Goal: Task Accomplishment & Management: Manage account settings

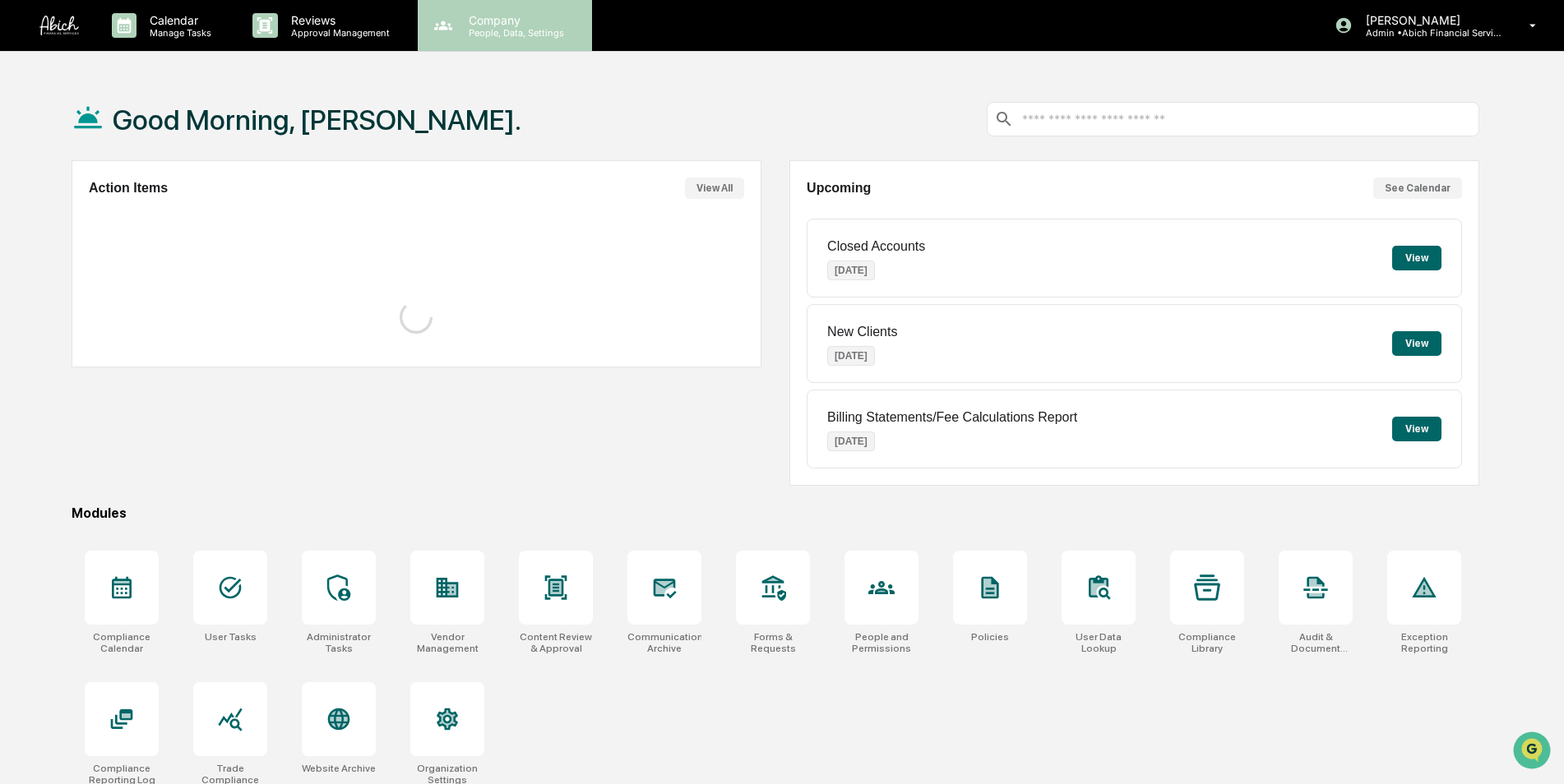
click at [488, 35] on p "People, Data, Settings" at bounding box center [514, 32] width 117 height 12
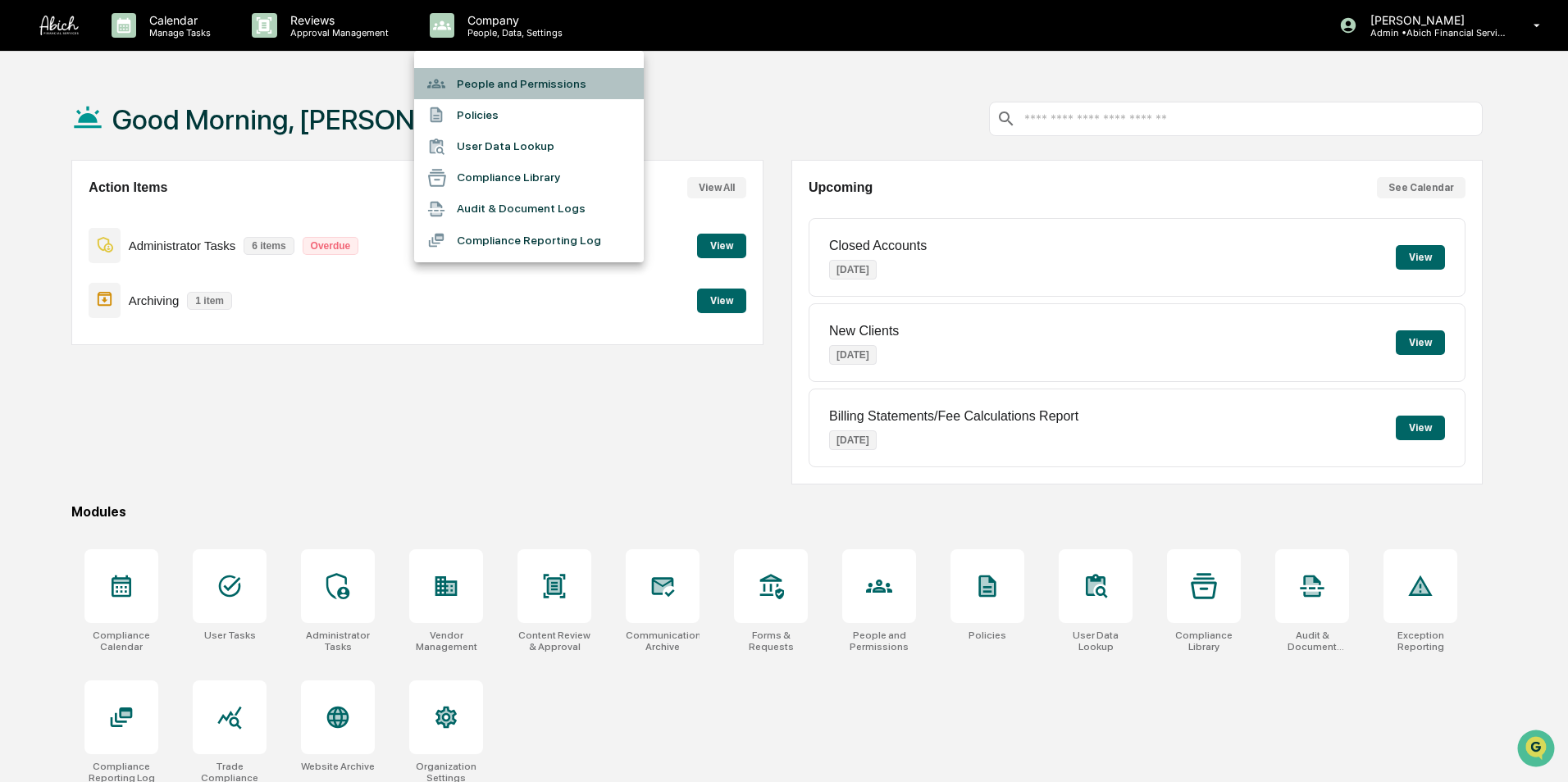
click at [487, 76] on li "People and Permissions" at bounding box center [528, 83] width 230 height 31
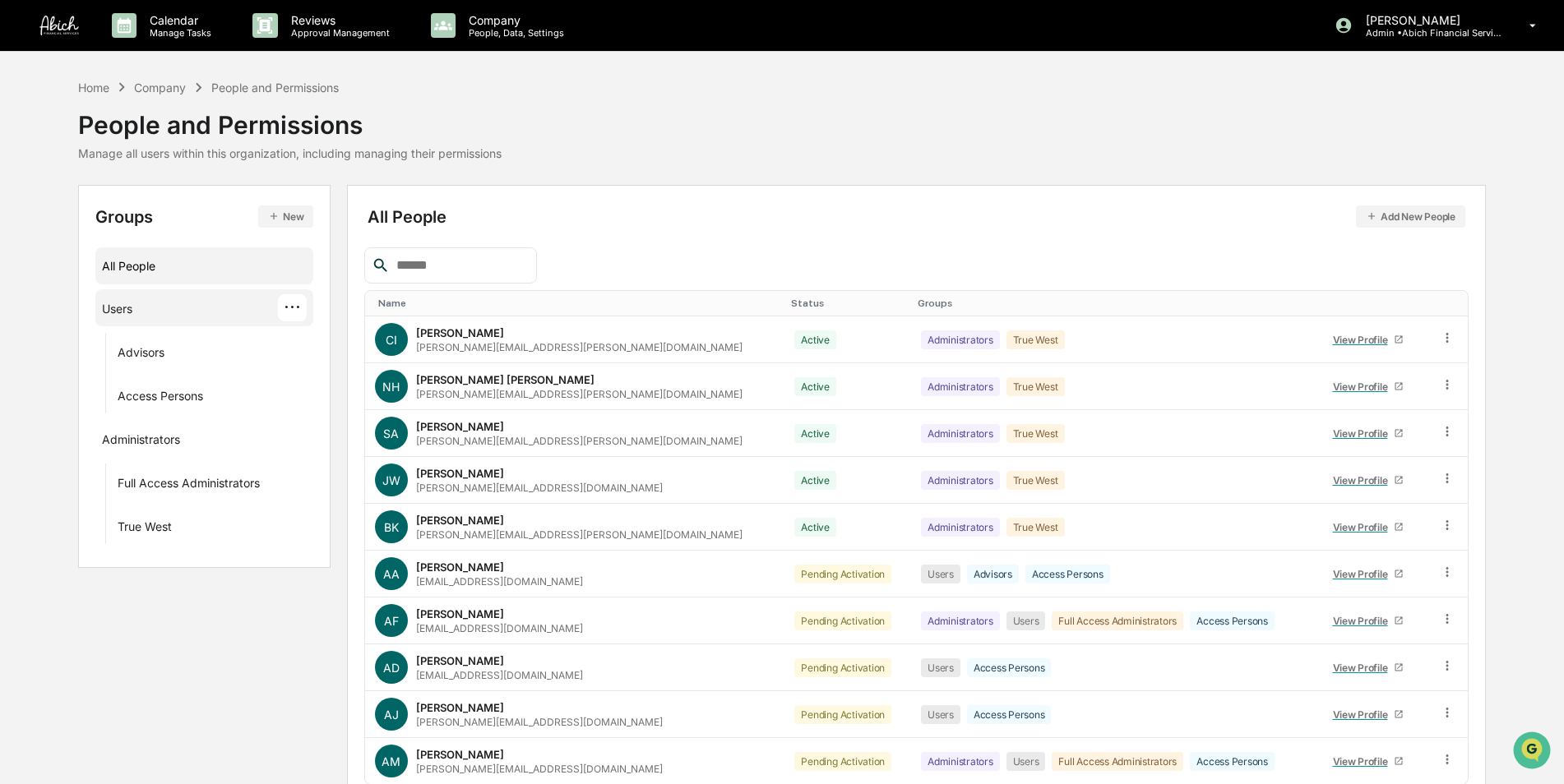
click at [105, 318] on div "Users" at bounding box center [117, 312] width 30 height 20
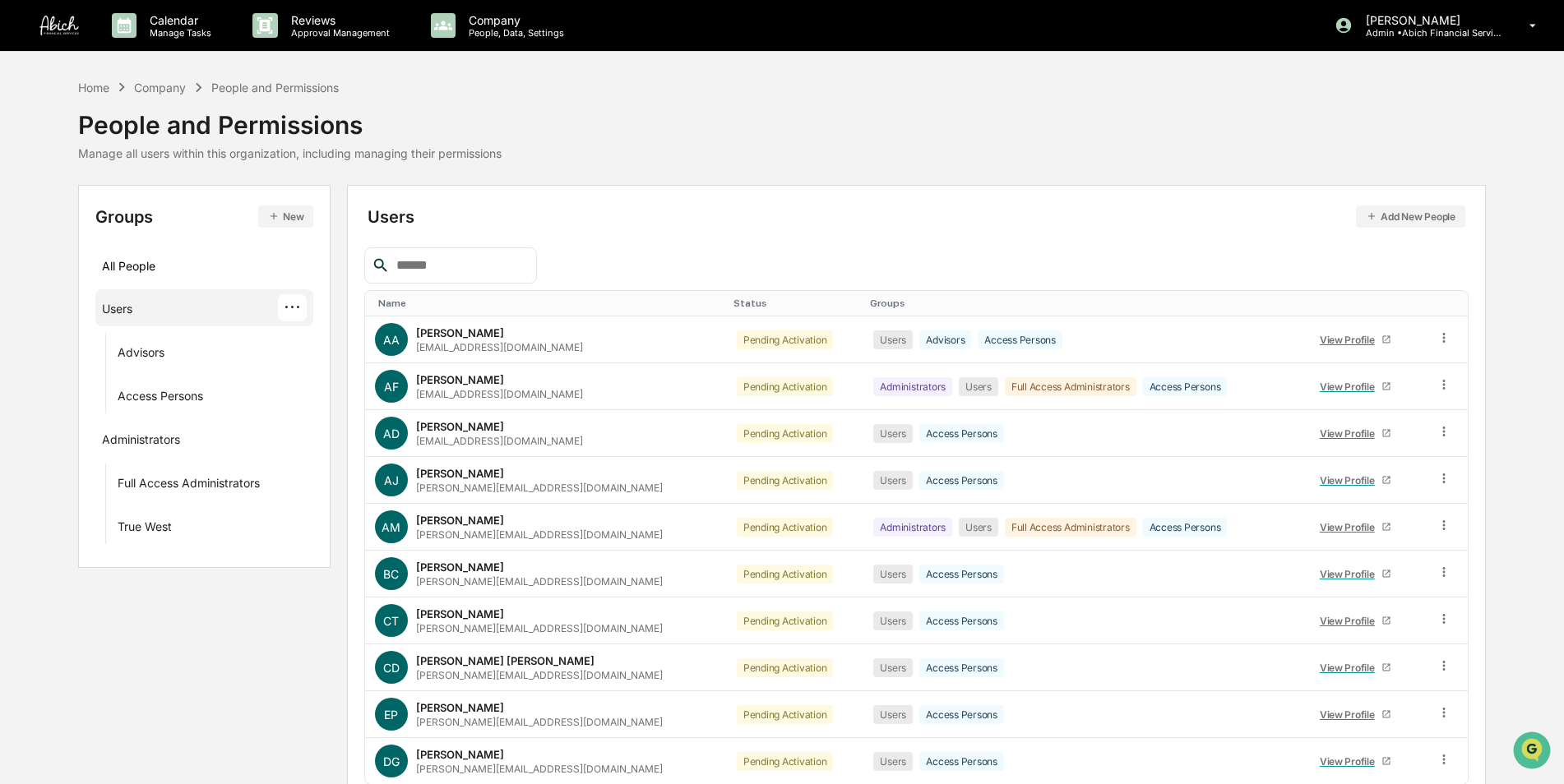
click at [456, 264] on input "text" at bounding box center [460, 265] width 140 height 22
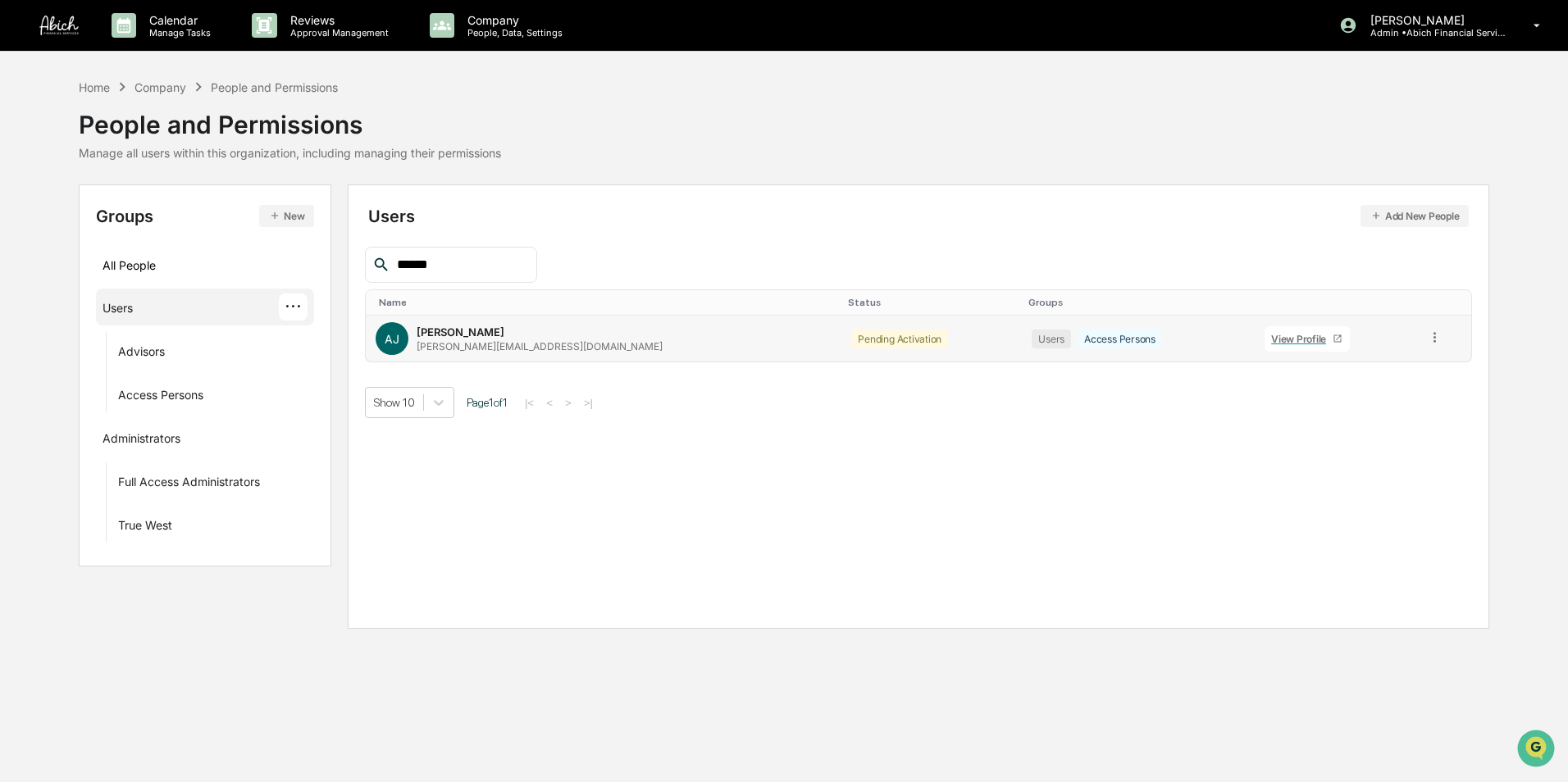
type input "******"
click at [1428, 343] on icon at bounding box center [1435, 337] width 15 height 15
click at [1378, 359] on div "Groups & Permissions" at bounding box center [1361, 364] width 136 height 20
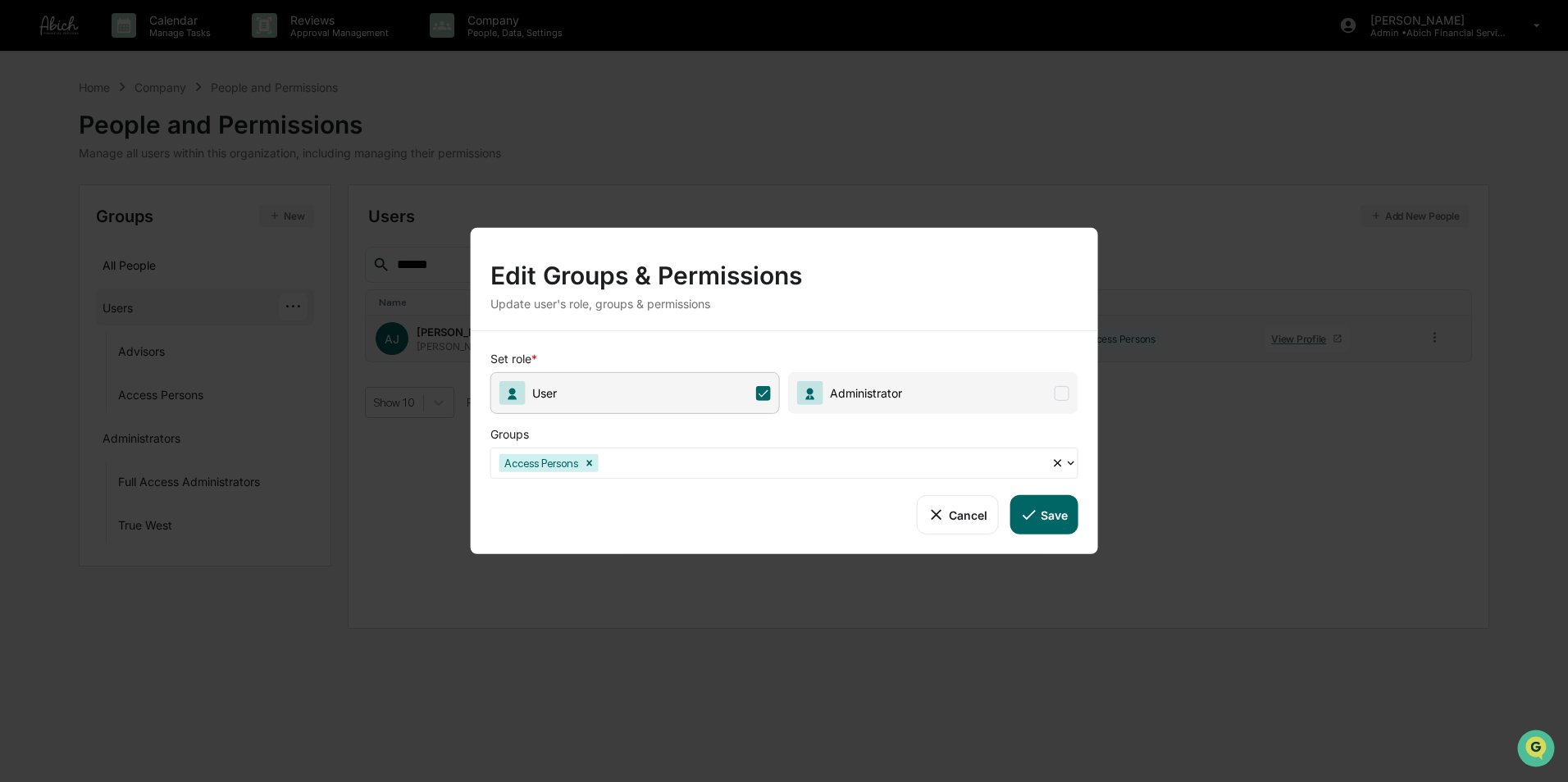
click at [956, 511] on button "Cancel" at bounding box center [957, 515] width 81 height 39
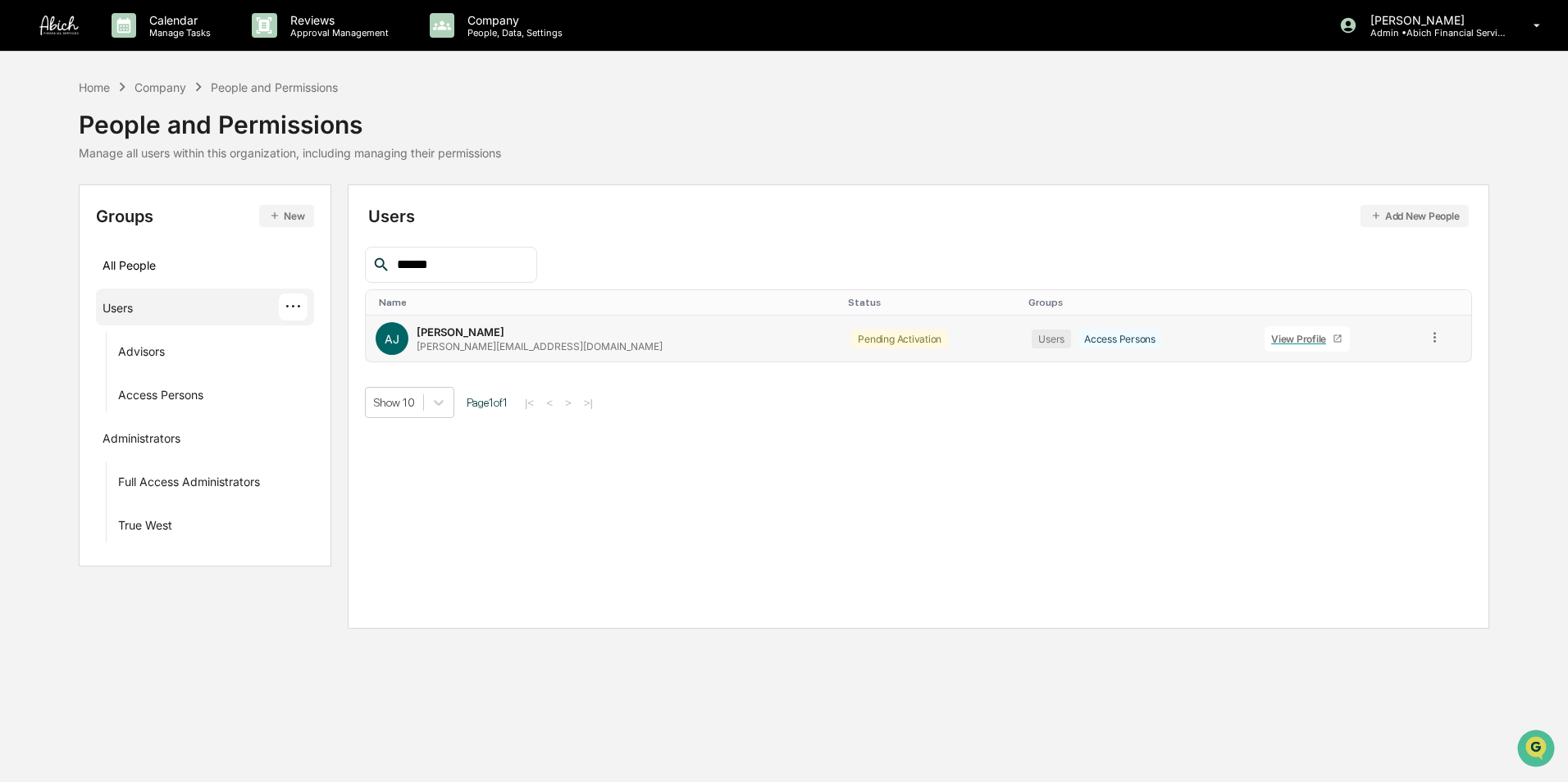
click at [1428, 343] on icon at bounding box center [1435, 337] width 15 height 15
click at [1372, 390] on div "Change Status" at bounding box center [1361, 397] width 136 height 20
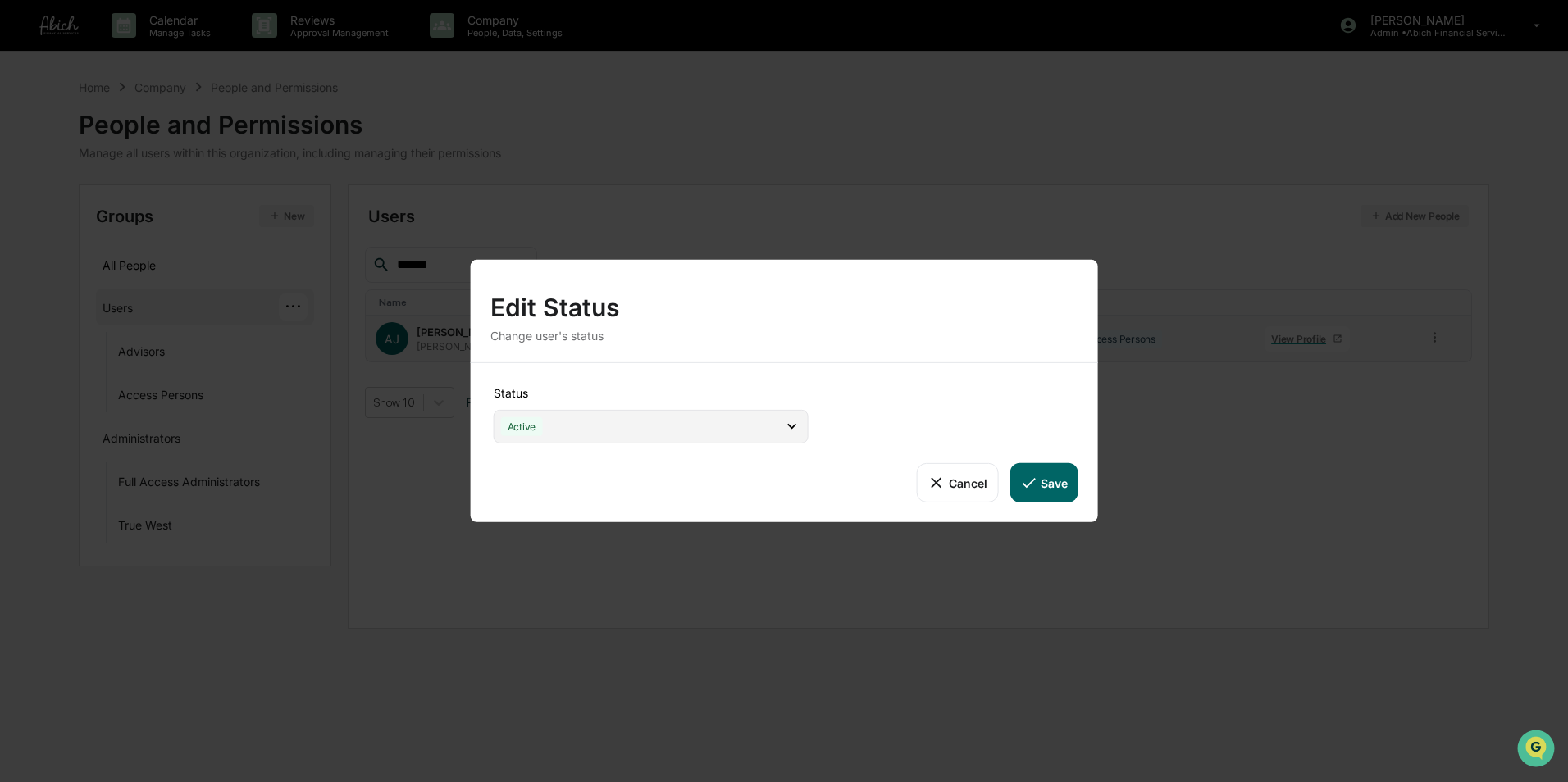
click at [648, 422] on div "Active" at bounding box center [651, 427] width 315 height 34
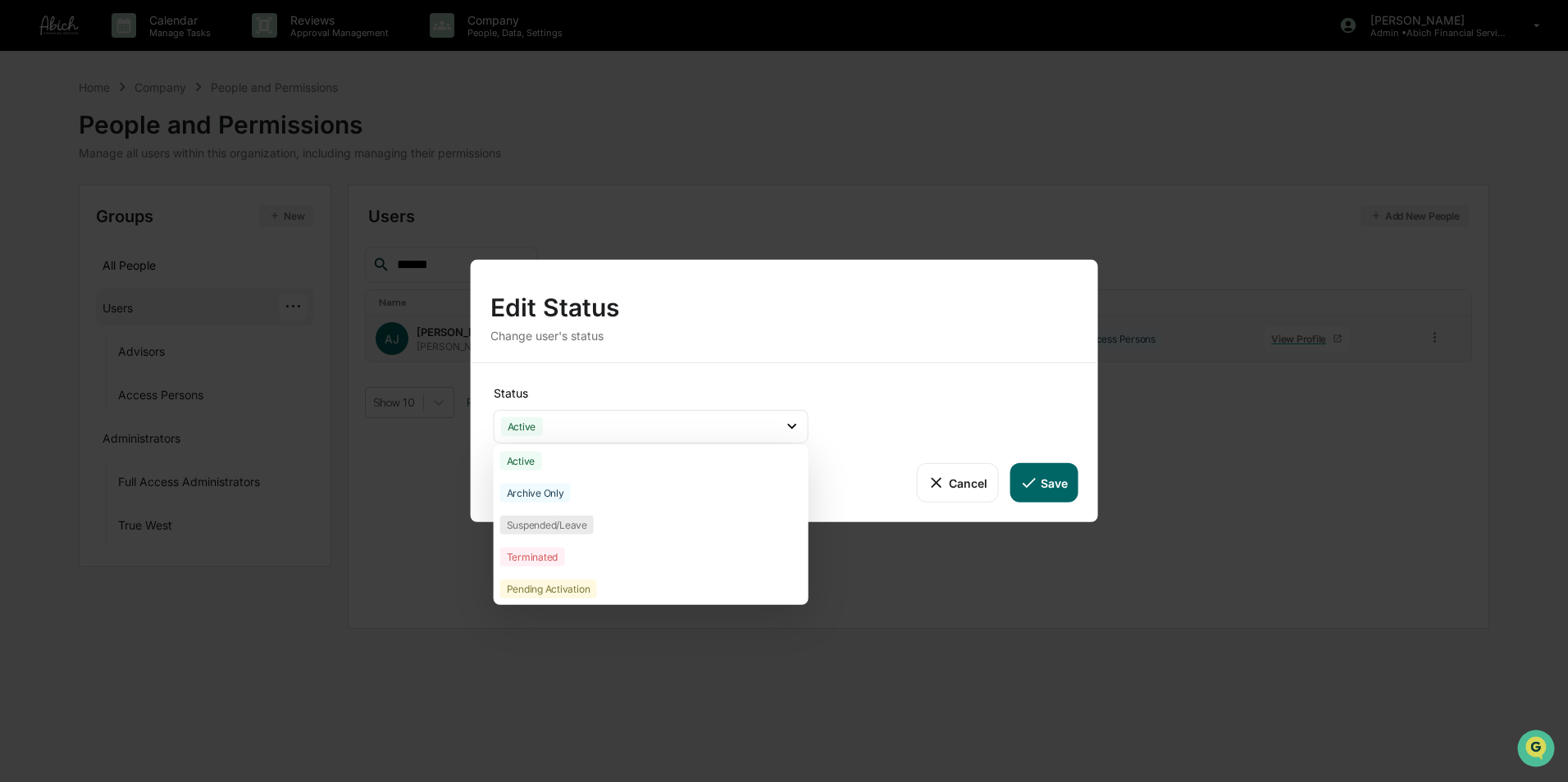
click at [1047, 481] on button "Save" at bounding box center [1044, 483] width 68 height 39
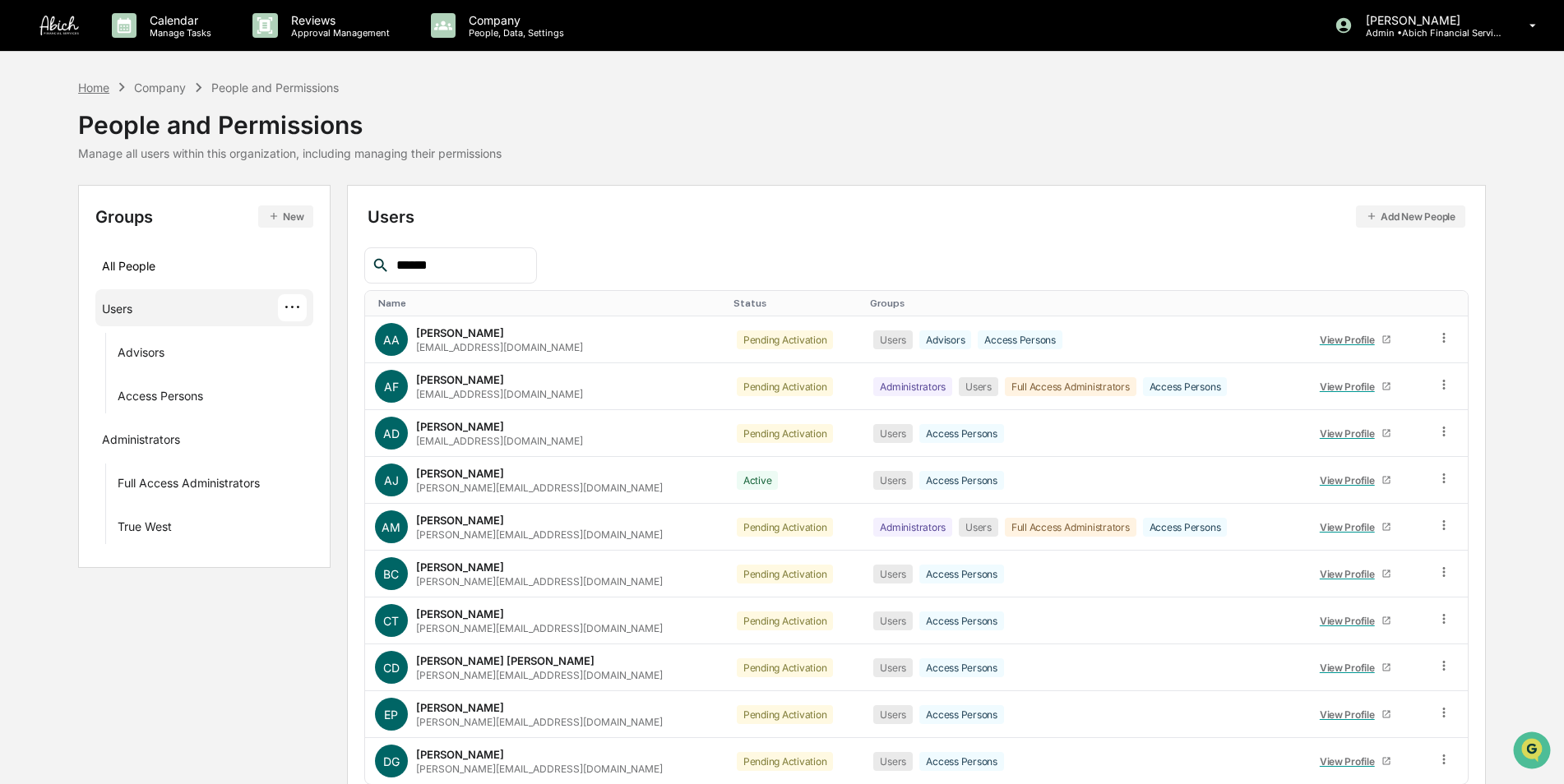
click at [97, 86] on div "Home" at bounding box center [93, 88] width 31 height 14
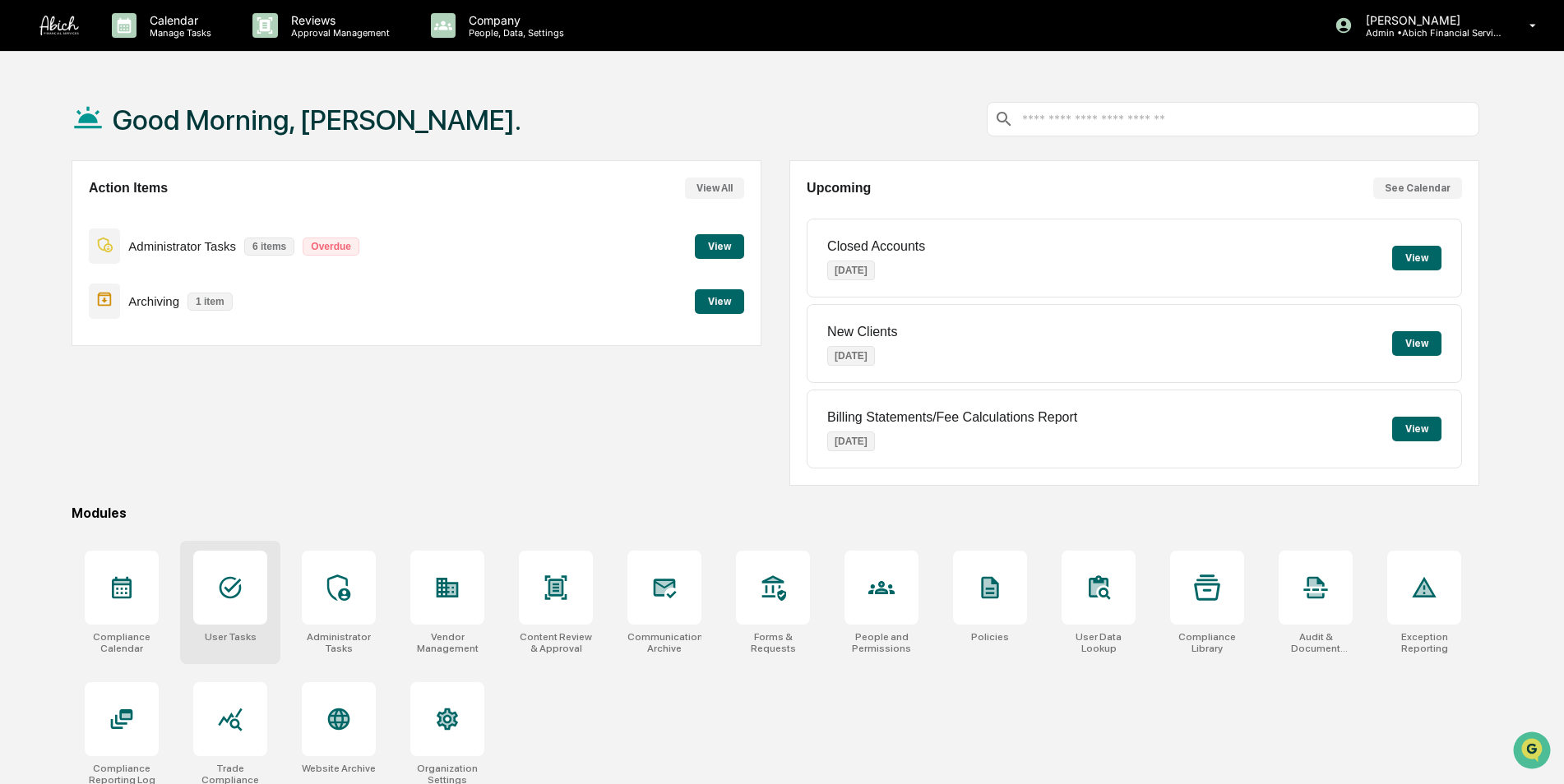
click at [236, 497] on div "Good Morning, [PERSON_NAME]. Action Items View All Administrator Tasks 6 items …" at bounding box center [775, 470] width 1457 height 784
click at [231, 577] on icon at bounding box center [230, 588] width 22 height 22
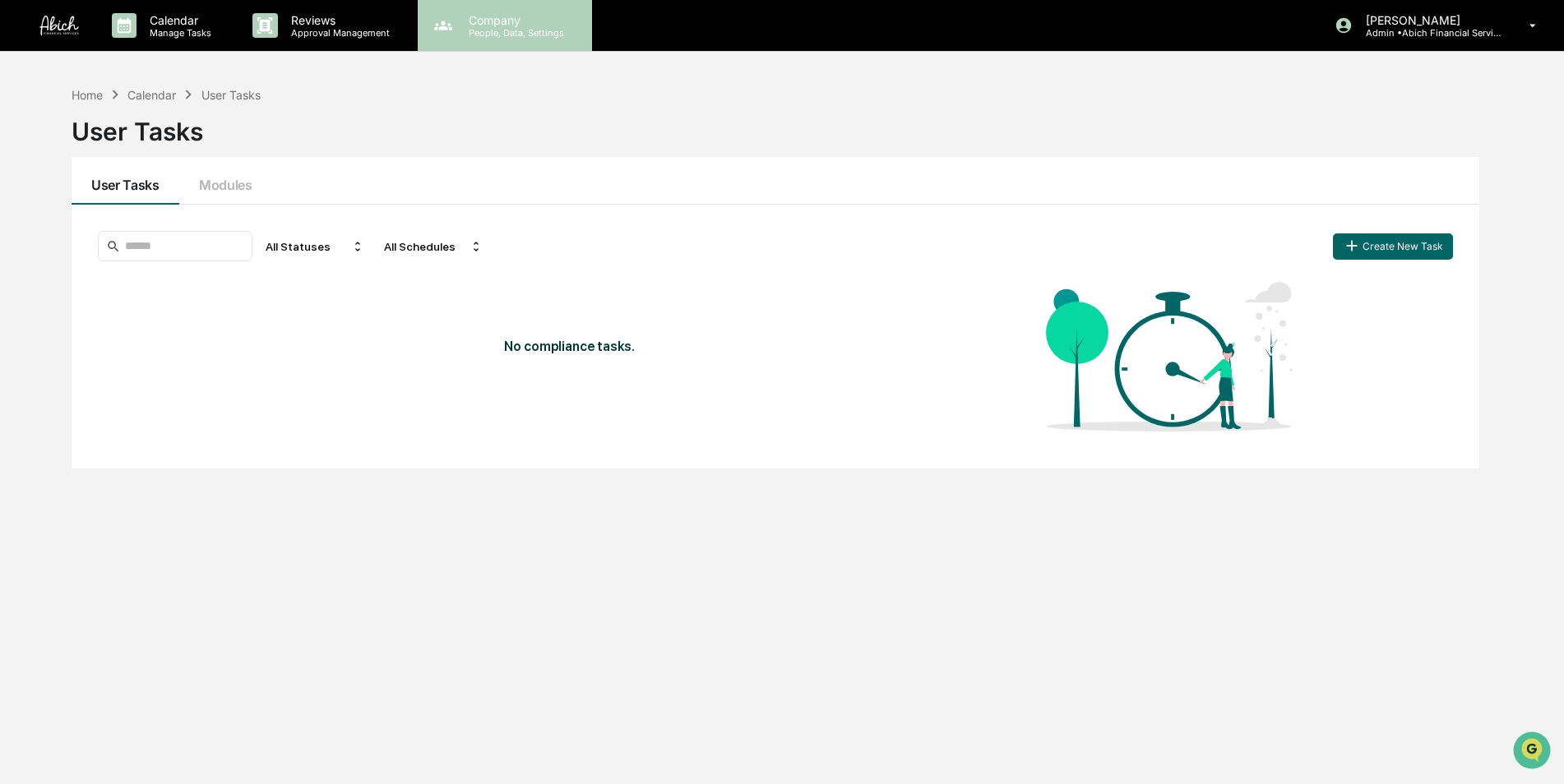
click at [502, 27] on p "People, Data, Settings" at bounding box center [514, 32] width 117 height 12
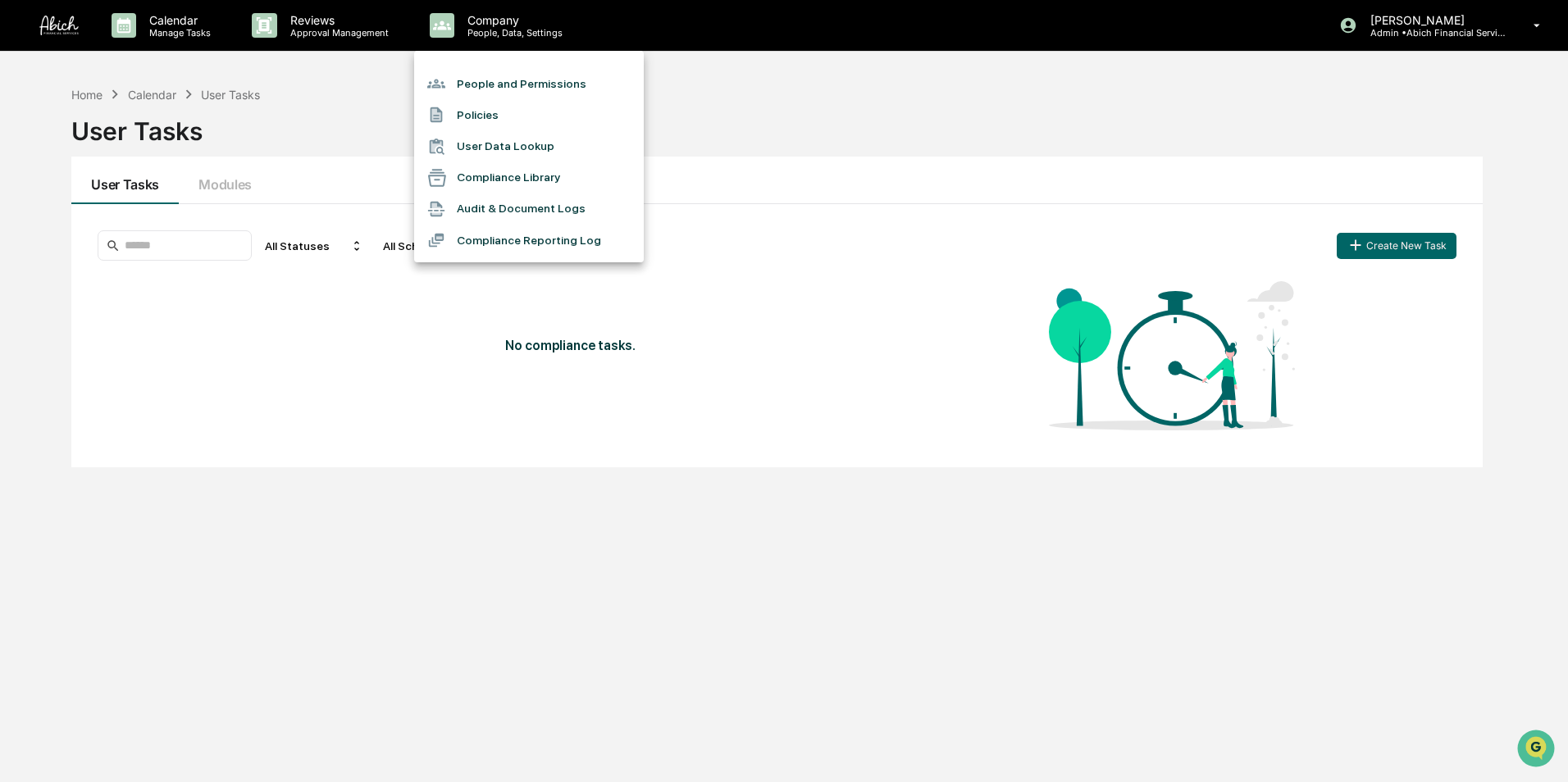
click at [495, 76] on li "People and Permissions" at bounding box center [528, 83] width 230 height 31
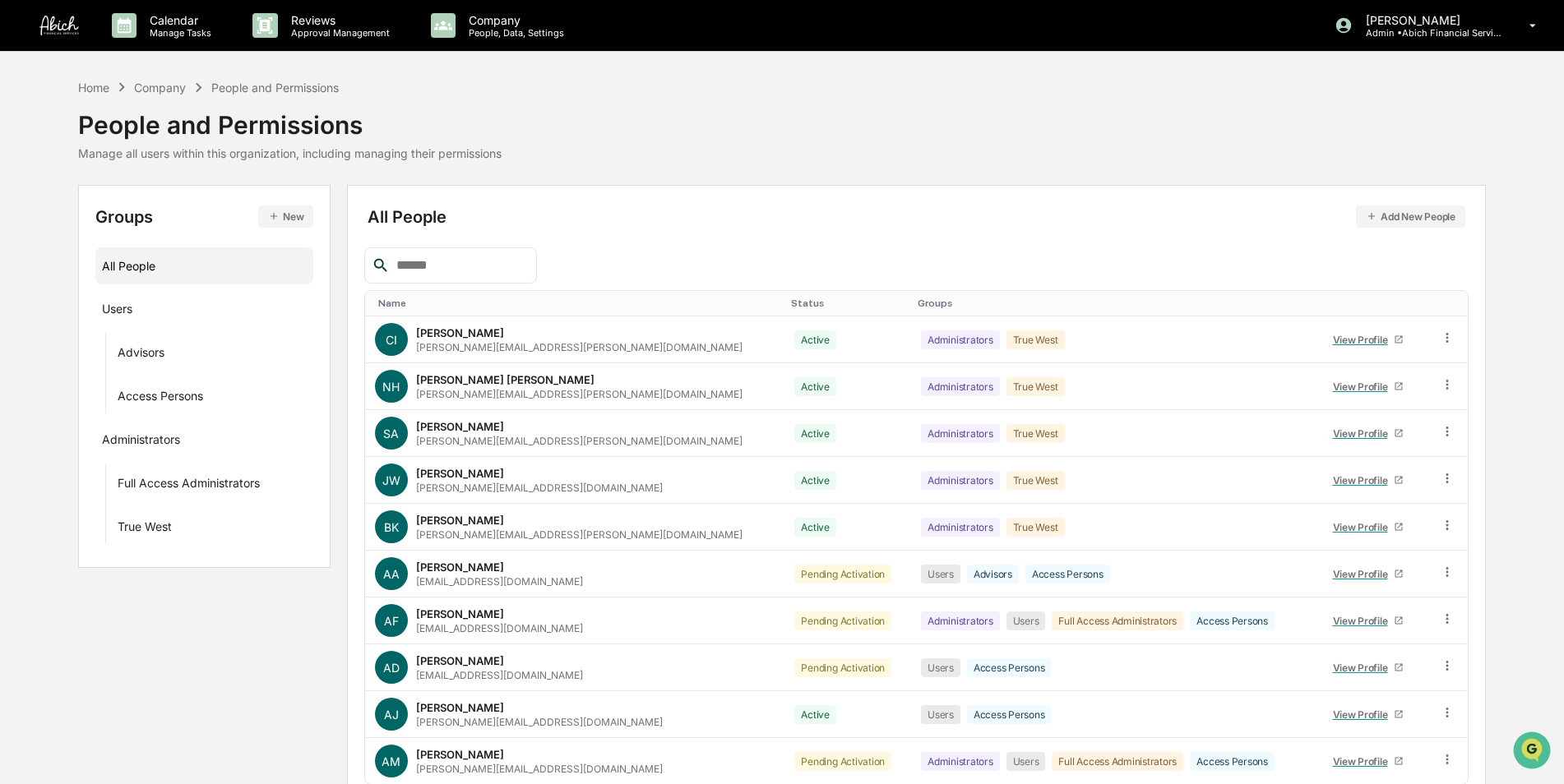
click at [456, 269] on input "text" at bounding box center [460, 265] width 140 height 22
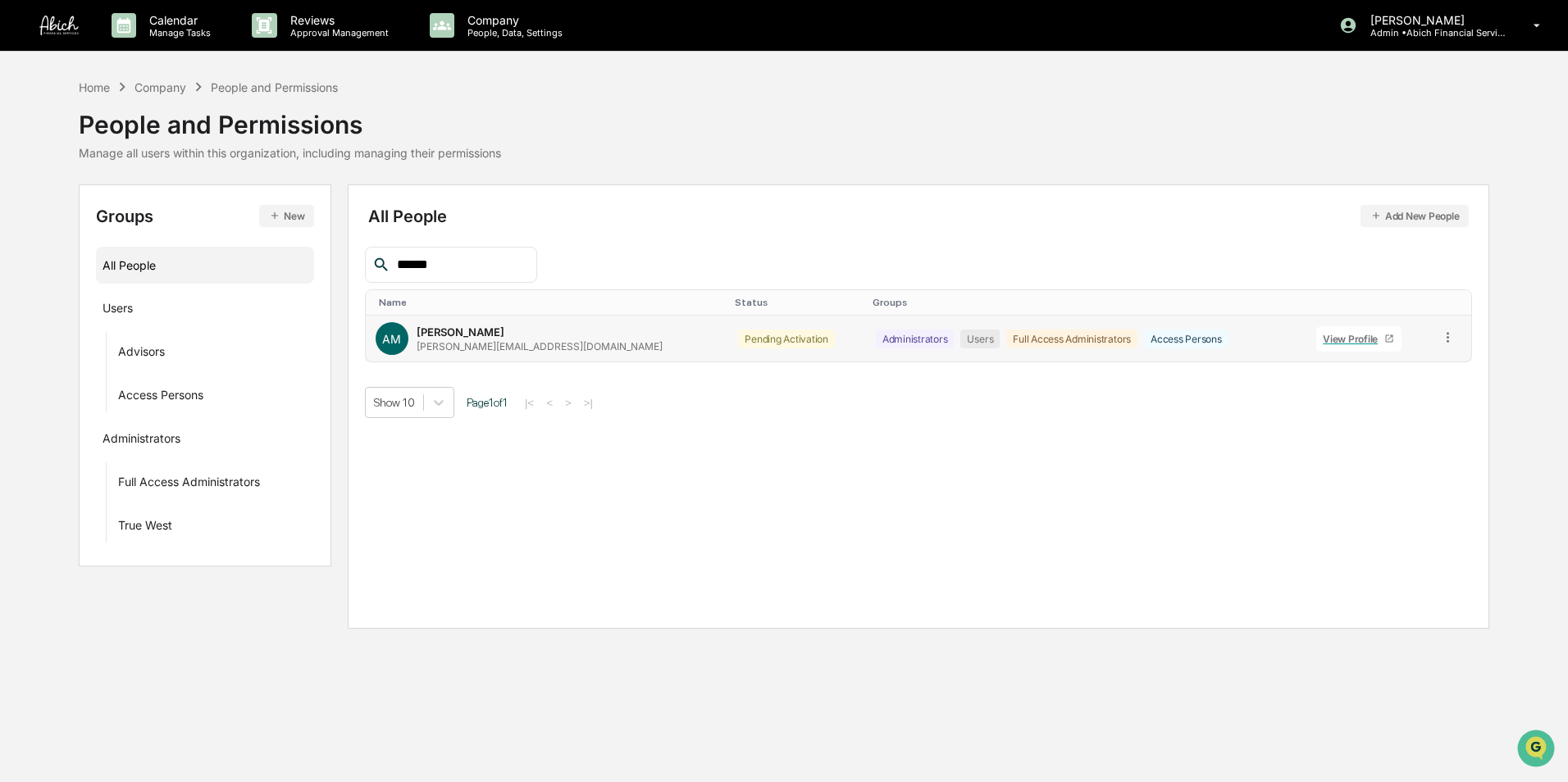
click at [1446, 332] on icon at bounding box center [1447, 337] width 15 height 15
click at [1396, 393] on div "Change Status" at bounding box center [1375, 397] width 136 height 20
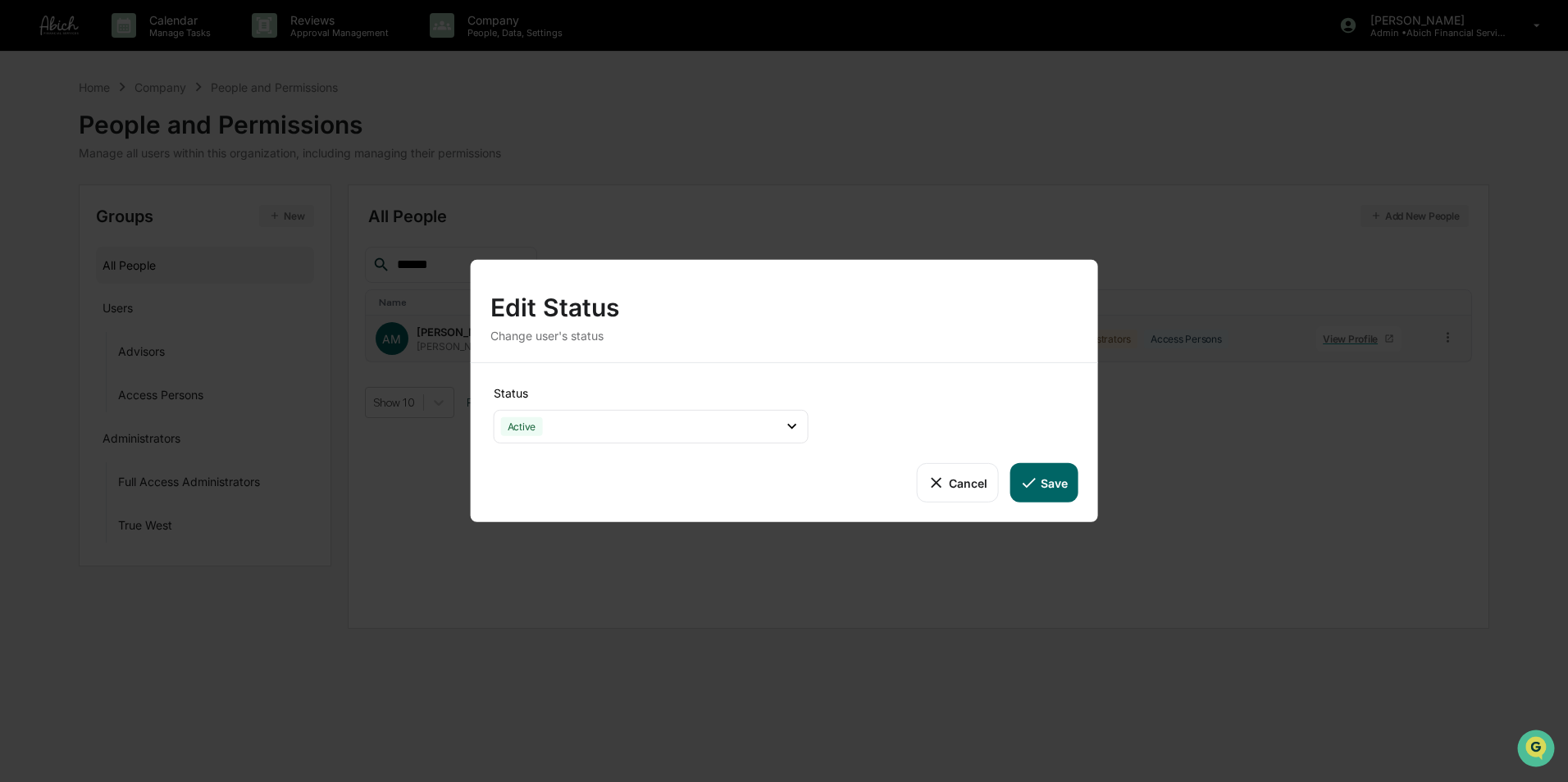
click at [1035, 483] on icon at bounding box center [1029, 483] width 18 height 18
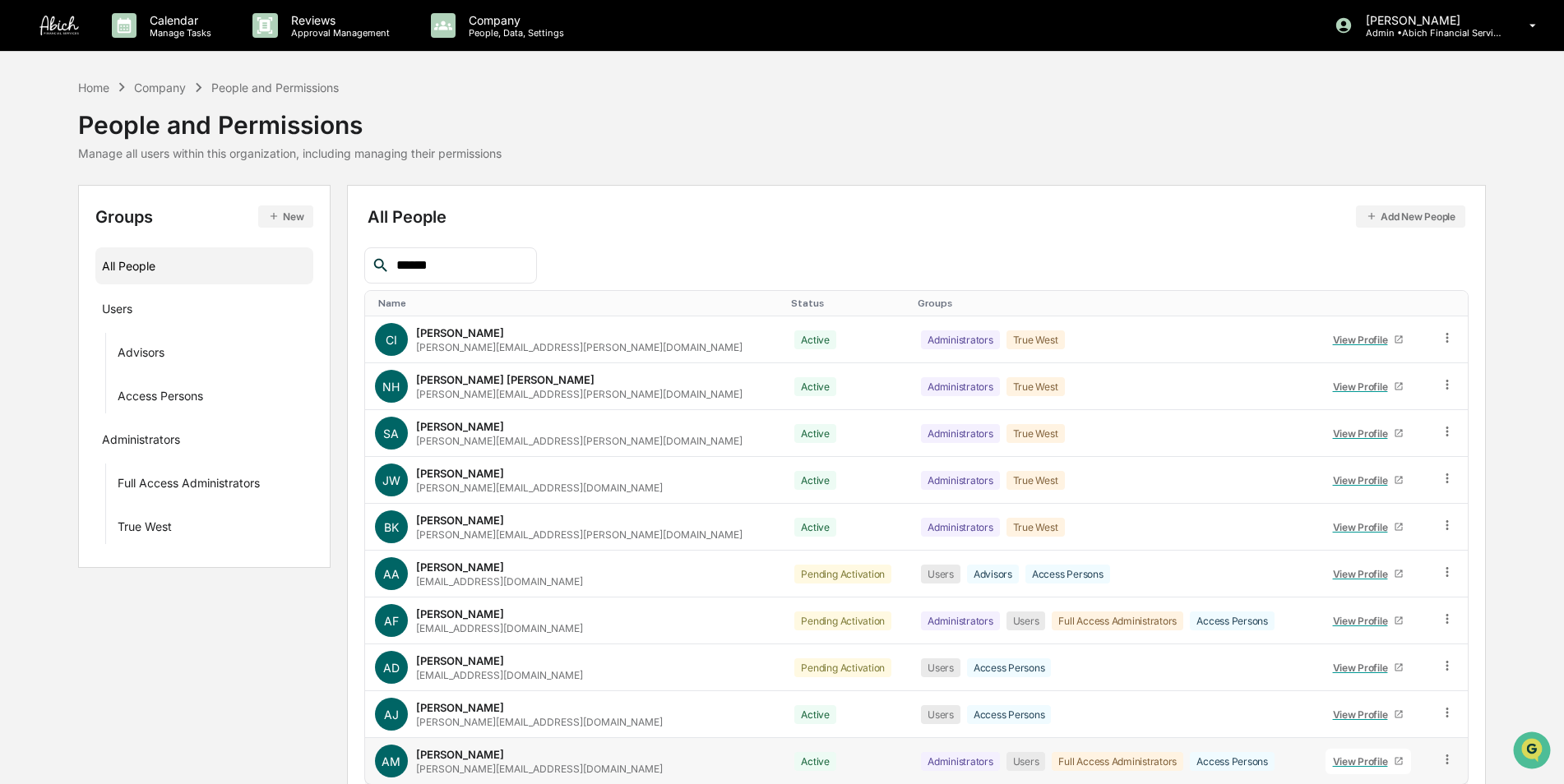
click at [459, 264] on input "******" at bounding box center [460, 265] width 140 height 22
click at [157, 315] on div "Users ···" at bounding box center [204, 307] width 204 height 27
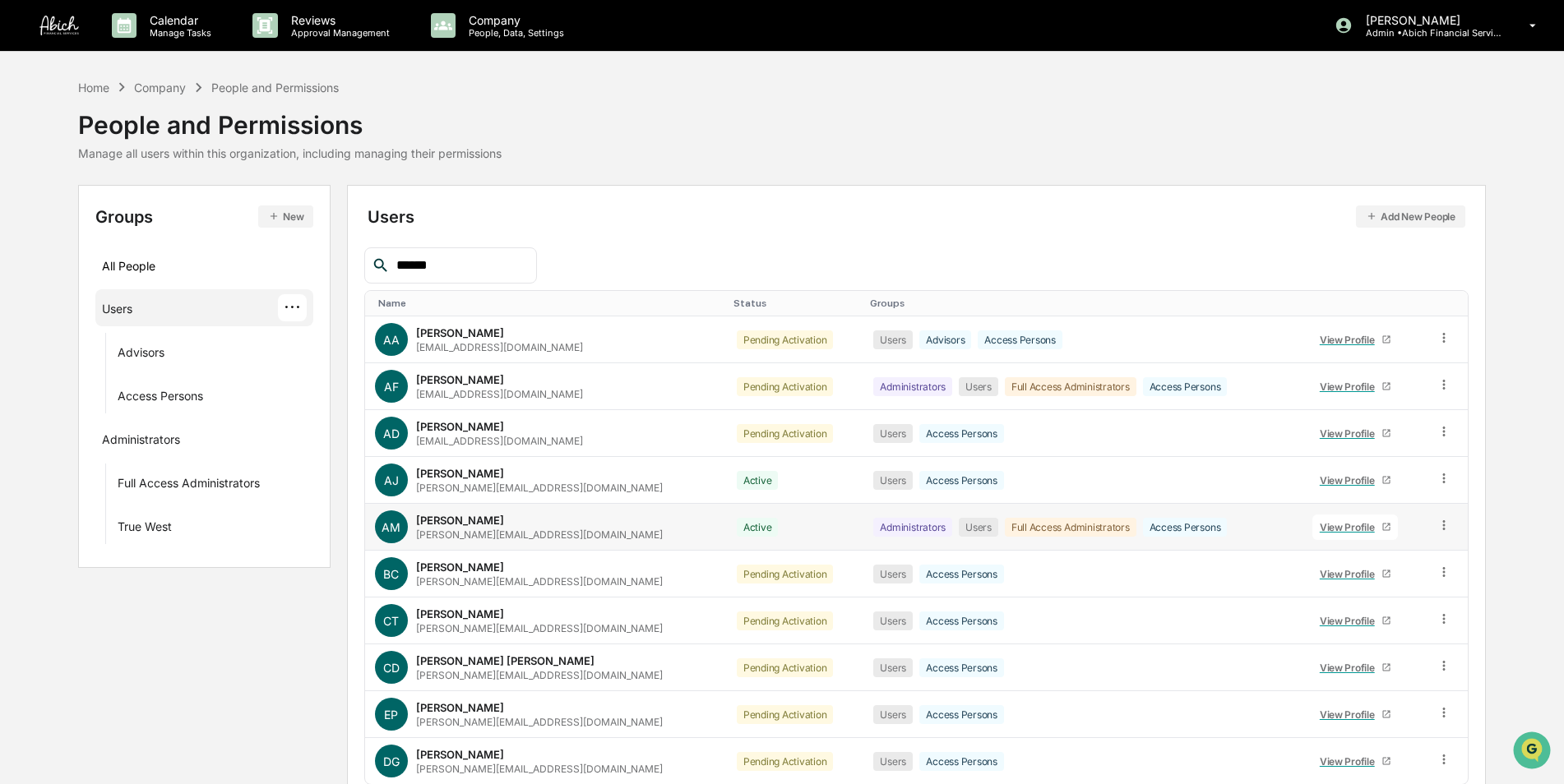
scroll to position [74, 0]
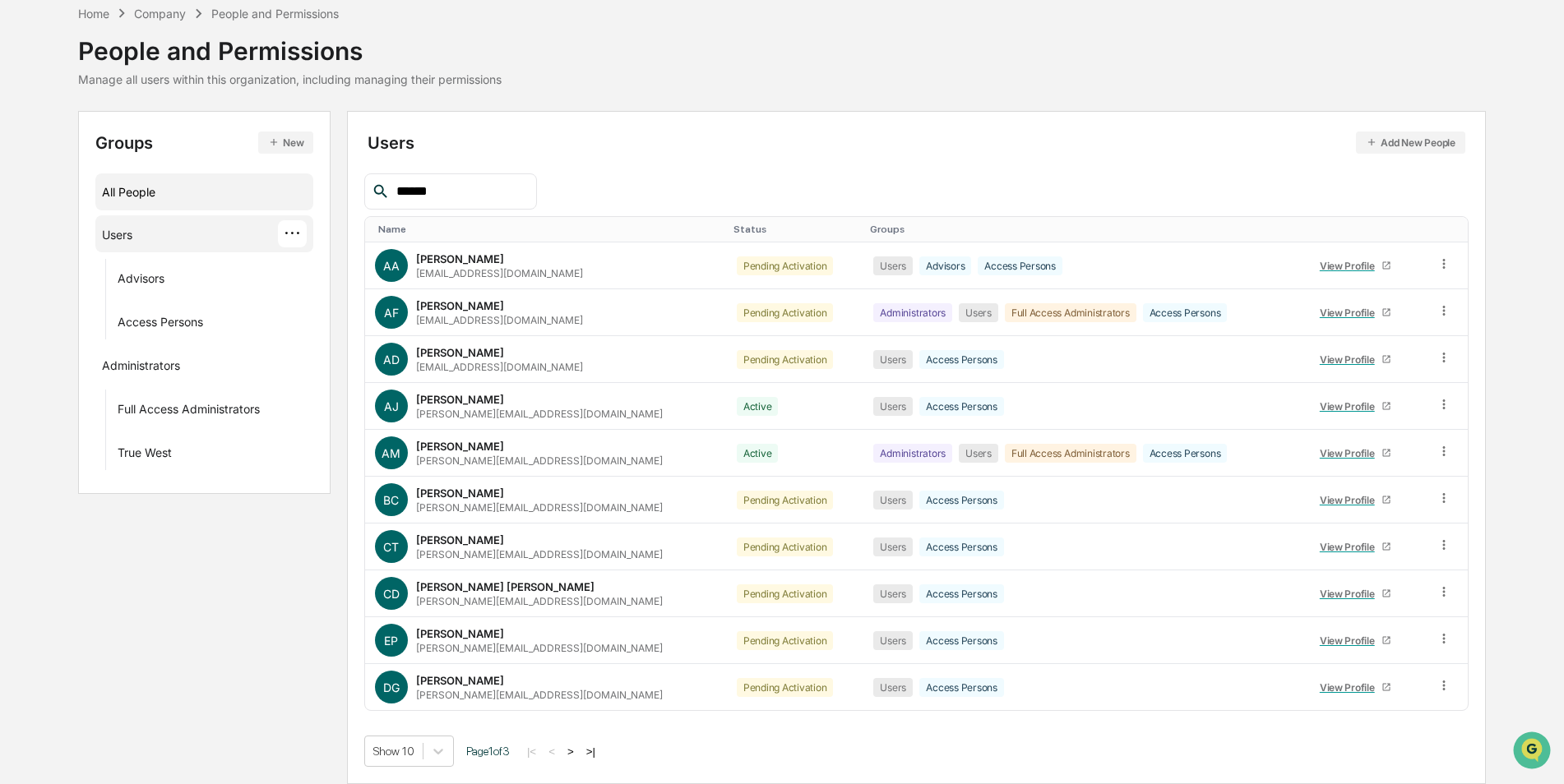
drag, startPoint x: 452, startPoint y: 194, endPoint x: 242, endPoint y: 193, distance: 210.0
click at [242, 193] on div "Groups New All People Users ··· Advisors Access Persons Administrators Full Acc…" at bounding box center [782, 448] width 1408 height 674
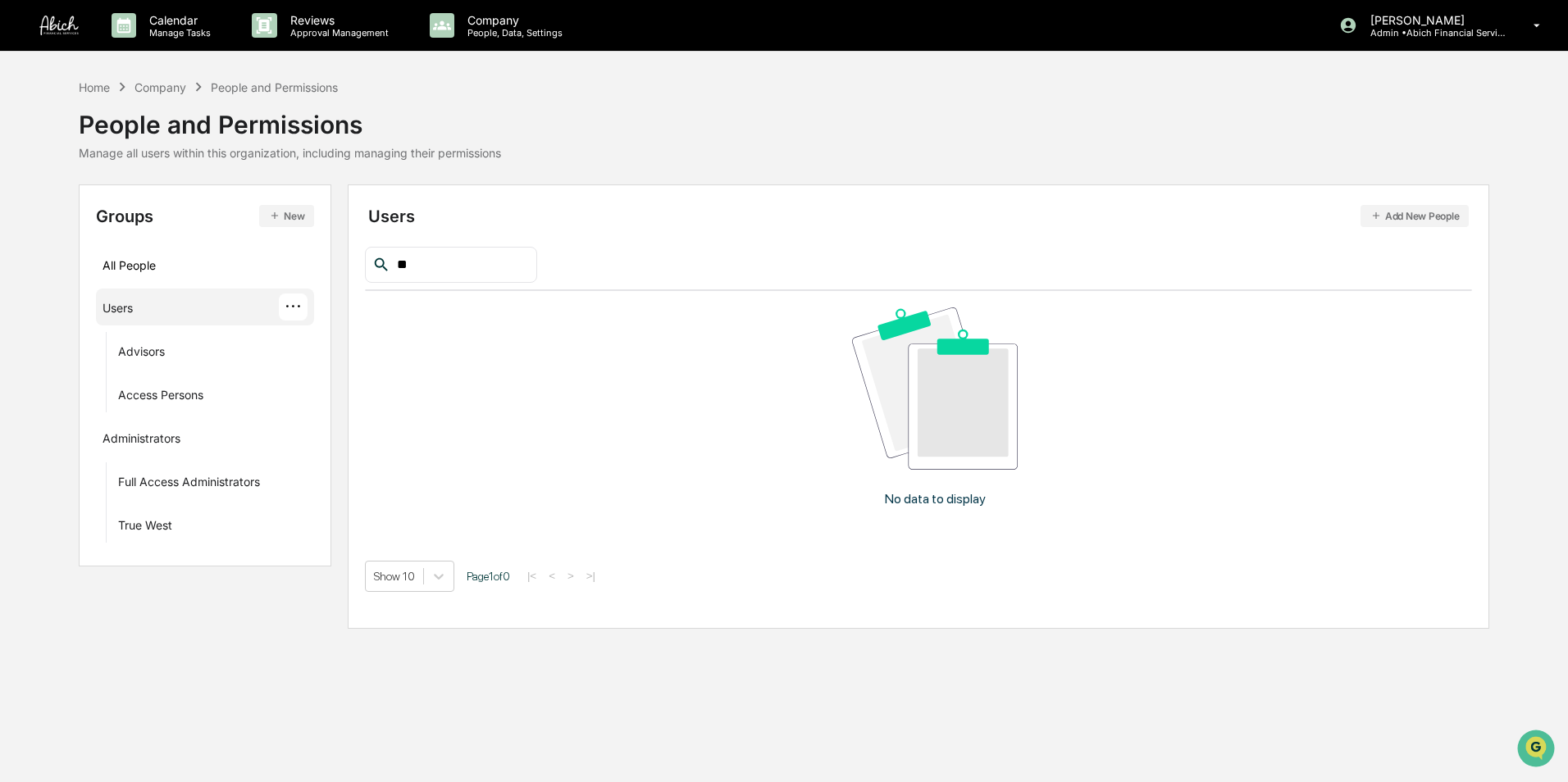
type input "*"
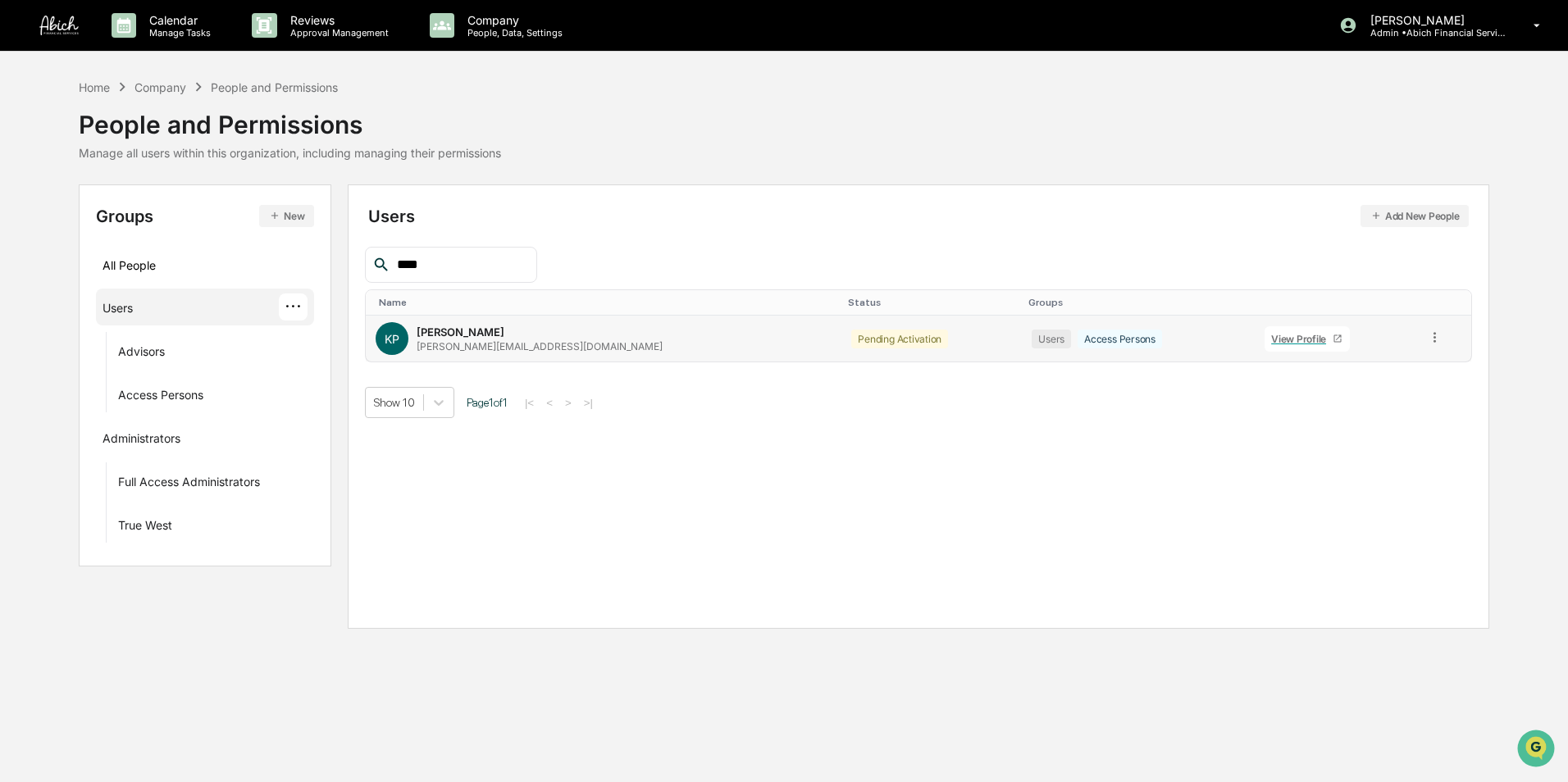
click at [1428, 340] on icon at bounding box center [1435, 337] width 15 height 15
click at [1368, 399] on div "Change Status" at bounding box center [1361, 397] width 136 height 20
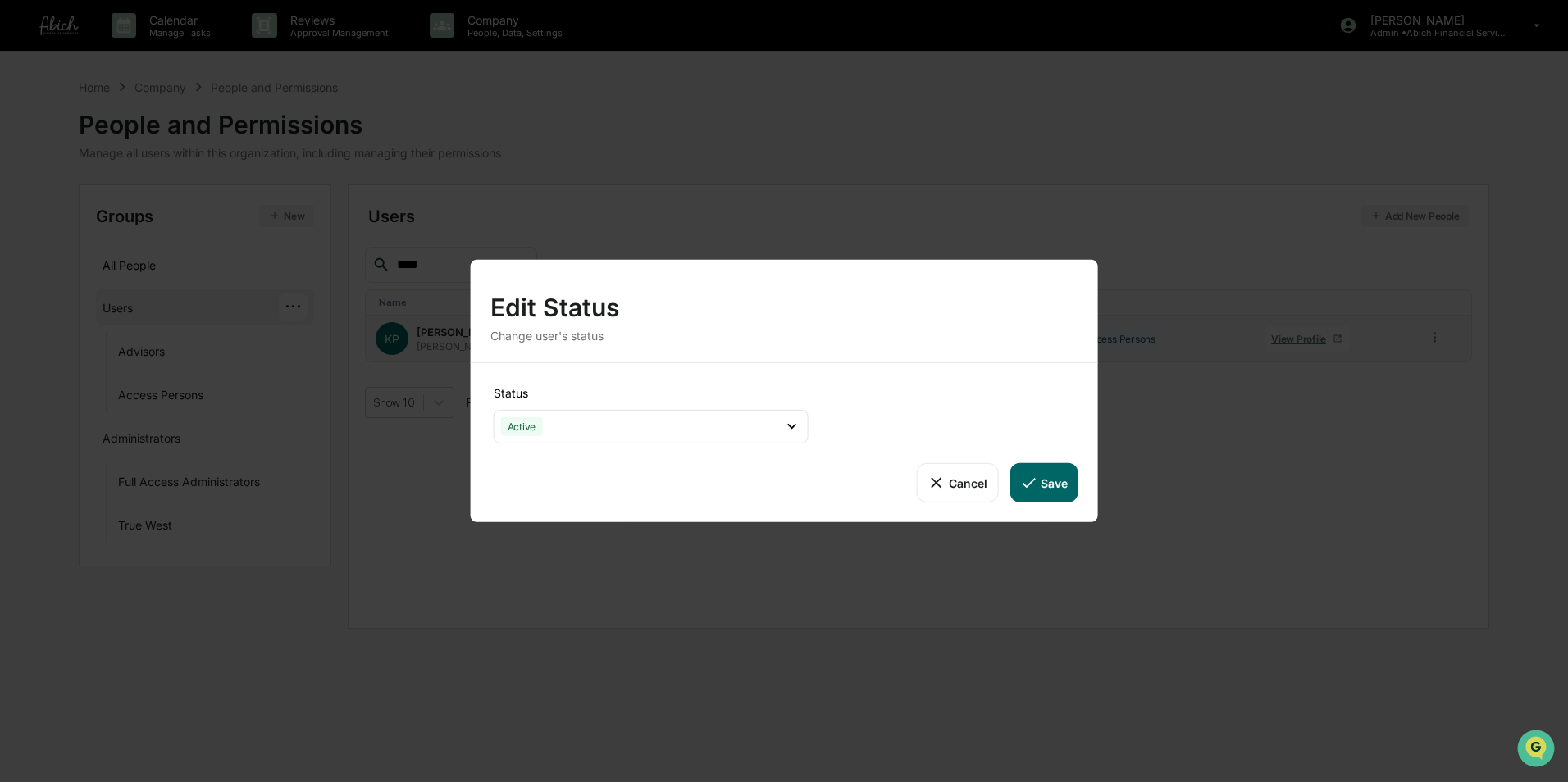
click at [1037, 481] on icon at bounding box center [1029, 483] width 18 height 18
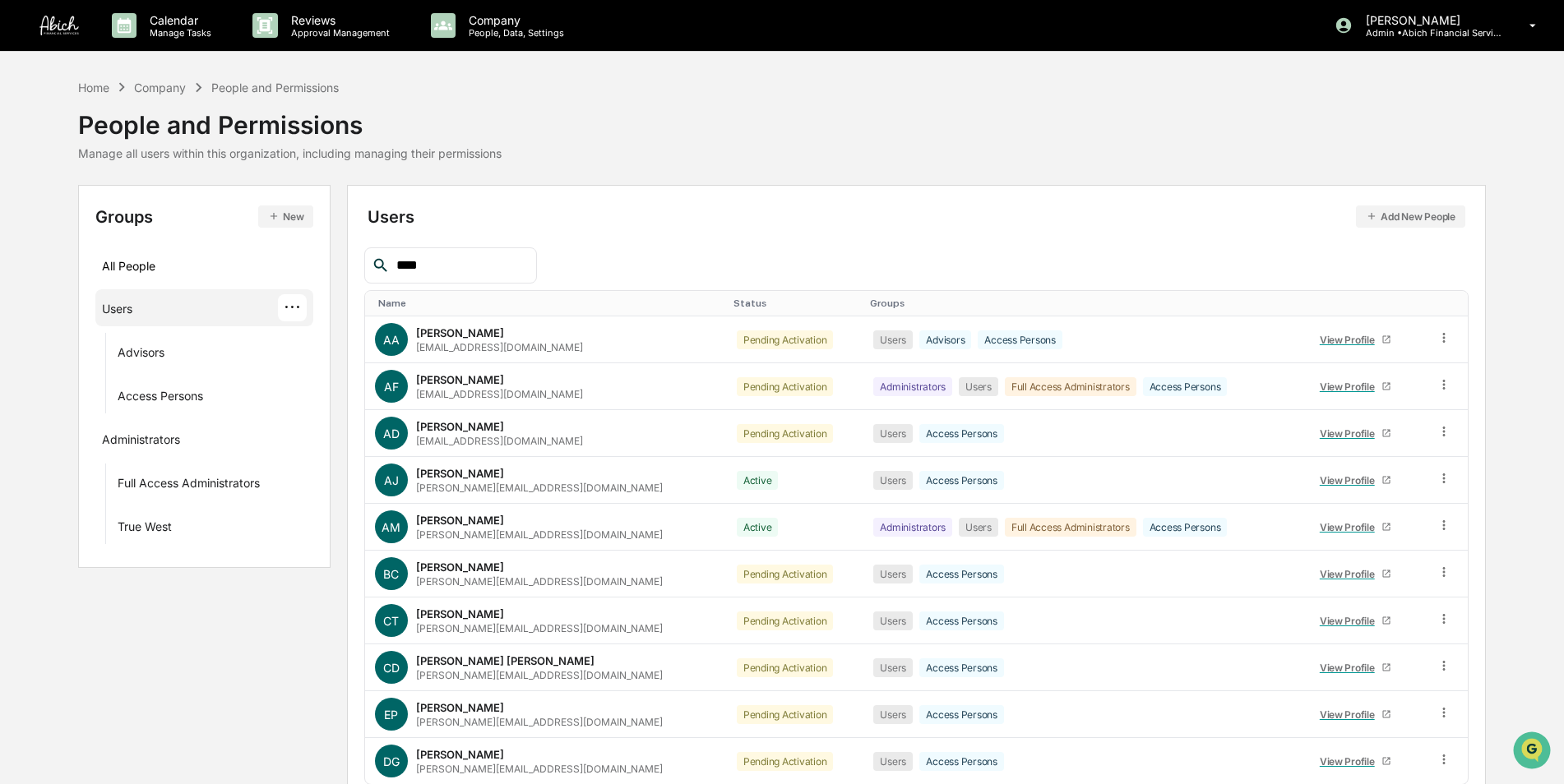
click at [467, 271] on input "****" at bounding box center [460, 265] width 140 height 22
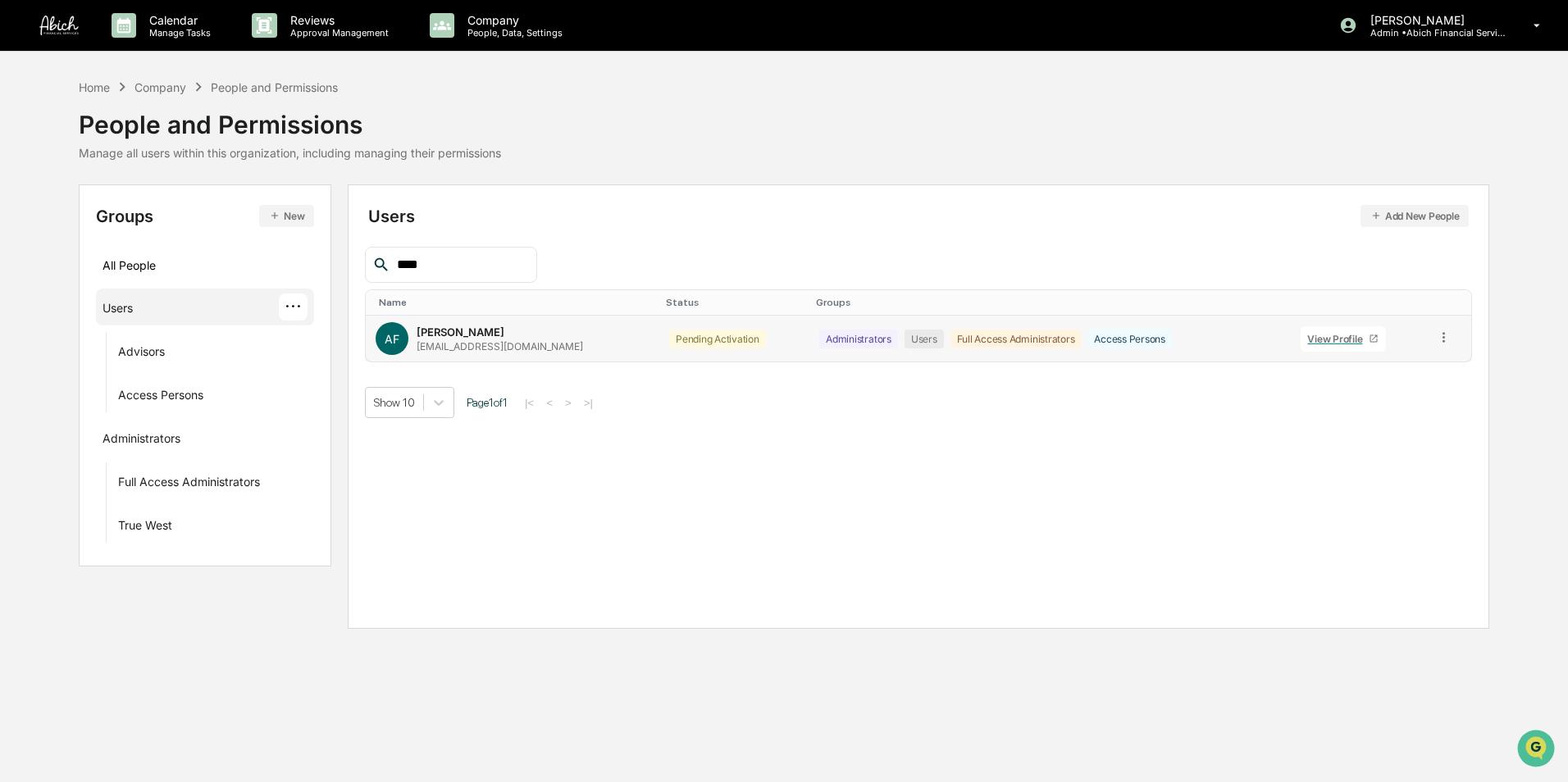
type input "****"
click at [1439, 343] on icon at bounding box center [1444, 337] width 15 height 15
click at [1390, 390] on div "Change Status" at bounding box center [1370, 397] width 136 height 20
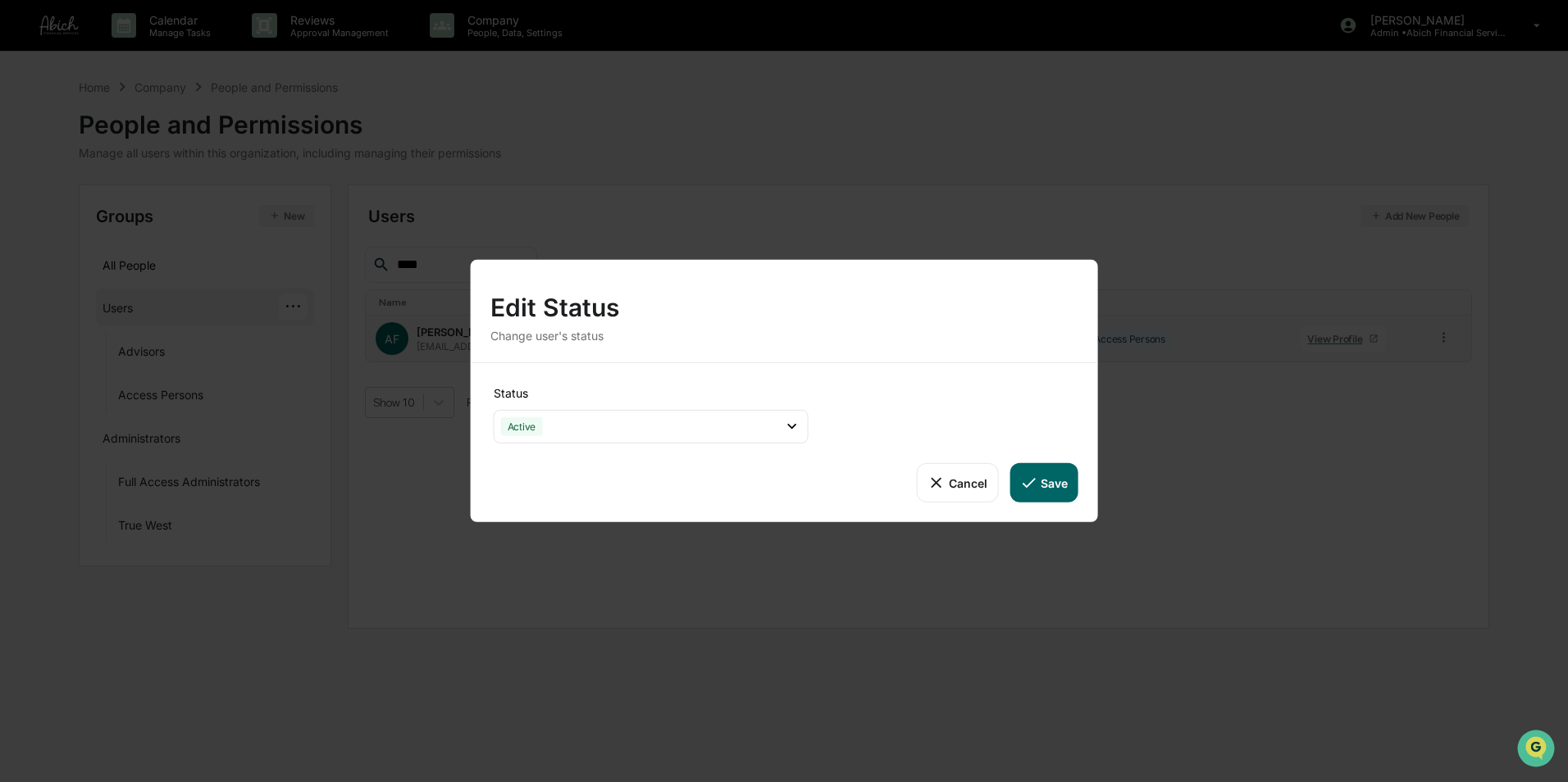
click at [1052, 480] on button "Save" at bounding box center [1044, 483] width 68 height 39
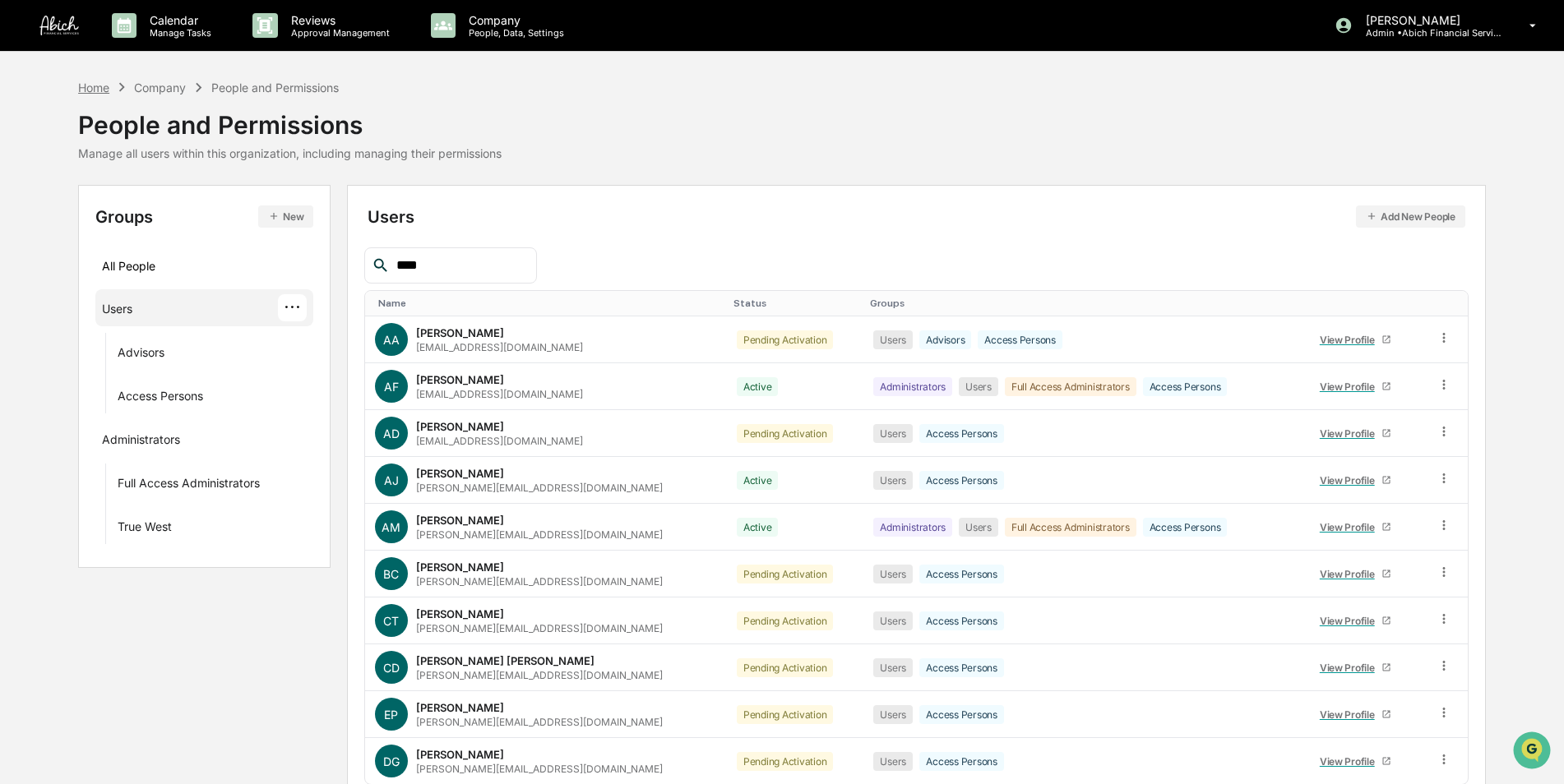
click at [94, 82] on div "Home" at bounding box center [93, 88] width 31 height 14
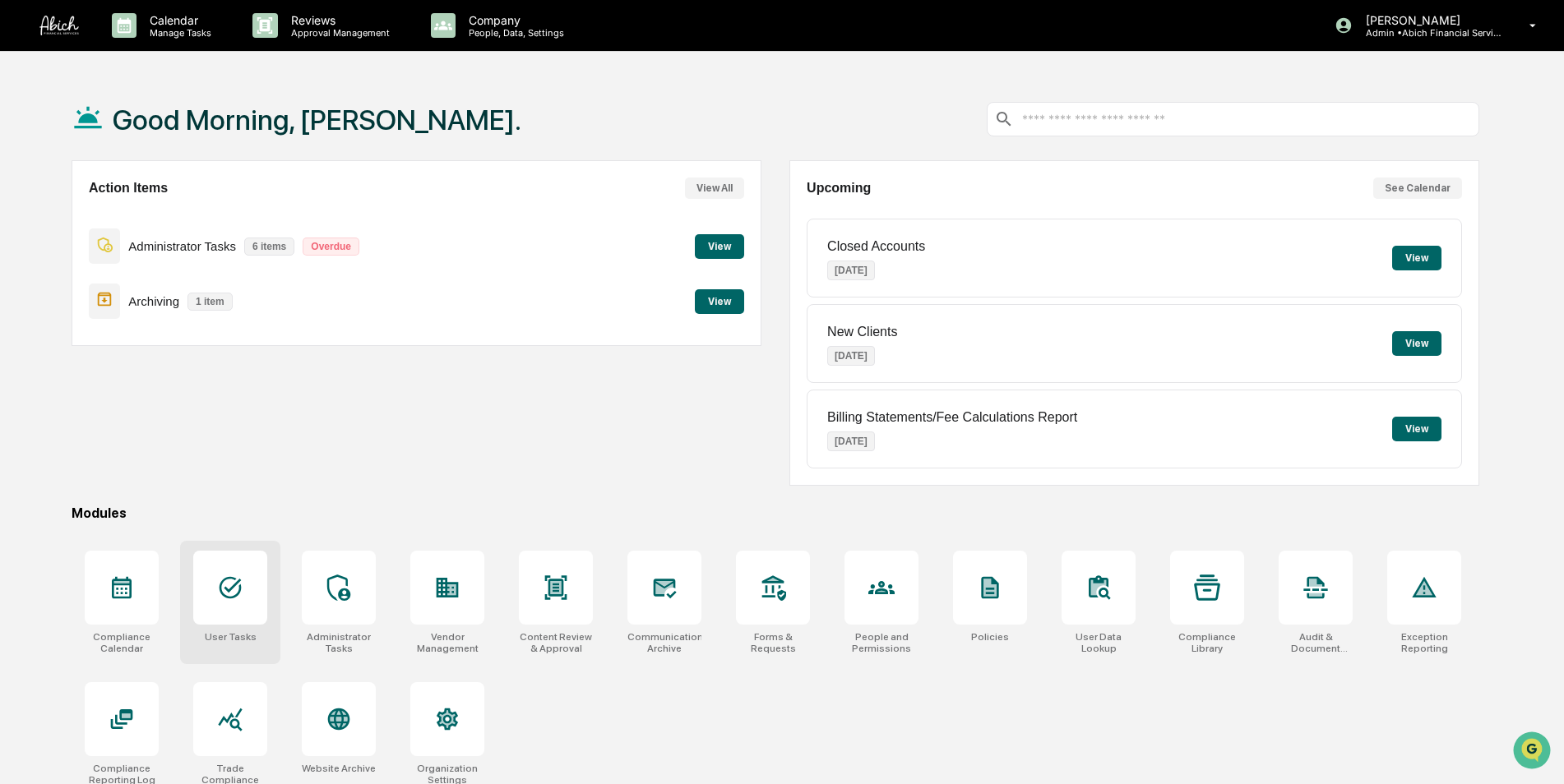
click at [238, 586] on icon at bounding box center [229, 587] width 26 height 26
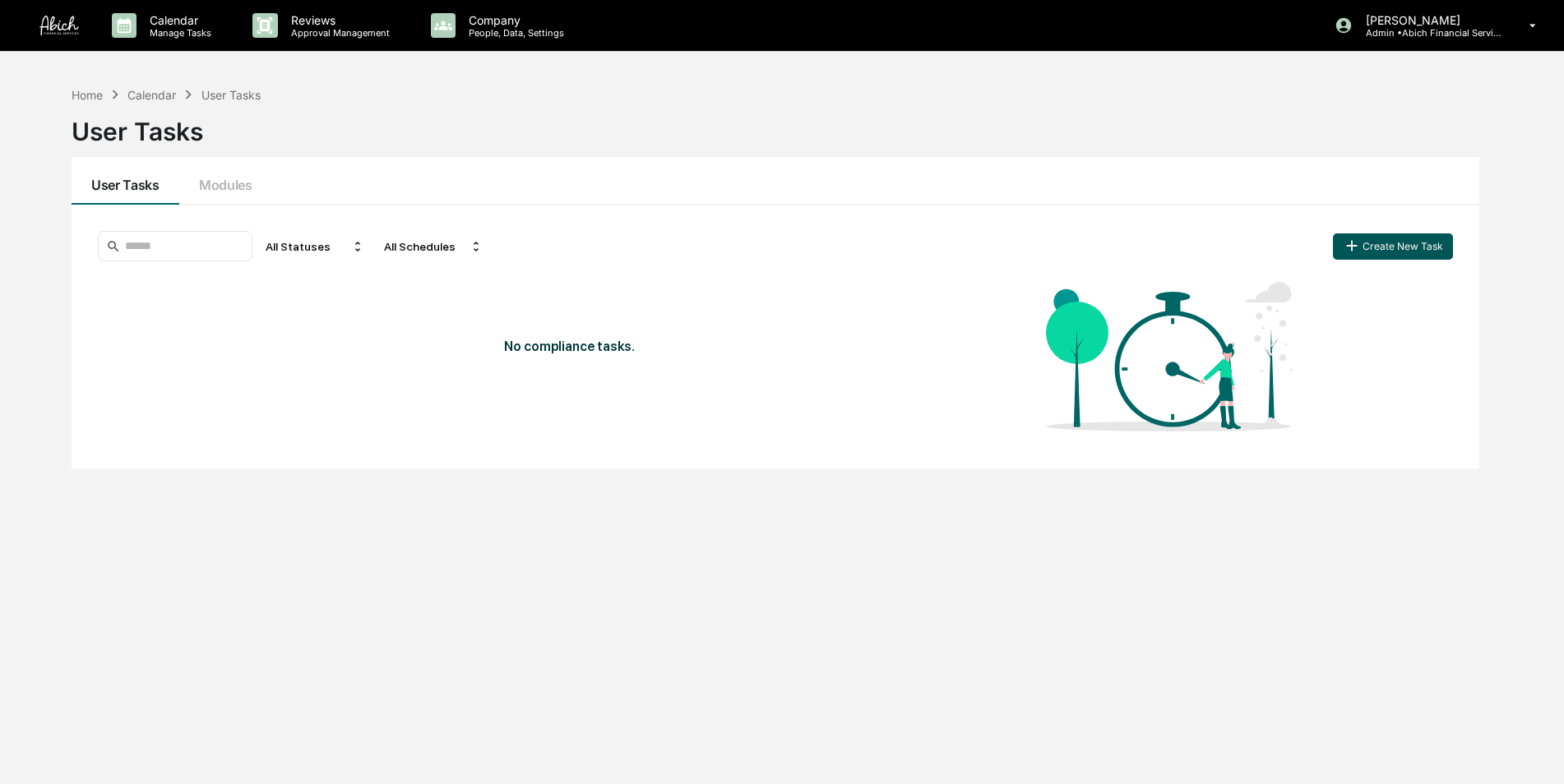
click at [1402, 247] on button "Create New Task" at bounding box center [1393, 246] width 120 height 26
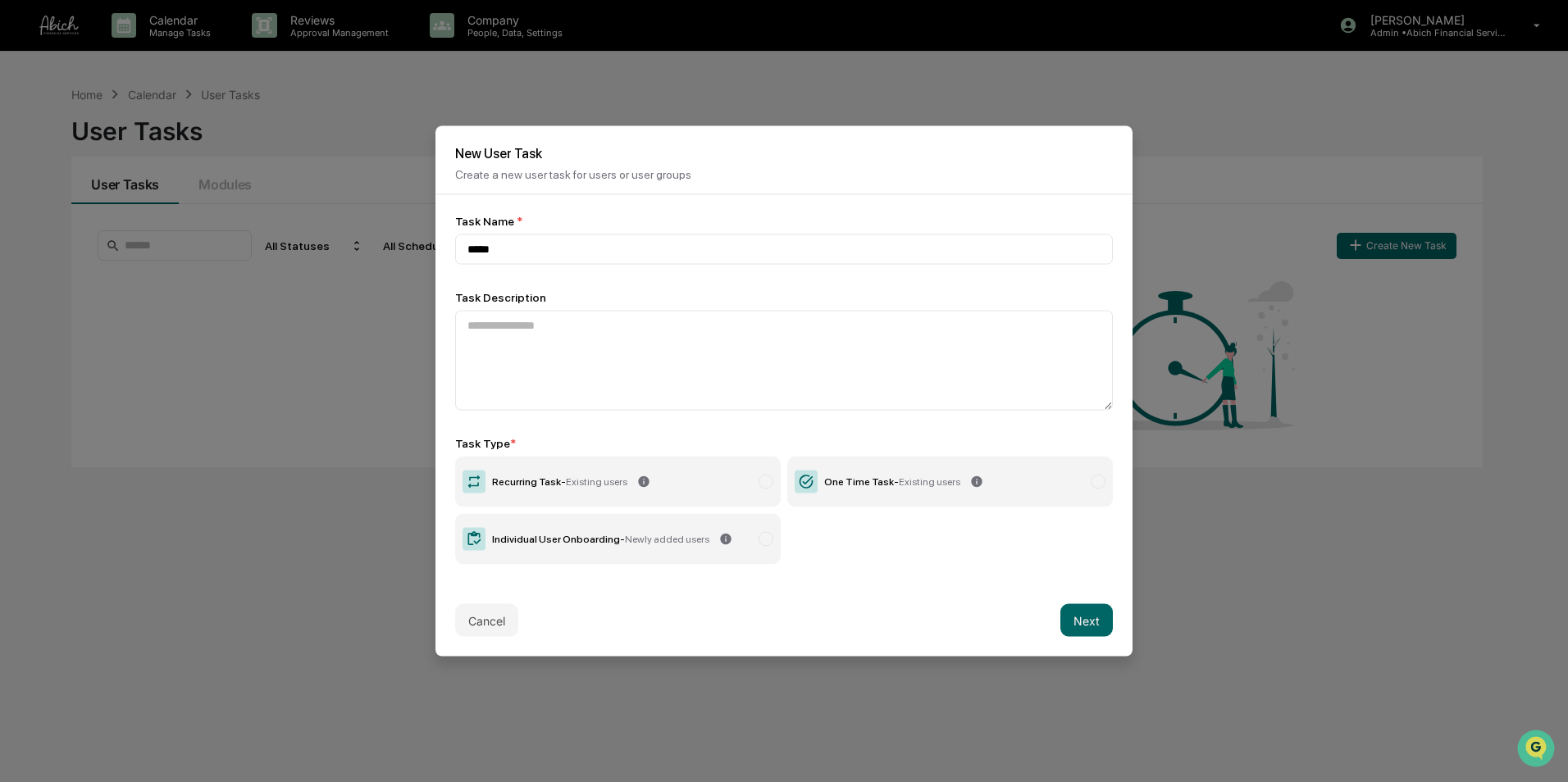
type input "******"
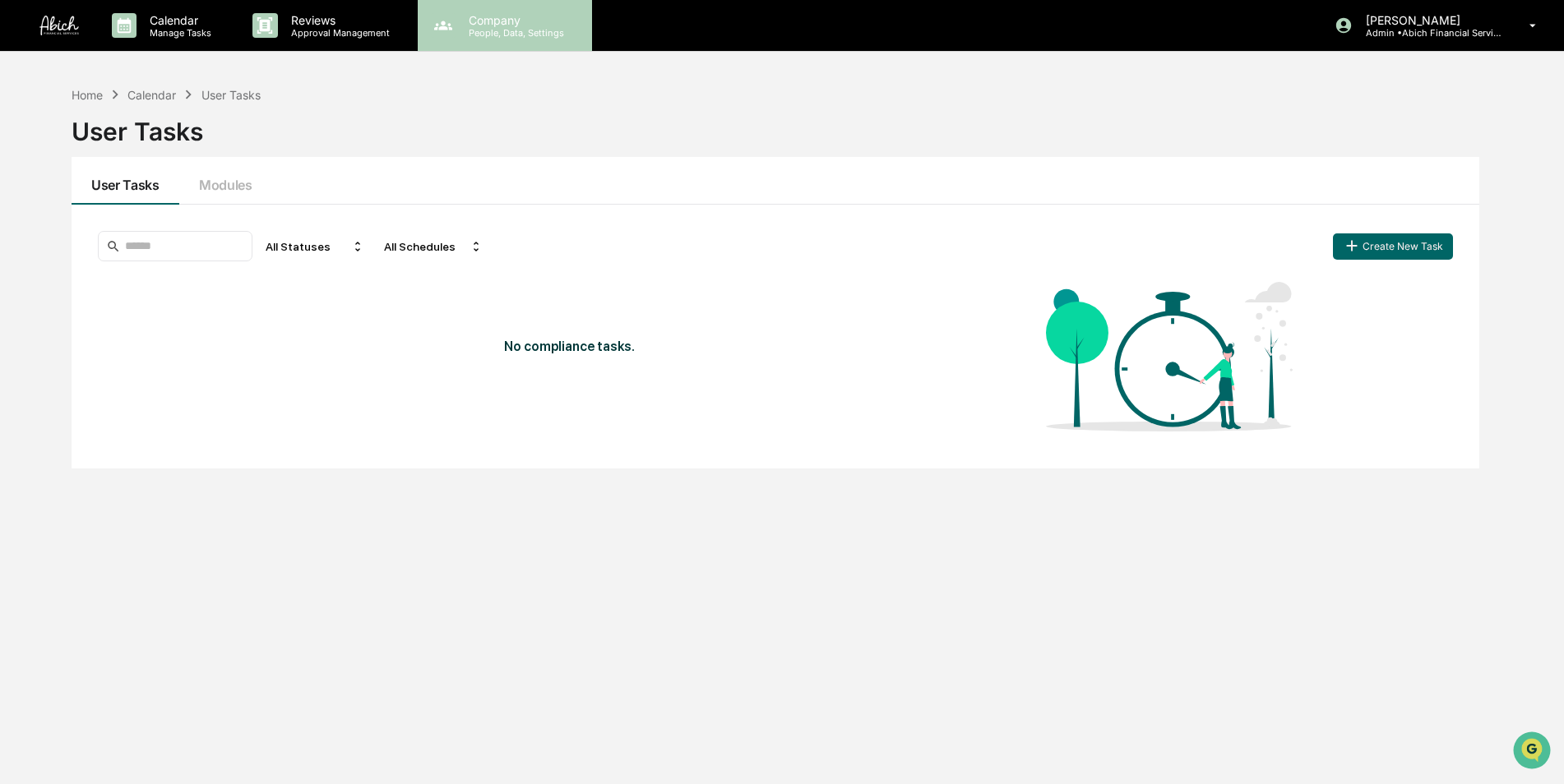
click at [497, 32] on p "People, Data, Settings" at bounding box center [514, 32] width 117 height 12
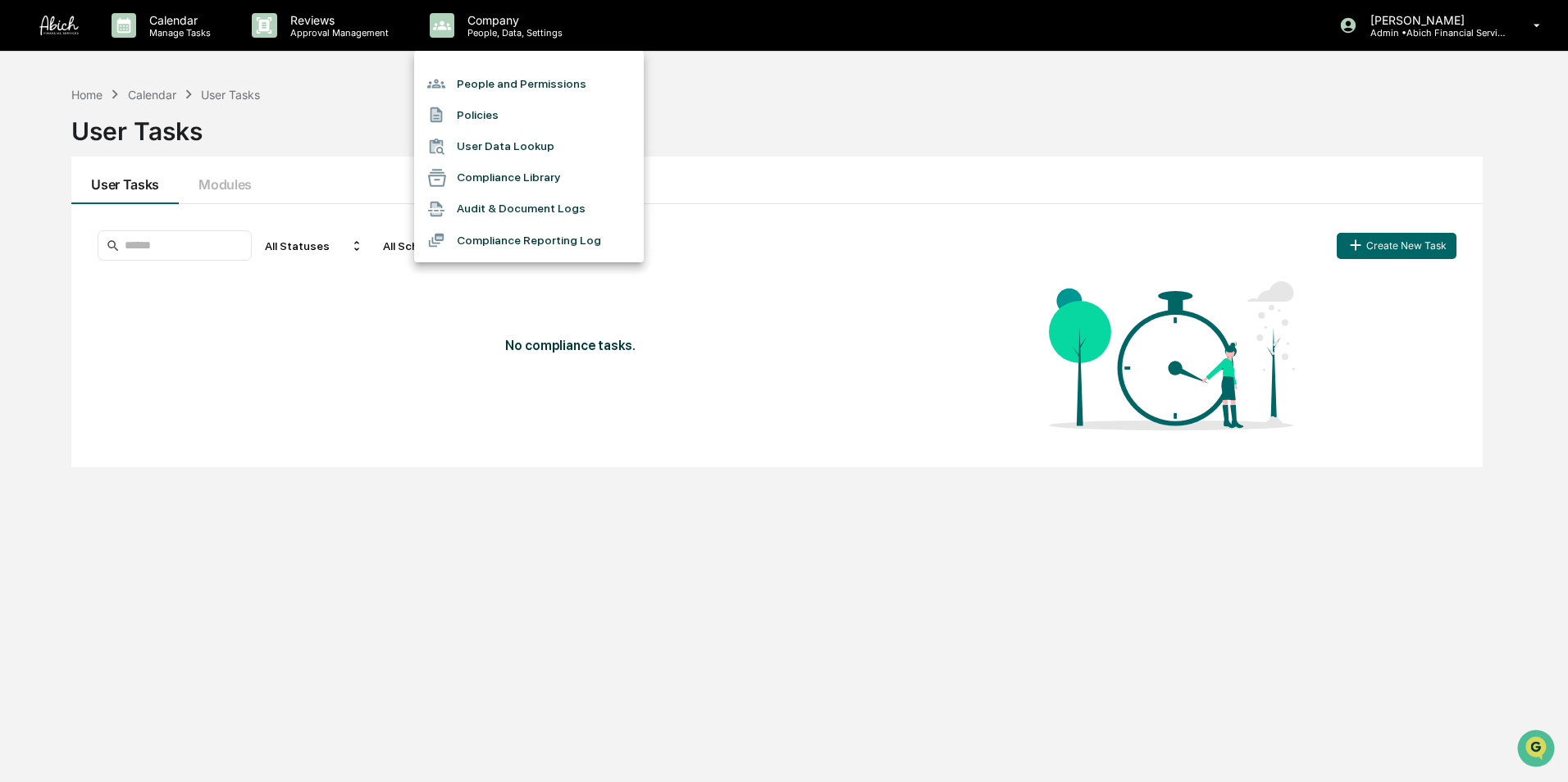
click at [499, 87] on li "People and Permissions" at bounding box center [528, 83] width 230 height 31
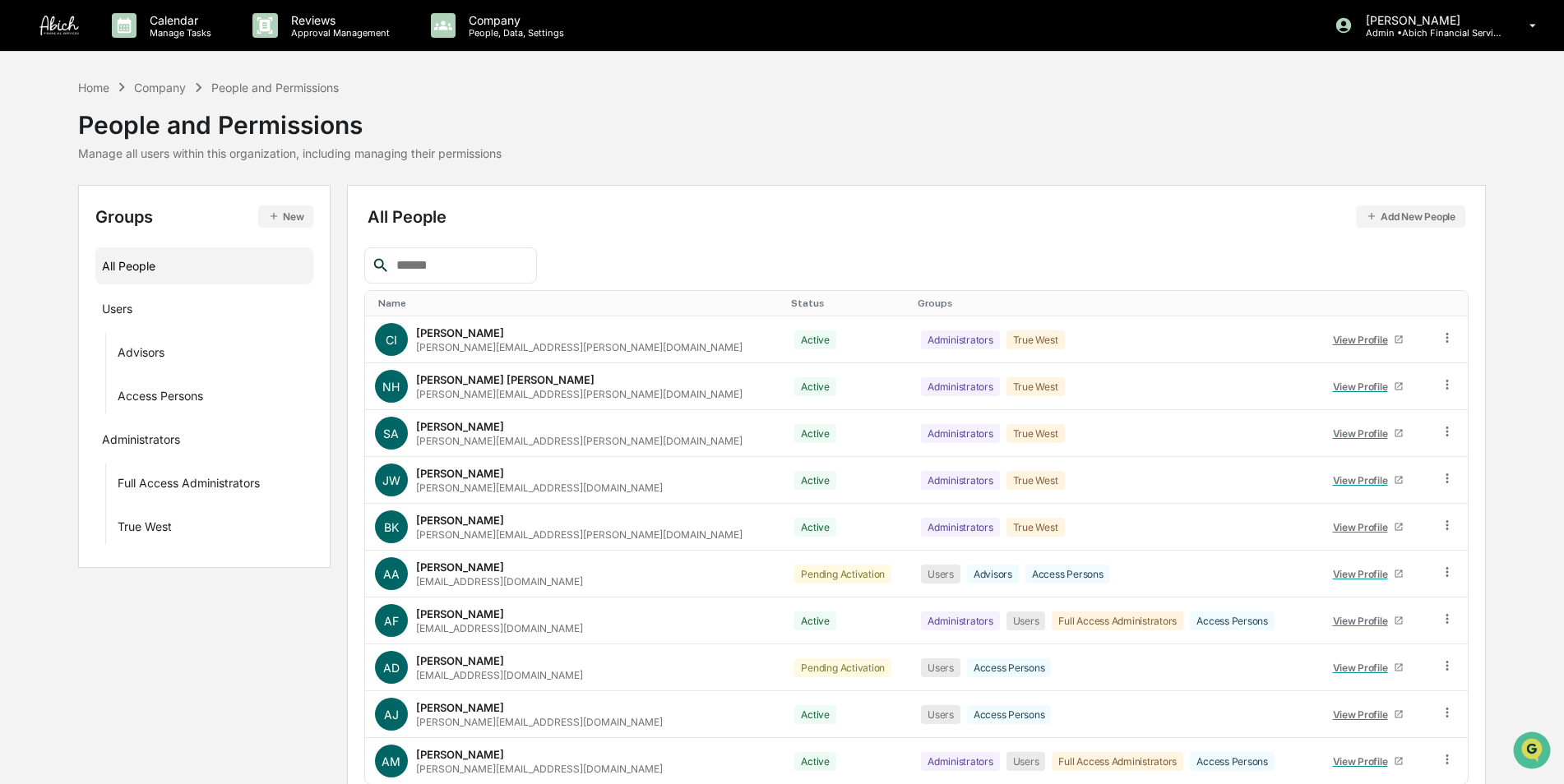
click at [279, 214] on icon "button" at bounding box center [273, 216] width 12 height 12
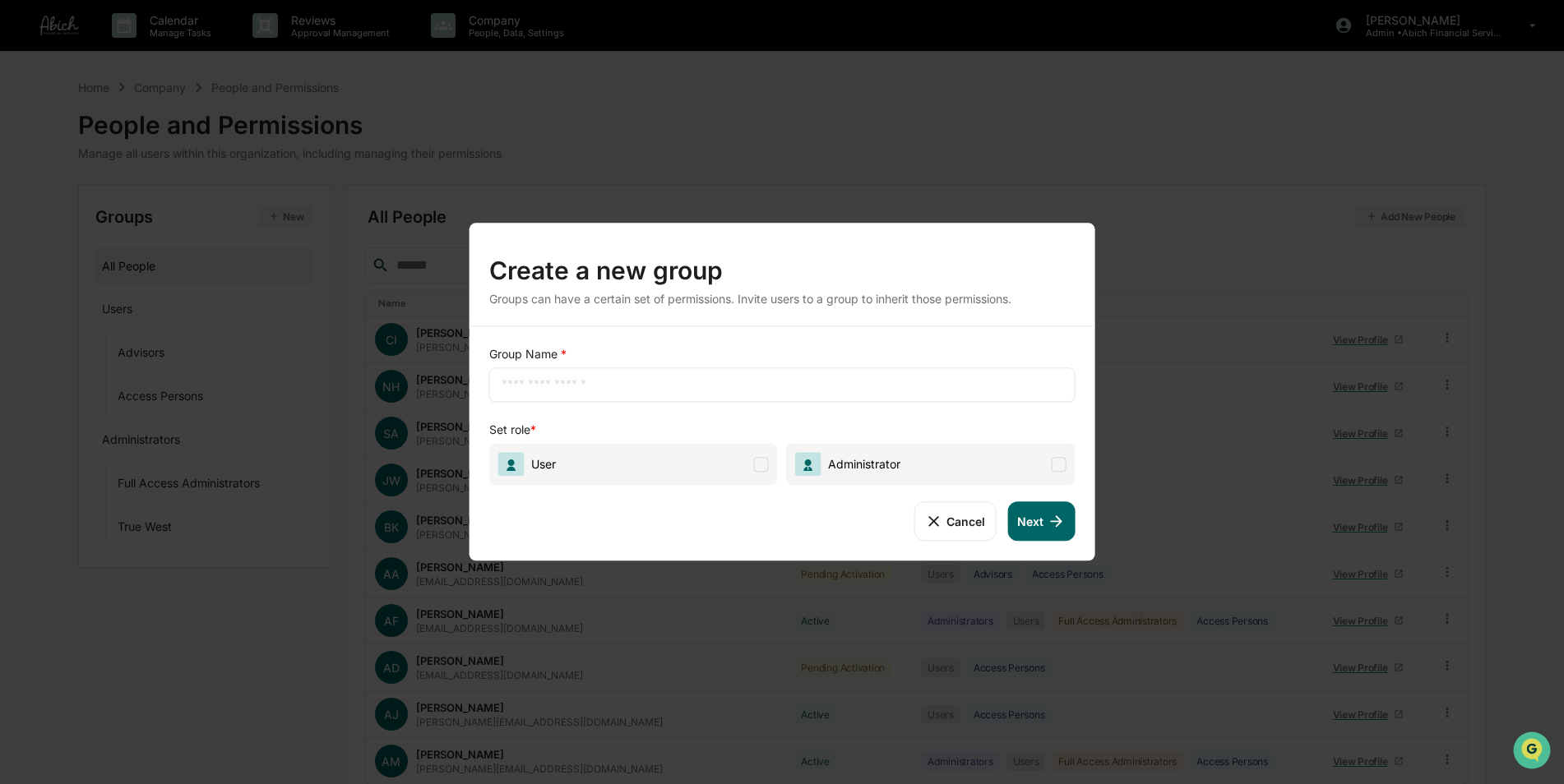
click at [569, 391] on input "text" at bounding box center [782, 384] width 562 height 16
type input "**********"
click at [579, 464] on span "User" at bounding box center [634, 464] width 289 height 42
click at [1050, 526] on icon at bounding box center [1056, 521] width 18 height 18
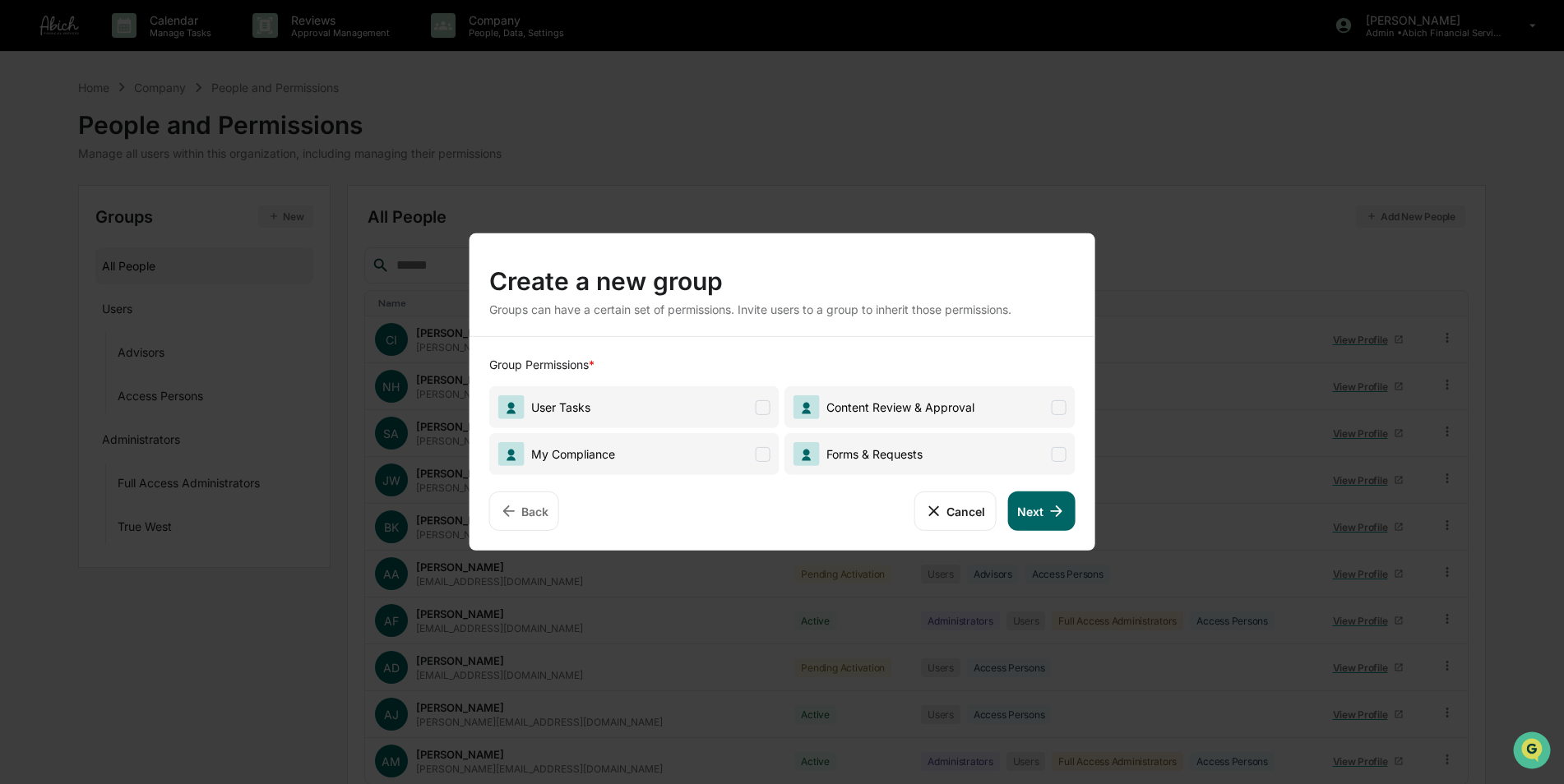
click at [711, 405] on span "User Tasks" at bounding box center [635, 407] width 290 height 42
click at [704, 452] on span "My Compliance" at bounding box center [635, 454] width 290 height 42
click at [980, 457] on span "Forms & Requests" at bounding box center [929, 454] width 290 height 42
click at [1018, 401] on span "Content Review & Approval" at bounding box center [929, 407] width 290 height 42
click at [1047, 505] on icon at bounding box center [1056, 512] width 18 height 18
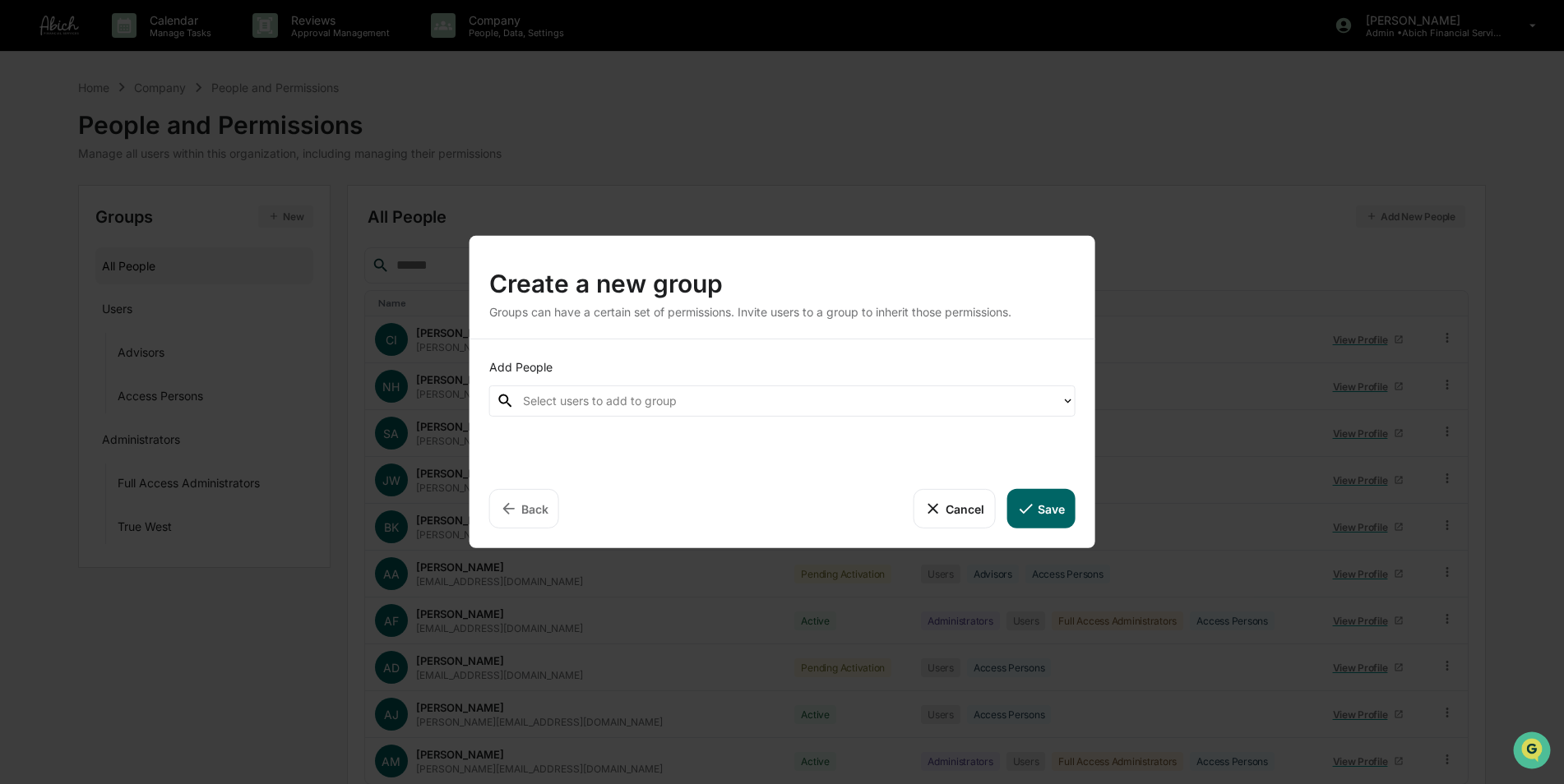
click at [689, 404] on div at bounding box center [789, 401] width 531 height 19
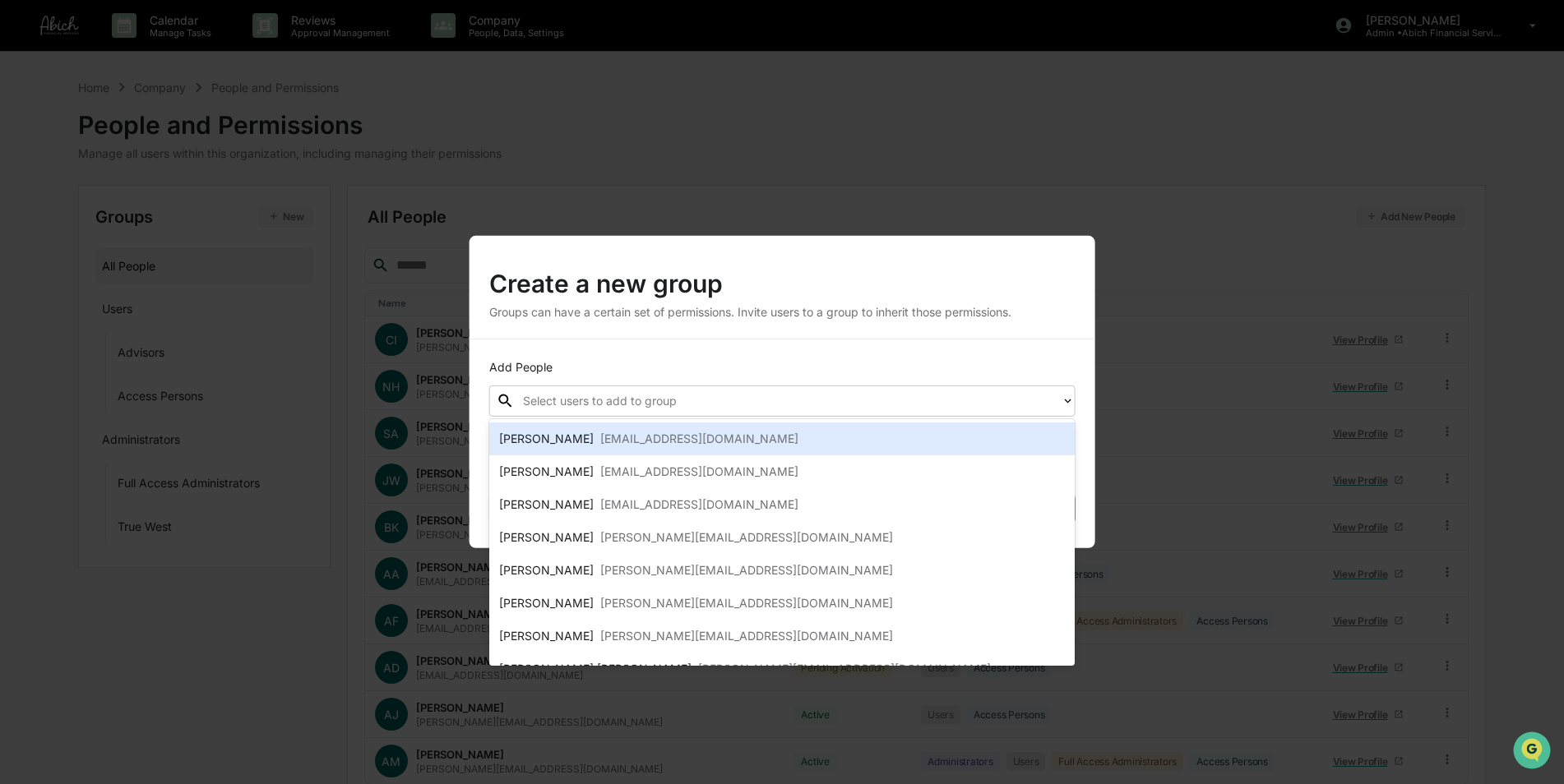
click at [903, 162] on div "Create a new group Groups can have a certain set of permissions. Invite users t…" at bounding box center [782, 392] width 1564 height 784
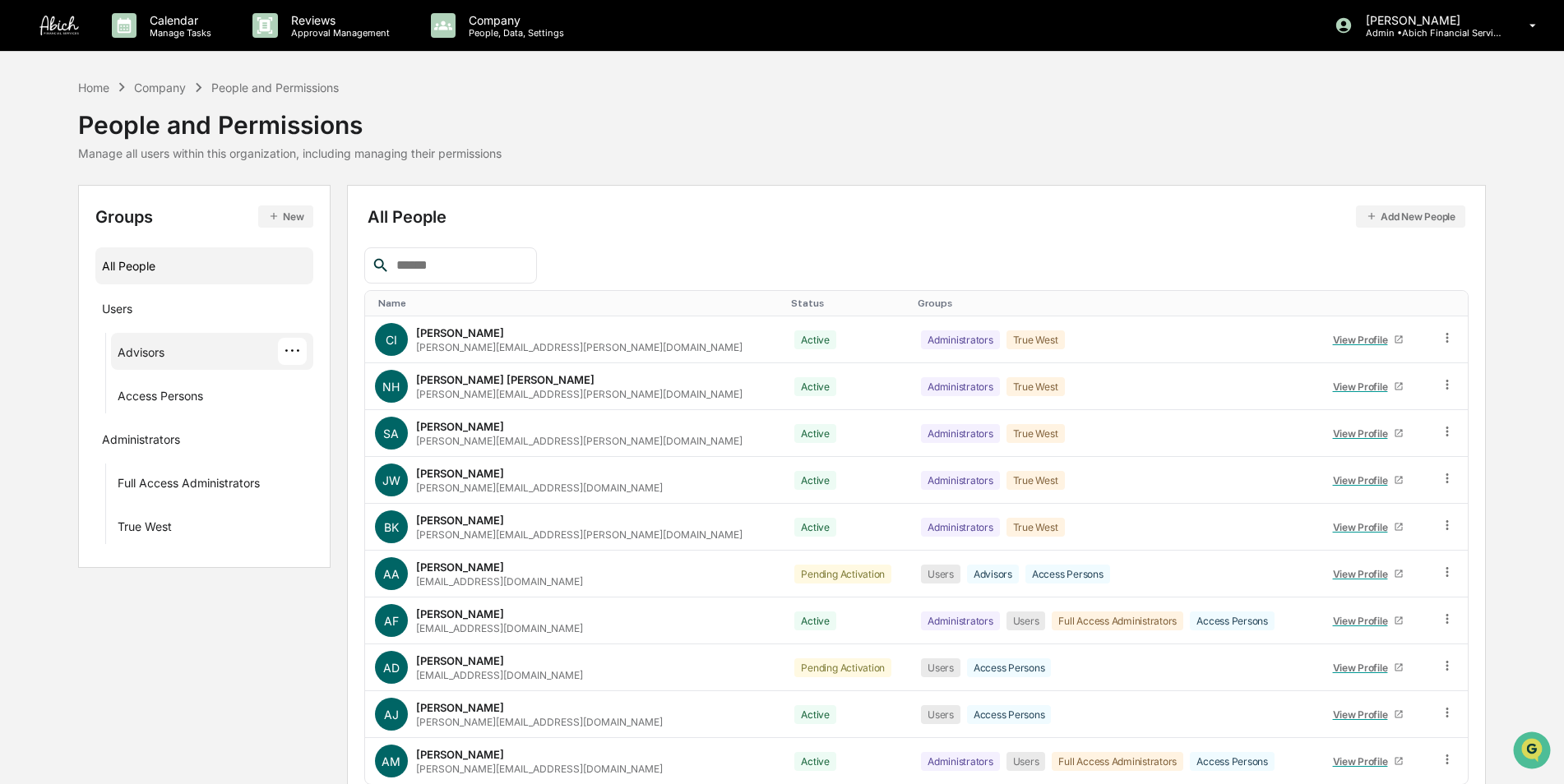
click at [166, 358] on div "Advisors ···" at bounding box center [212, 351] width 189 height 27
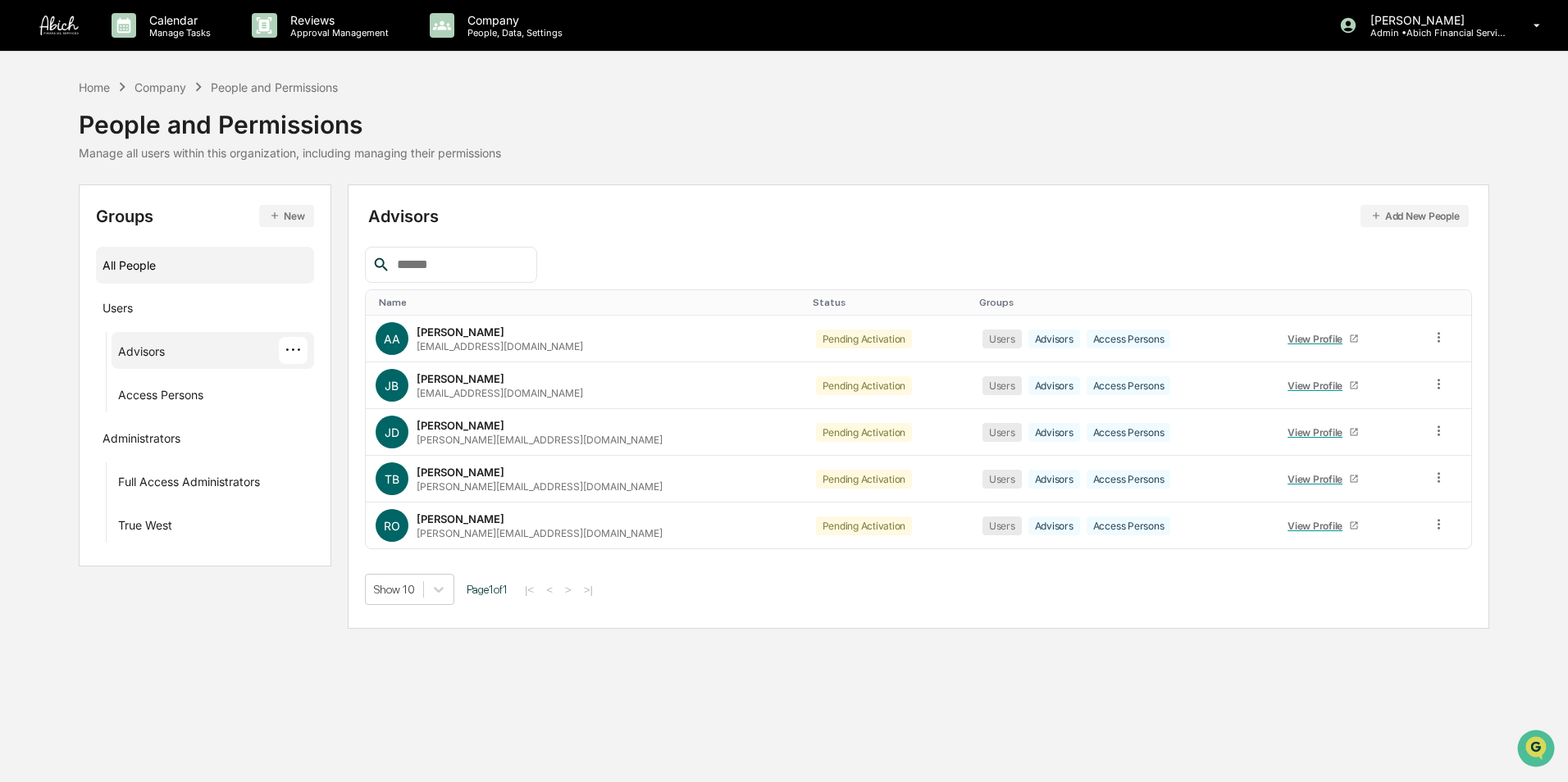
click at [135, 264] on div "All People" at bounding box center [206, 265] width 206 height 27
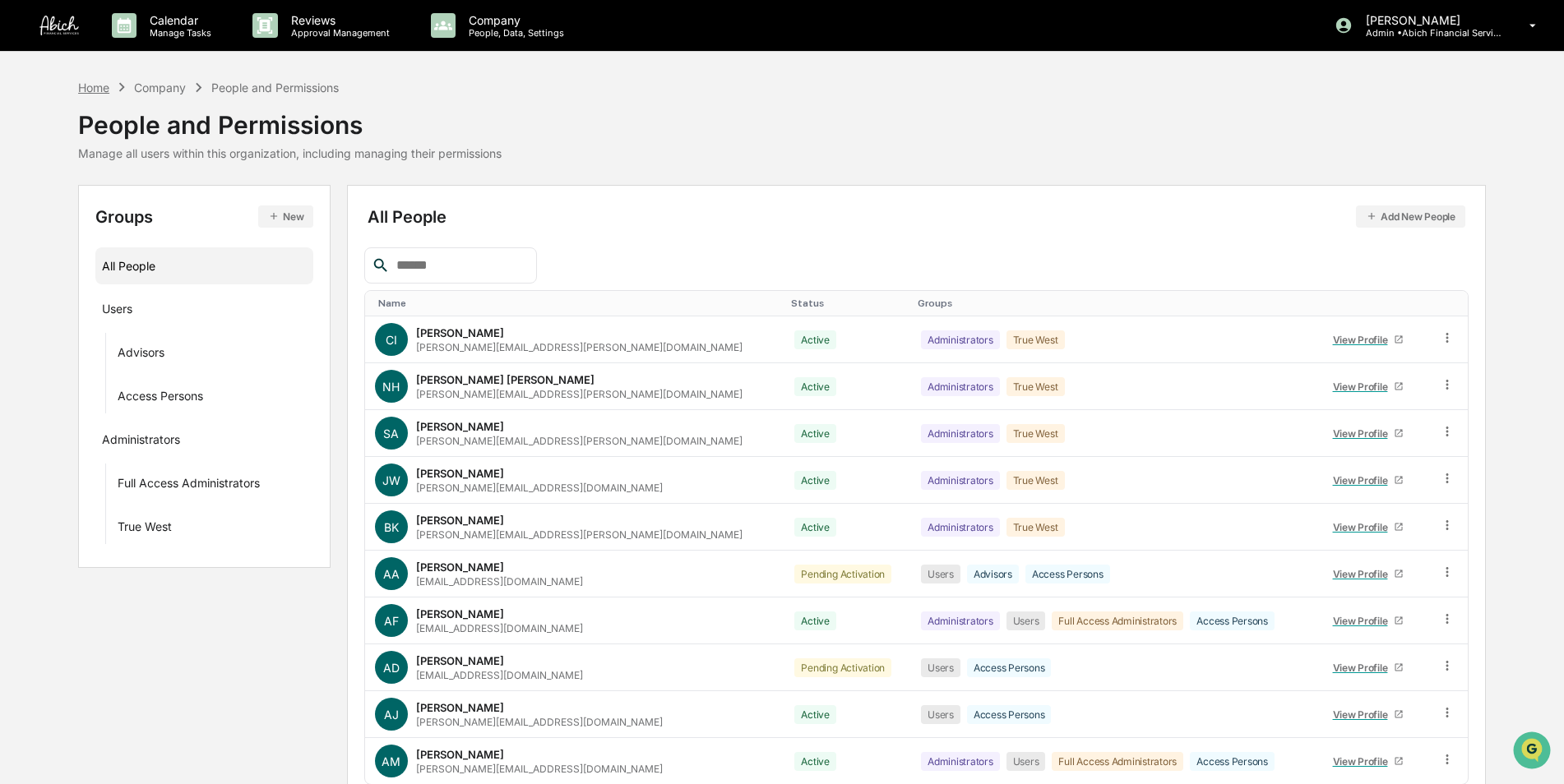
click at [87, 84] on div "Home" at bounding box center [93, 88] width 31 height 14
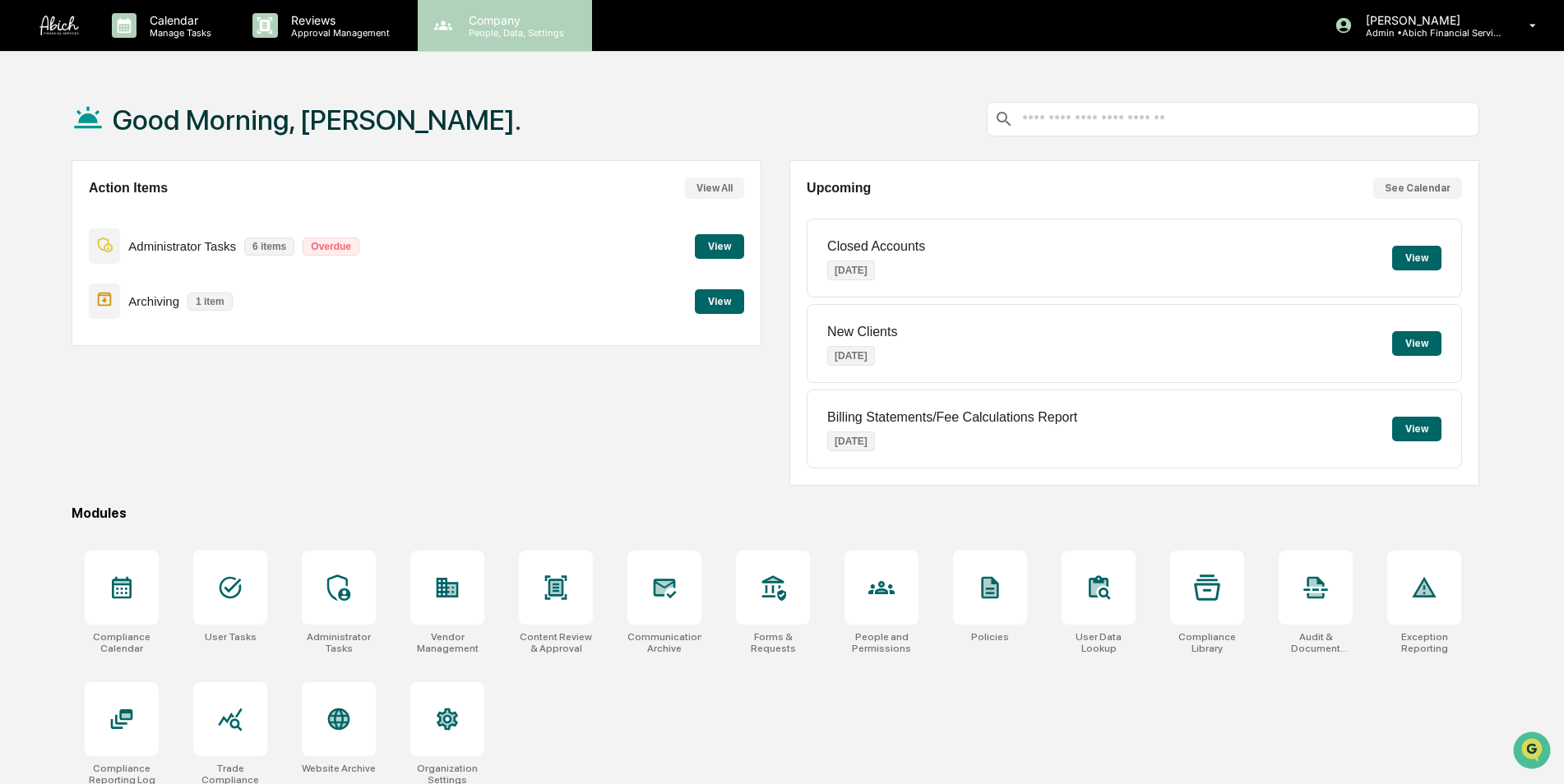
click at [485, 31] on p "People, Data, Settings" at bounding box center [514, 32] width 117 height 12
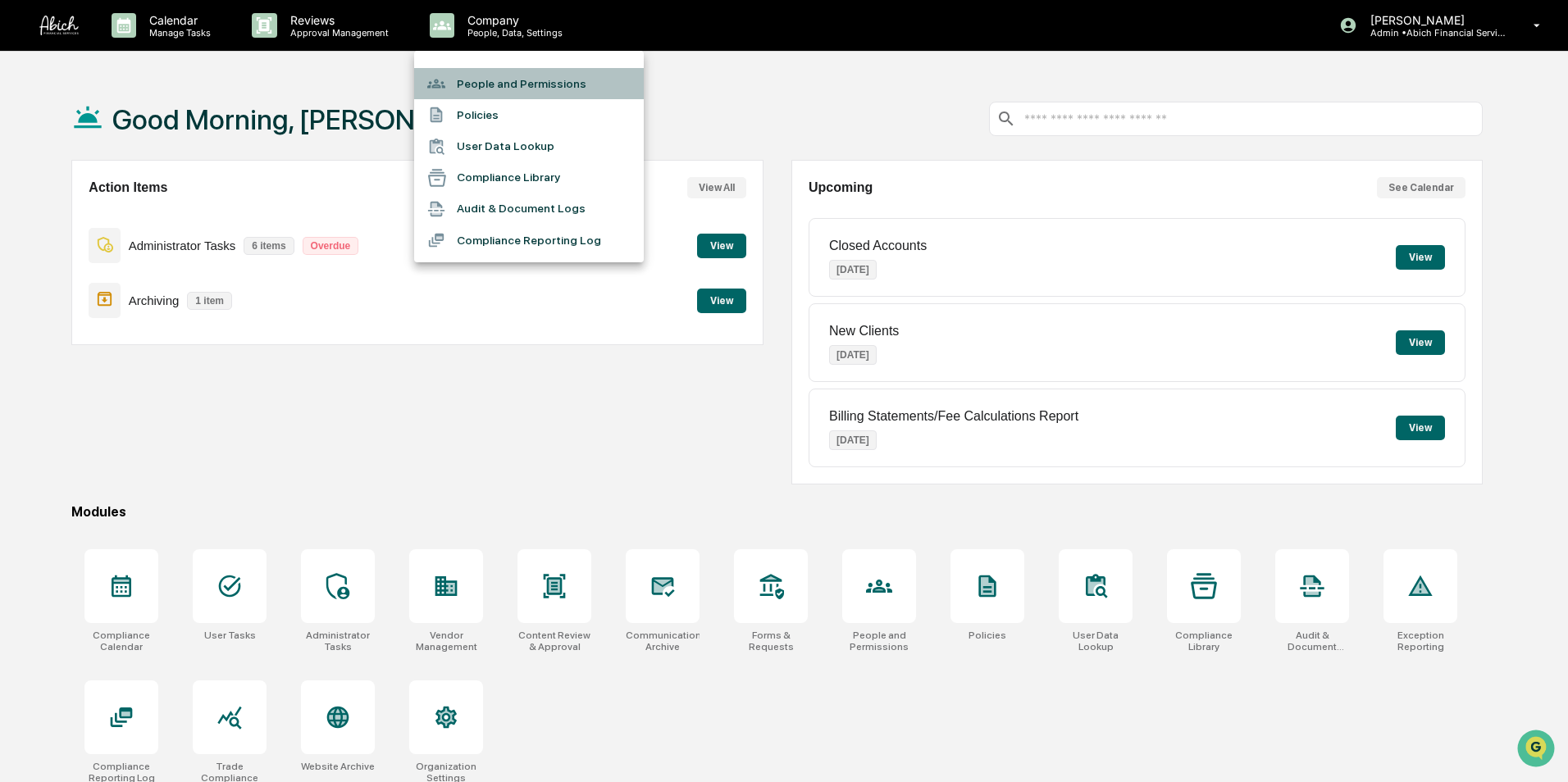
click at [485, 78] on li "People and Permissions" at bounding box center [528, 83] width 230 height 31
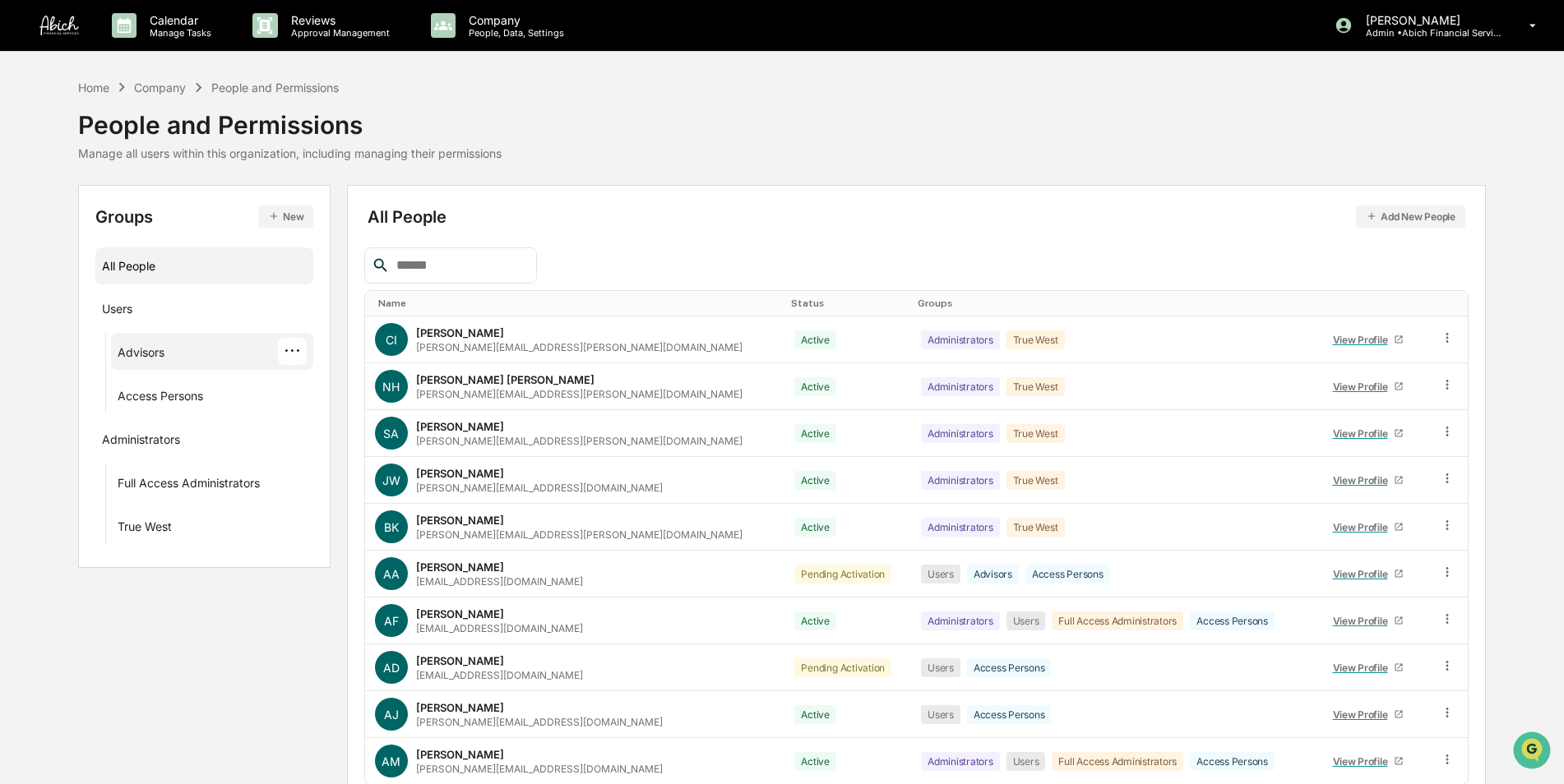
click at [173, 369] on div "Advisors ···" at bounding box center [212, 351] width 203 height 37
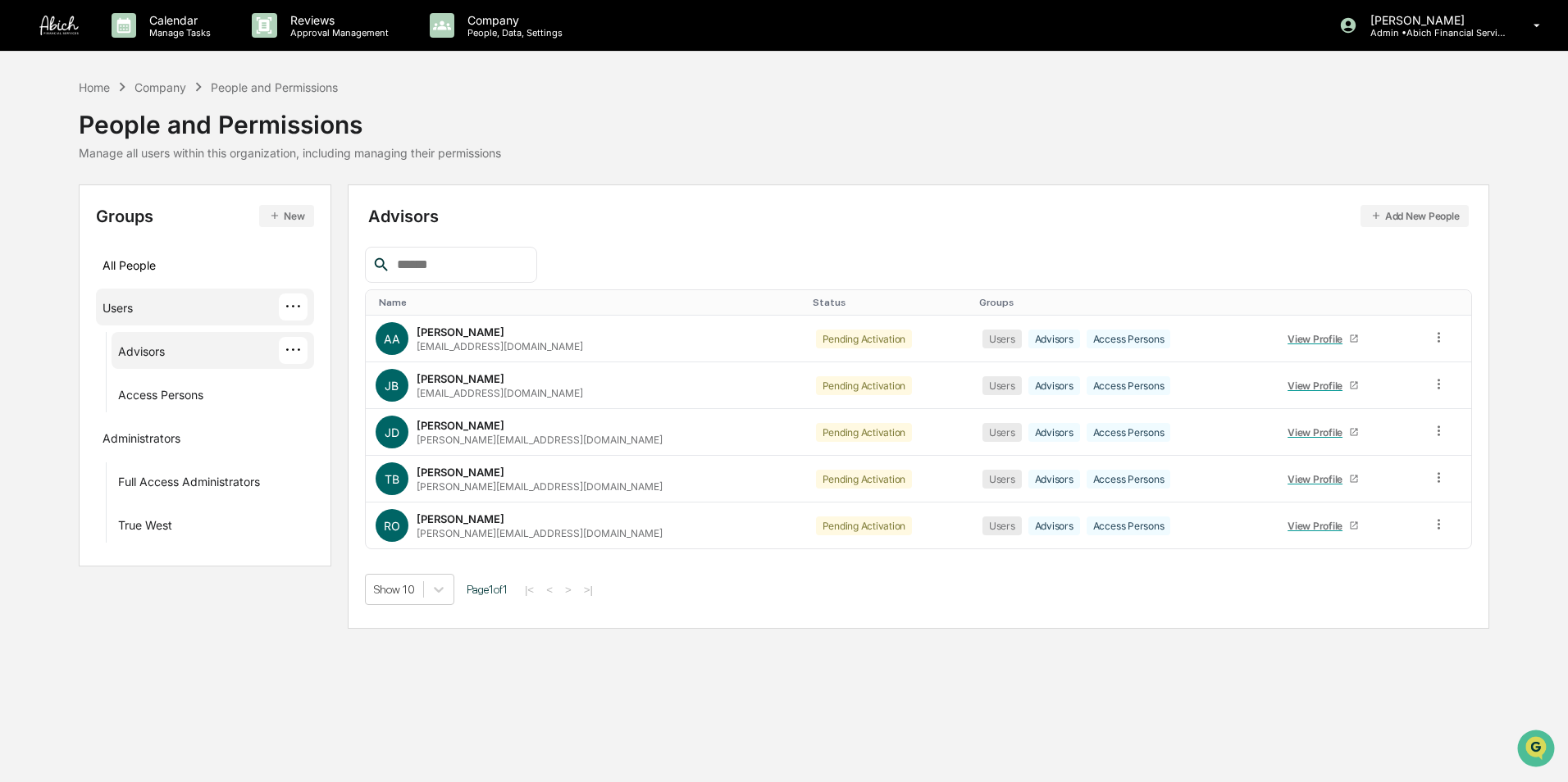
click at [190, 314] on div "Users ···" at bounding box center [206, 307] width 206 height 27
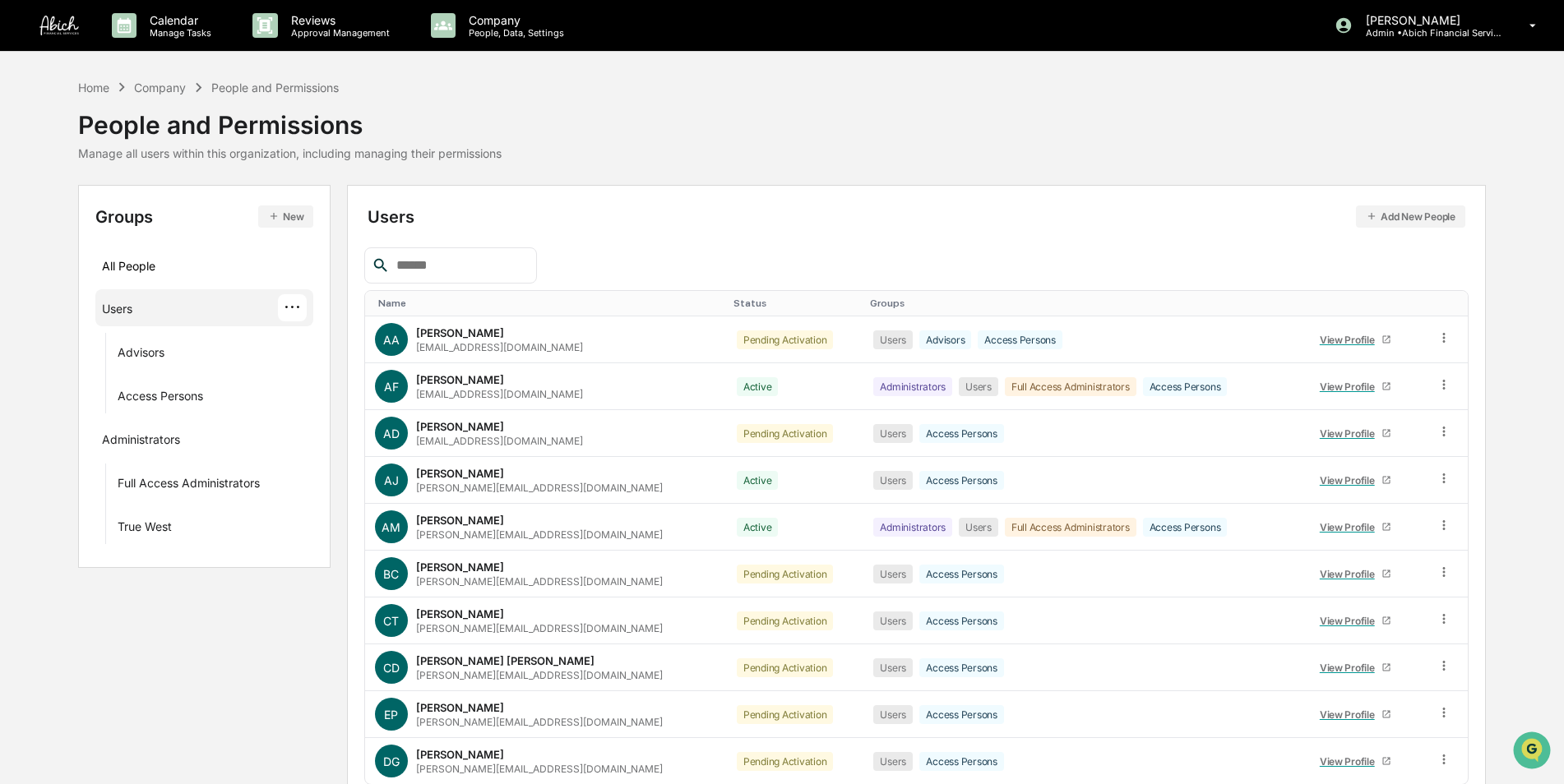
click at [289, 219] on button "New" at bounding box center [285, 216] width 55 height 22
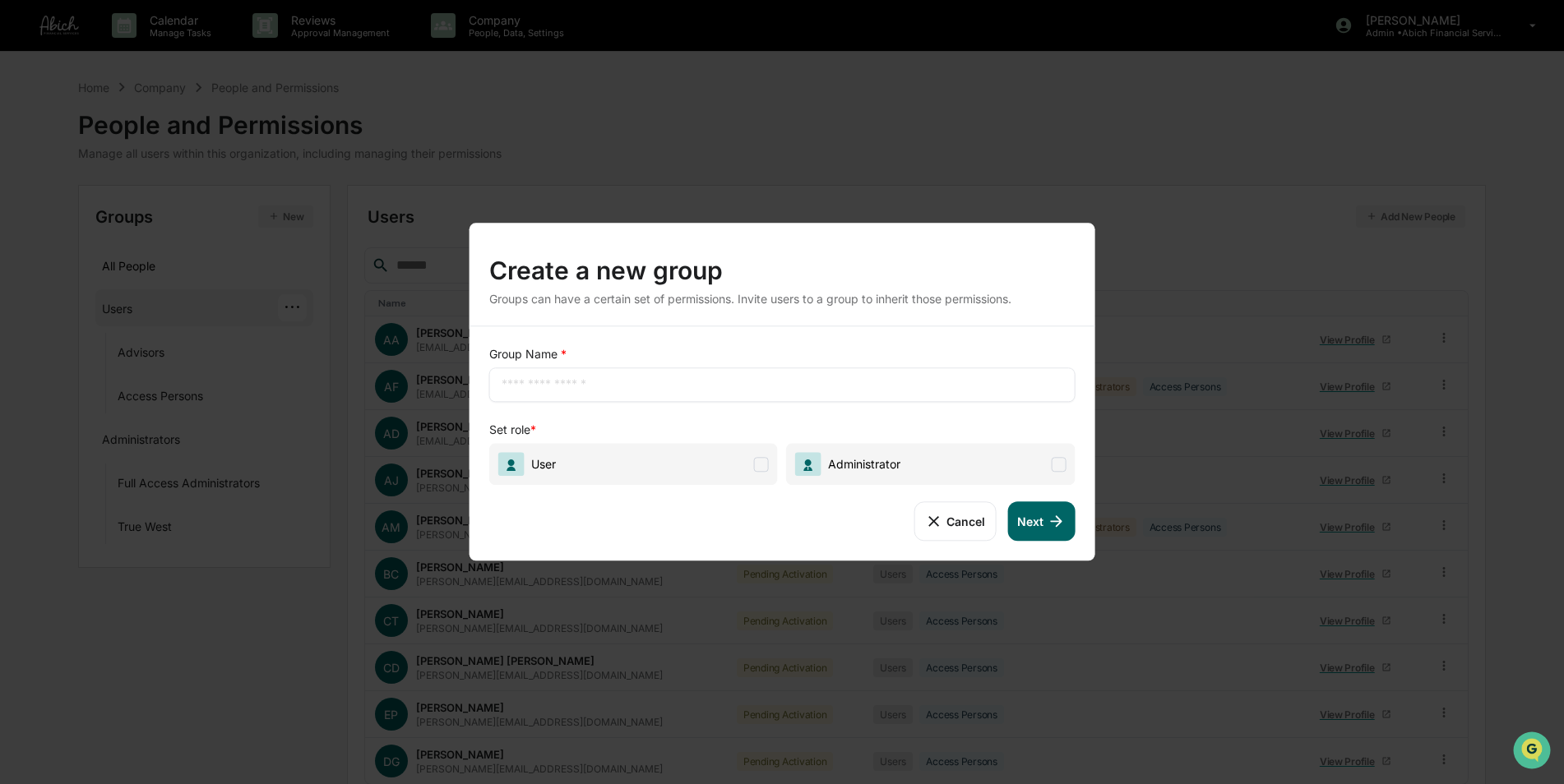
click at [514, 385] on input "text" at bounding box center [782, 384] width 562 height 16
type input "**********"
click at [754, 467] on span at bounding box center [761, 464] width 15 height 15
click at [1056, 523] on icon at bounding box center [1056, 521] width 18 height 18
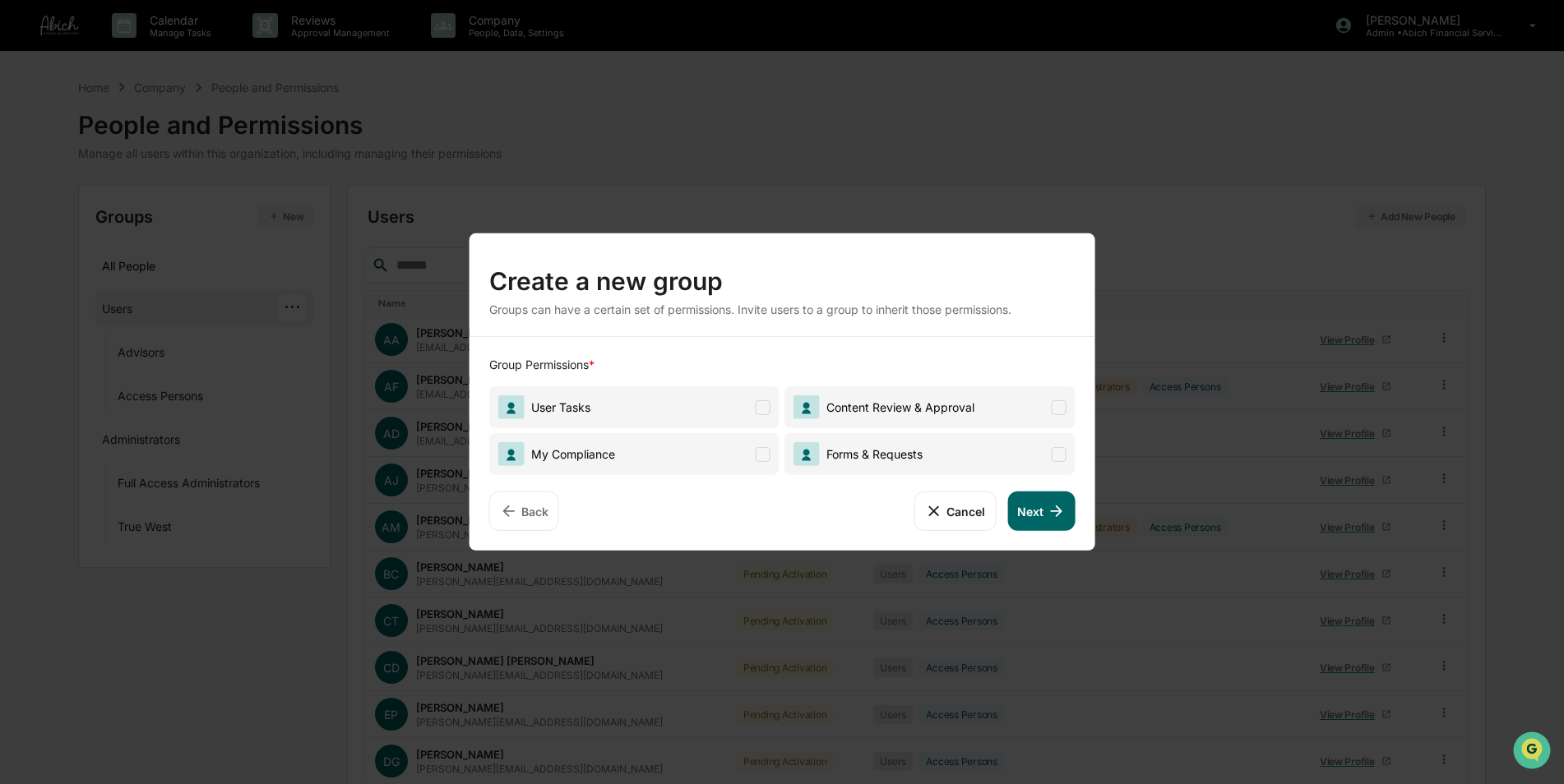
click at [653, 420] on span "User Tasks" at bounding box center [635, 407] width 290 height 42
click at [653, 456] on span "My Compliance" at bounding box center [635, 454] width 290 height 42
click at [824, 447] on span "Forms & Requests" at bounding box center [871, 454] width 103 height 14
click at [863, 409] on span "Content Review & Approval" at bounding box center [897, 408] width 155 height 14
click at [1048, 513] on icon at bounding box center [1056, 512] width 18 height 18
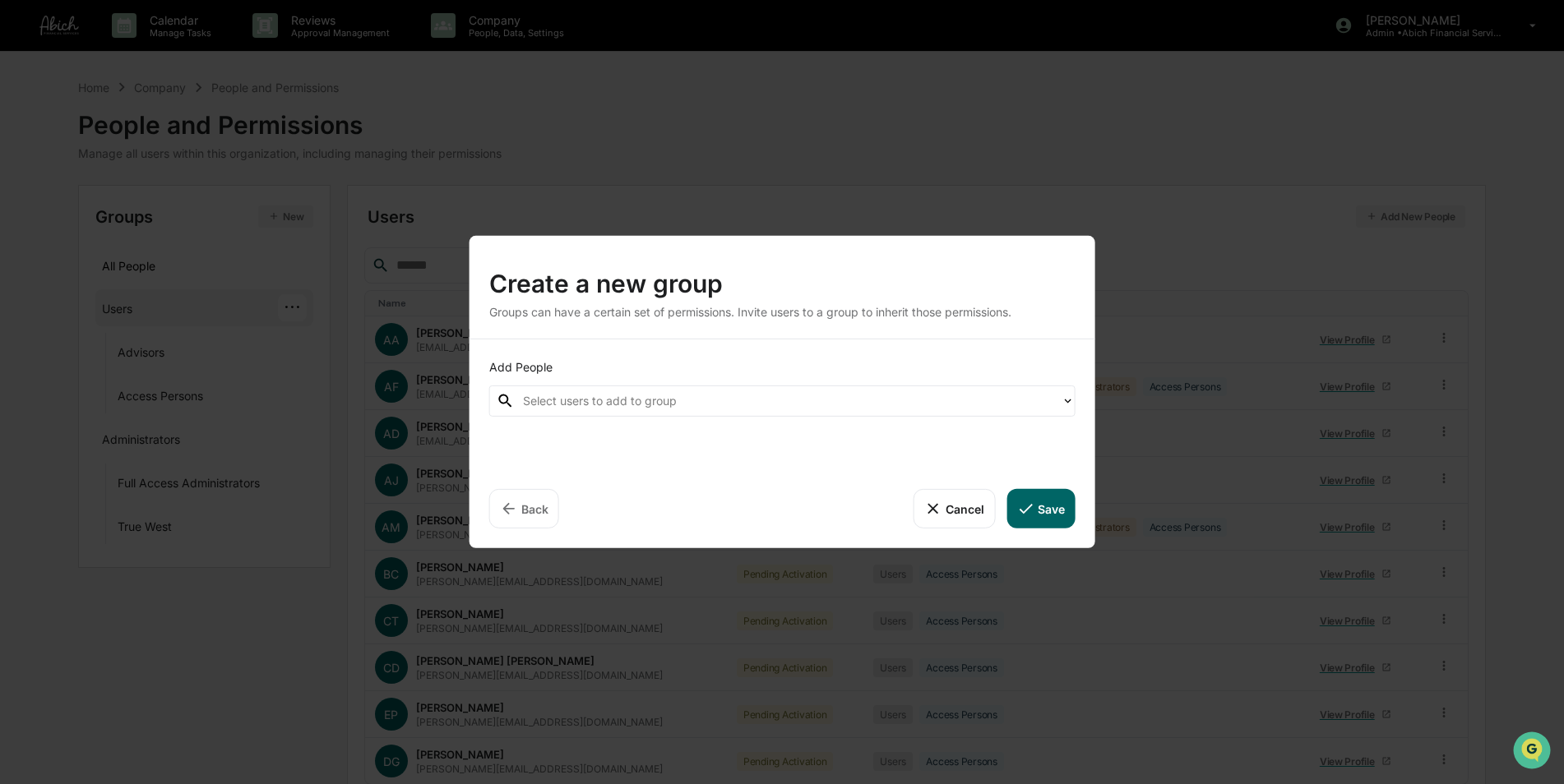
click at [623, 394] on div at bounding box center [789, 401] width 531 height 19
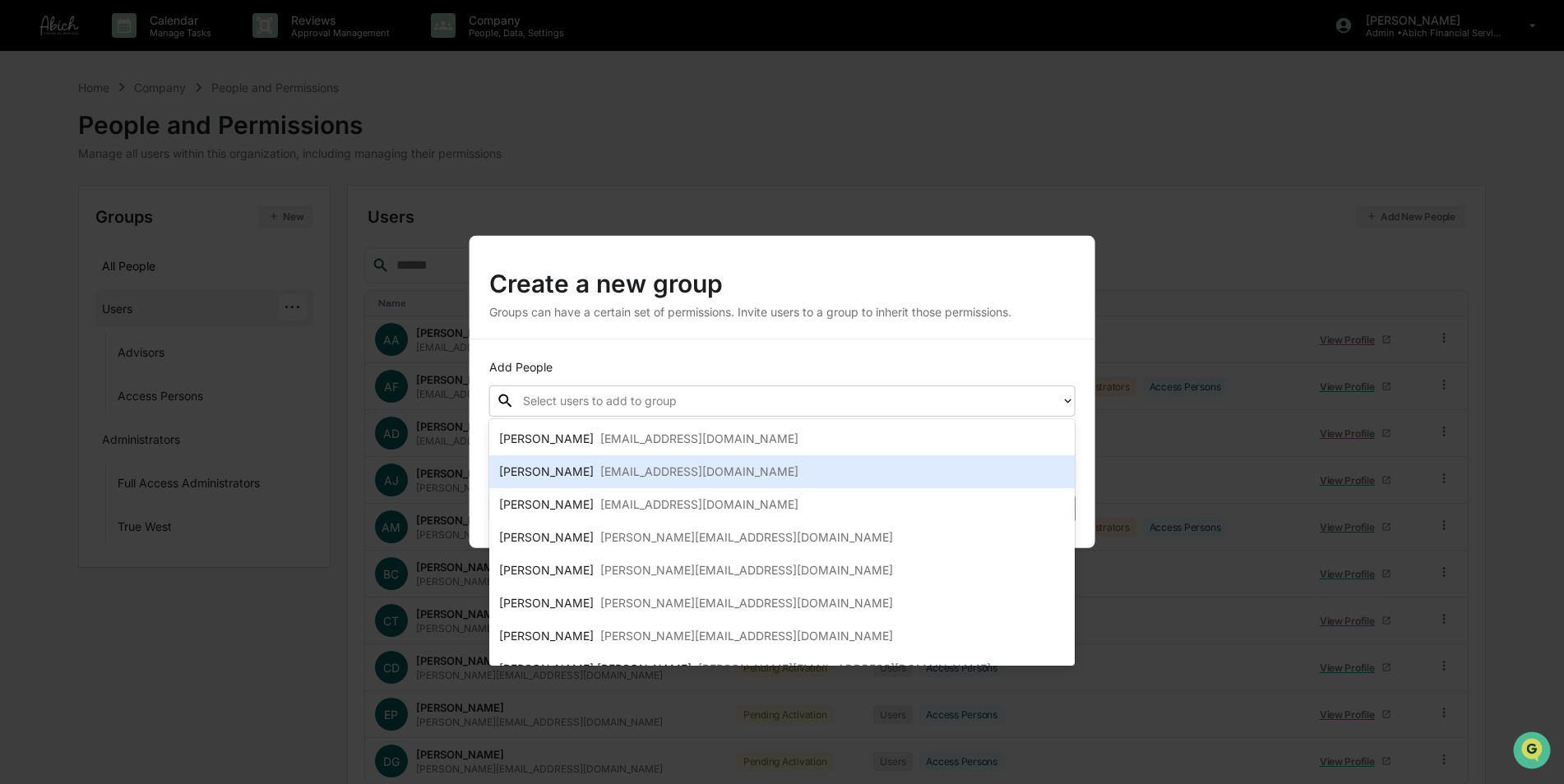
click at [626, 472] on div "[EMAIL_ADDRESS][DOMAIN_NAME]" at bounding box center [699, 472] width 198 height 20
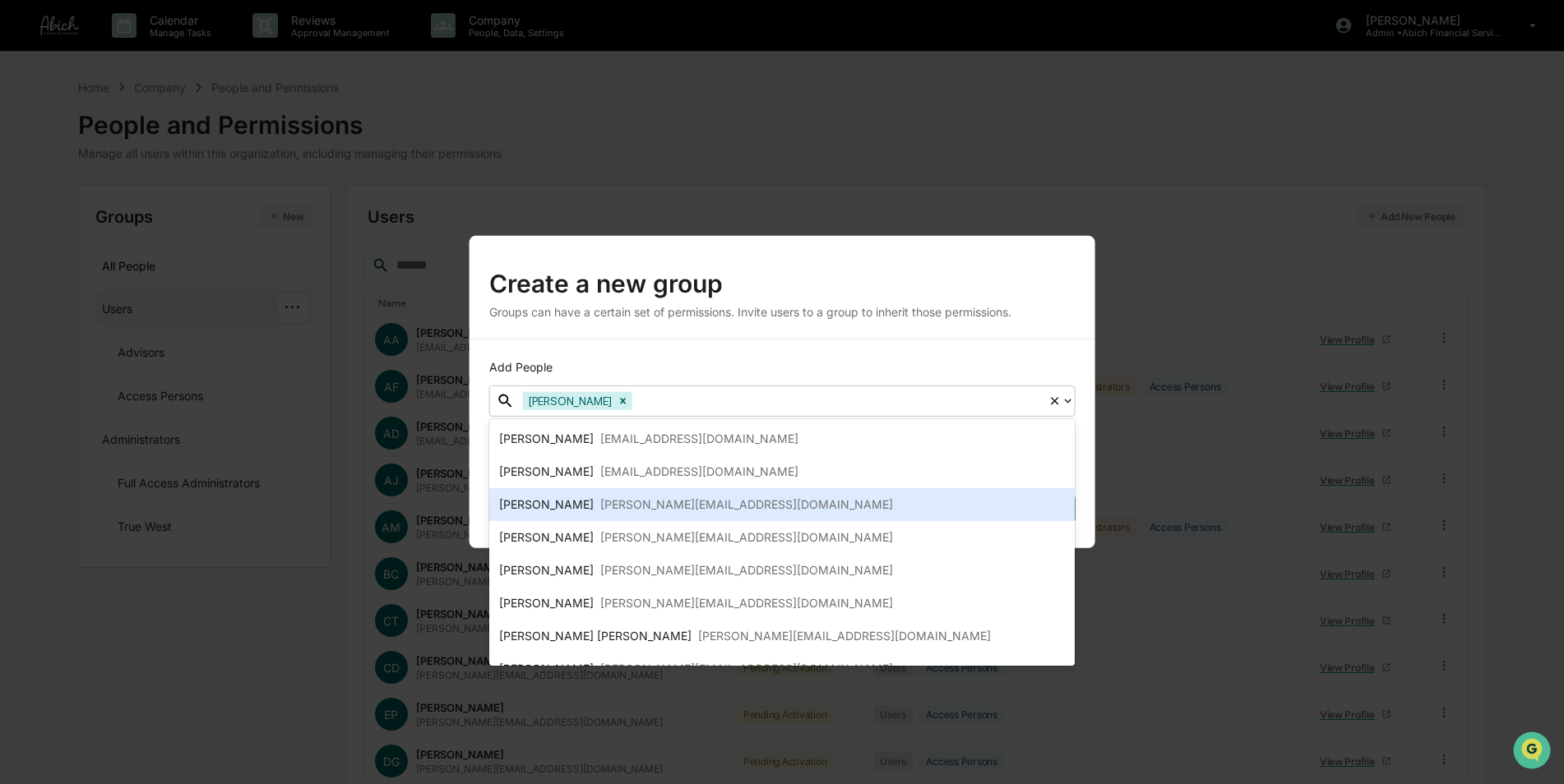
click at [653, 506] on div "[PERSON_NAME][EMAIL_ADDRESS][DOMAIN_NAME]" at bounding box center [747, 504] width 293 height 20
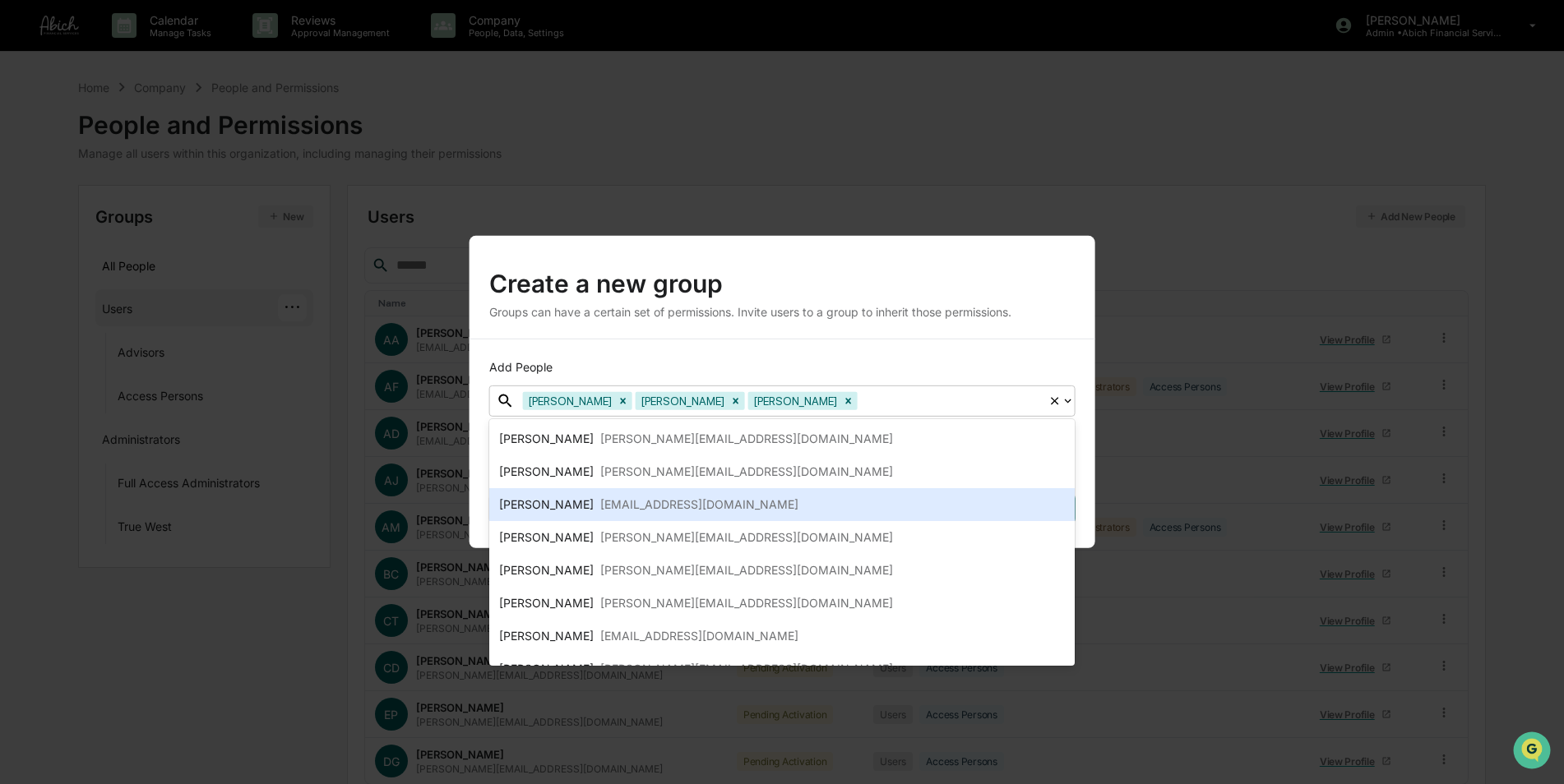
scroll to position [411, 0]
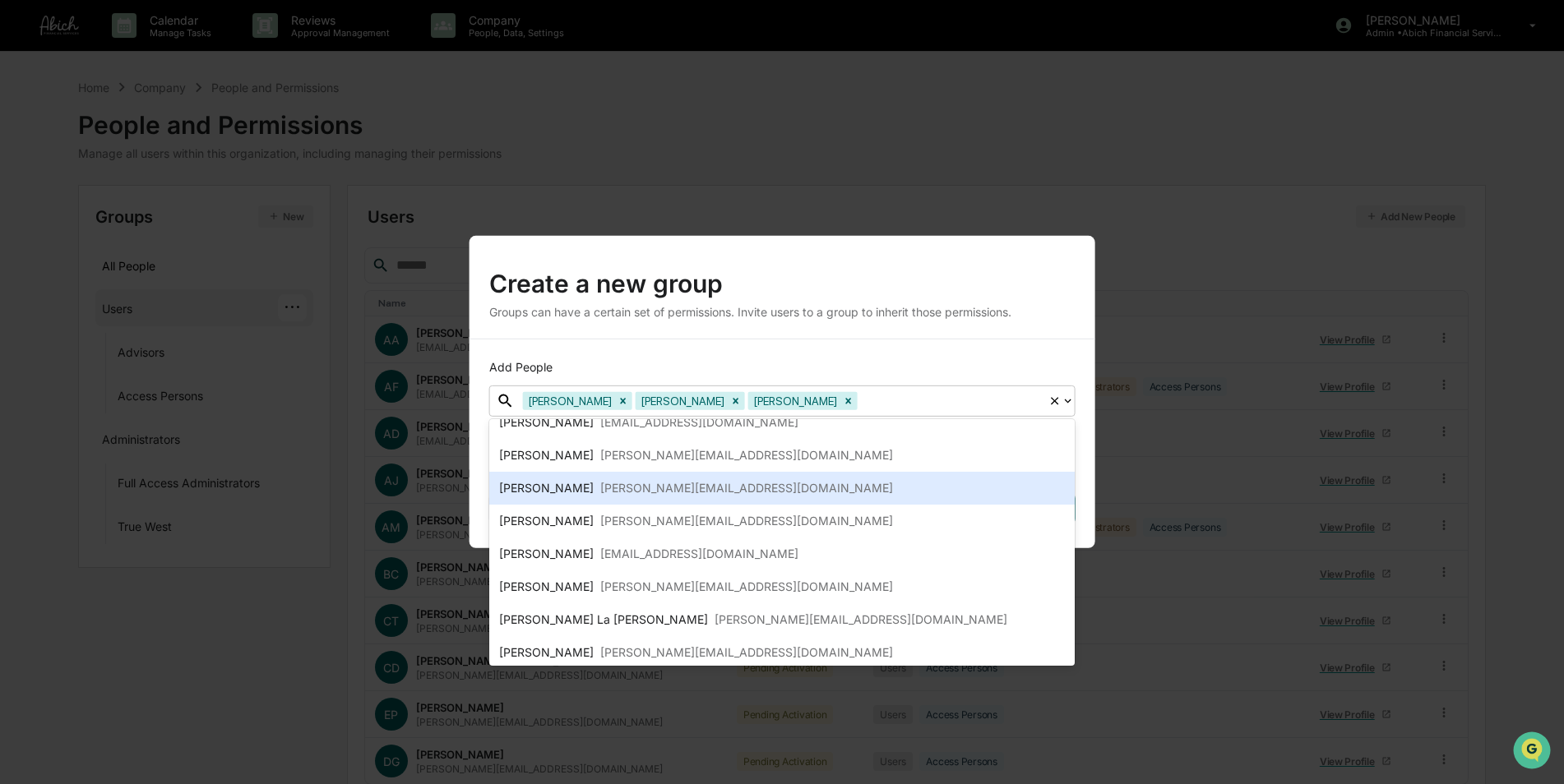
click at [618, 494] on div "kate@abichfinancial.com" at bounding box center [747, 488] width 293 height 20
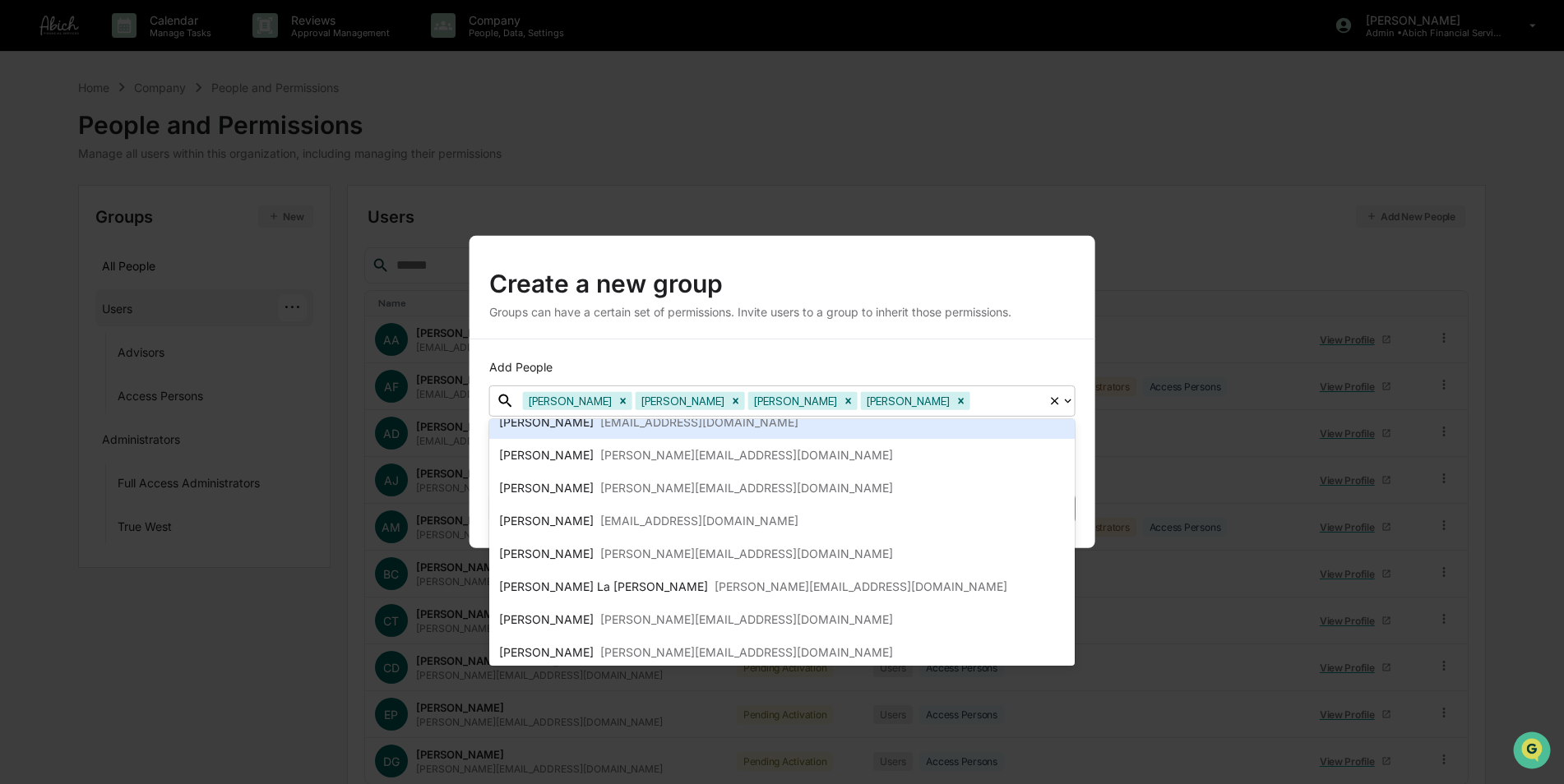
click at [834, 354] on div "Add People option Kate Petersen, selected. 23 results available. Use Up and Dow…" at bounding box center [782, 444] width 626 height 209
click at [757, 426] on div "Joshua Barbin jb@abichfinancial.com" at bounding box center [782, 423] width 566 height 20
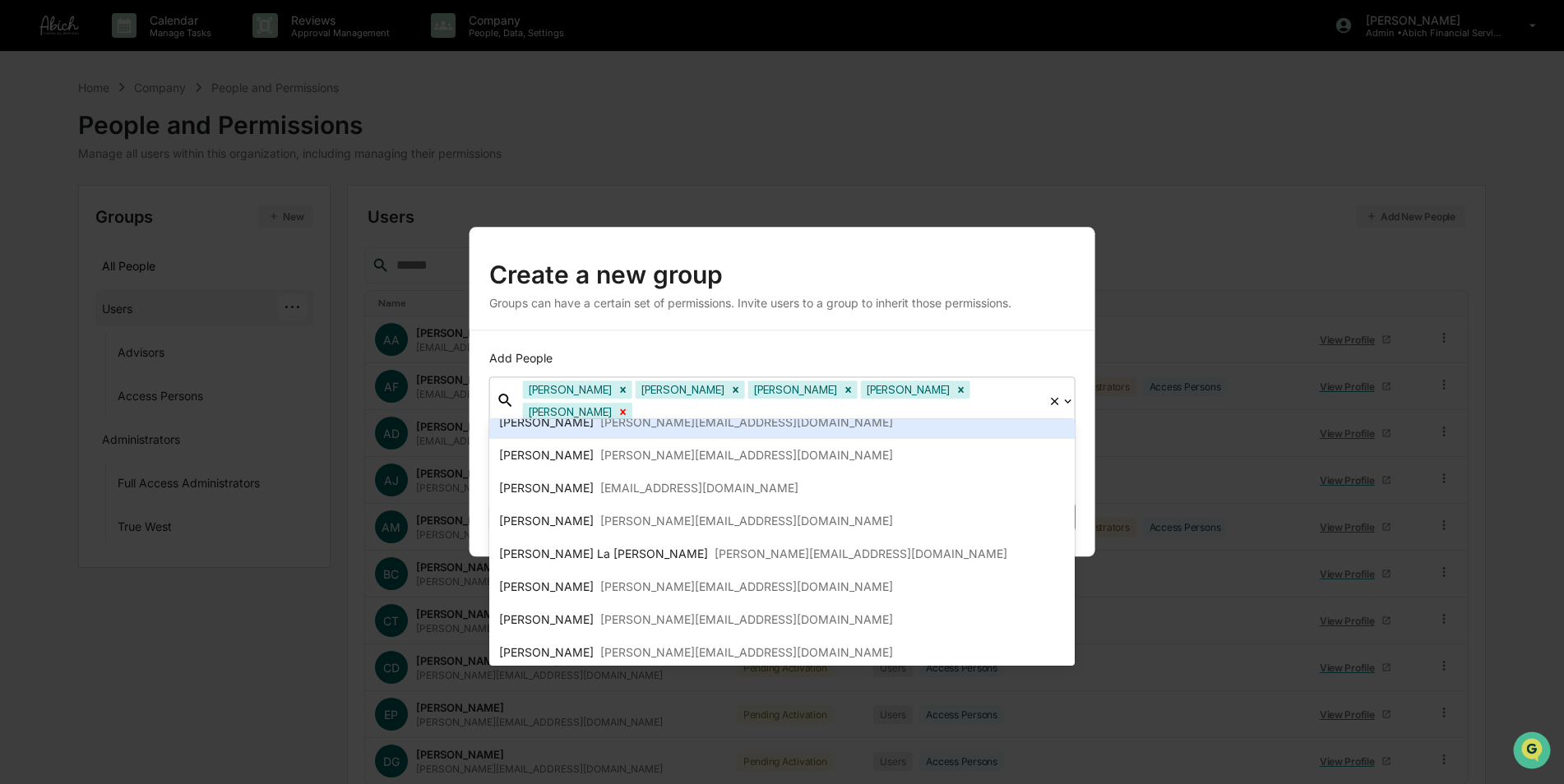
click at [626, 409] on icon "Remove Joshua Barbin" at bounding box center [624, 411] width 5 height 5
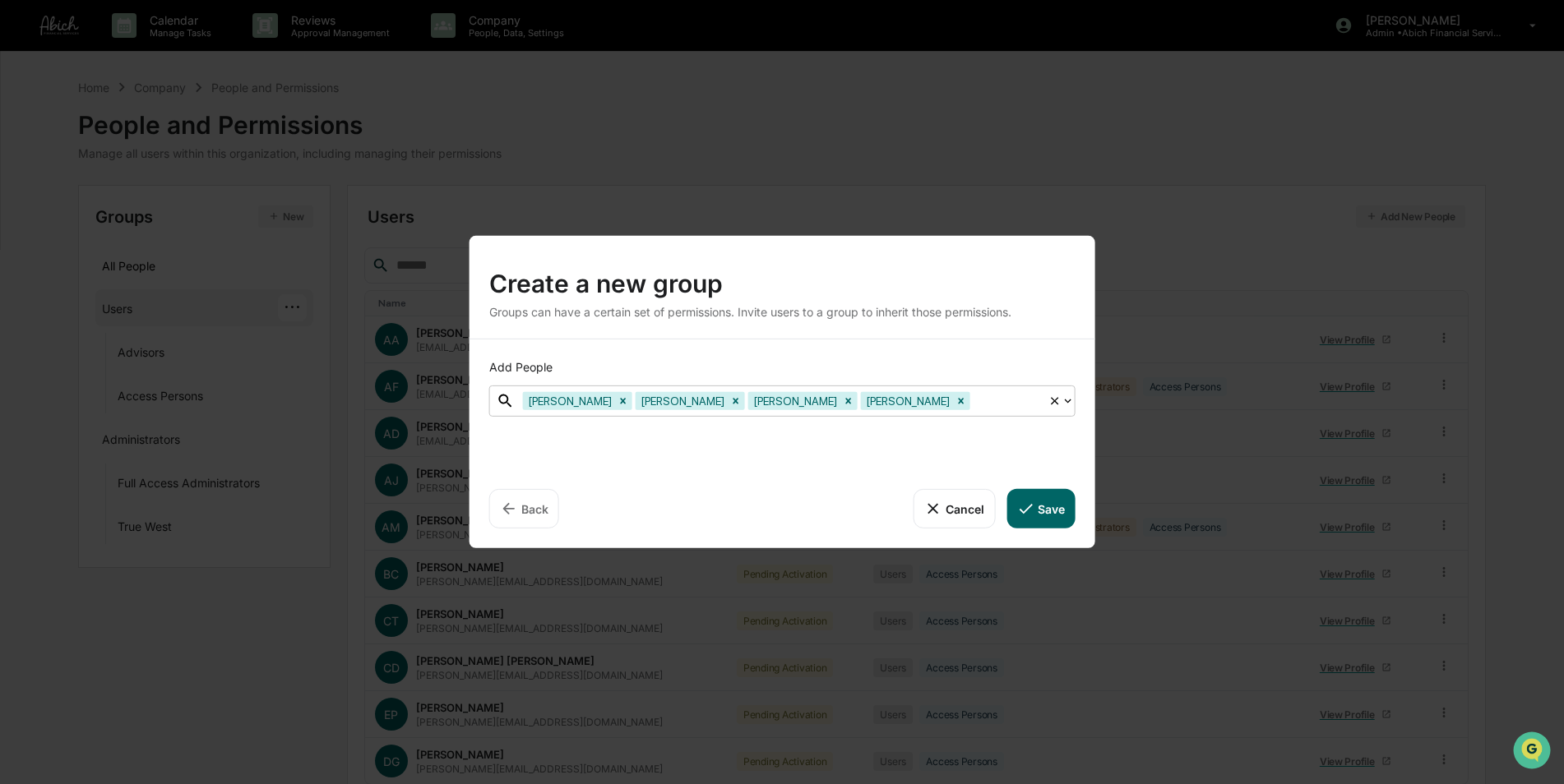
scroll to position [648, 0]
click at [1024, 517] on icon at bounding box center [1025, 509] width 18 height 18
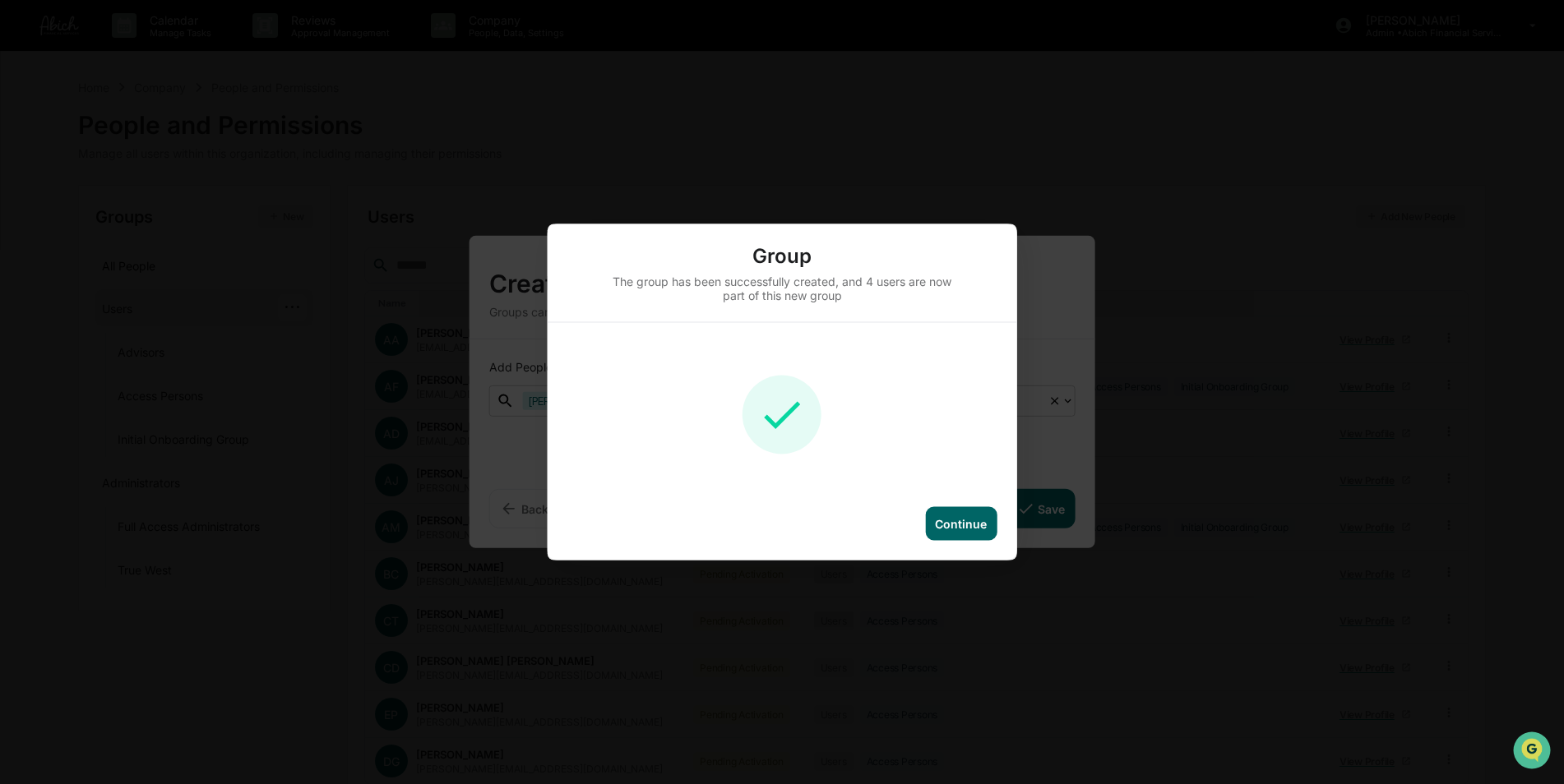
click at [978, 520] on div "Continue" at bounding box center [961, 524] width 52 height 14
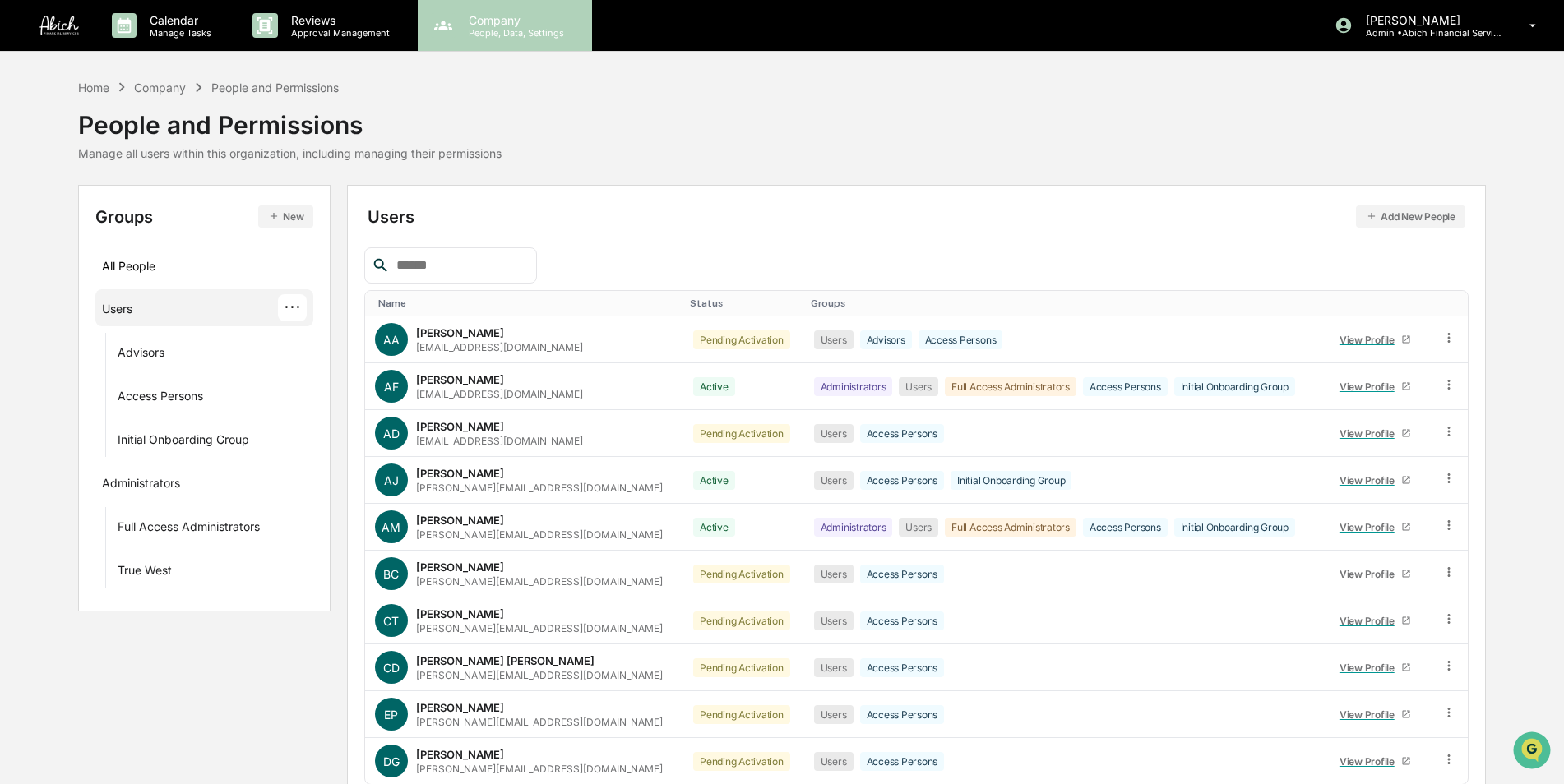
click at [506, 22] on p "Company" at bounding box center [514, 21] width 117 height 14
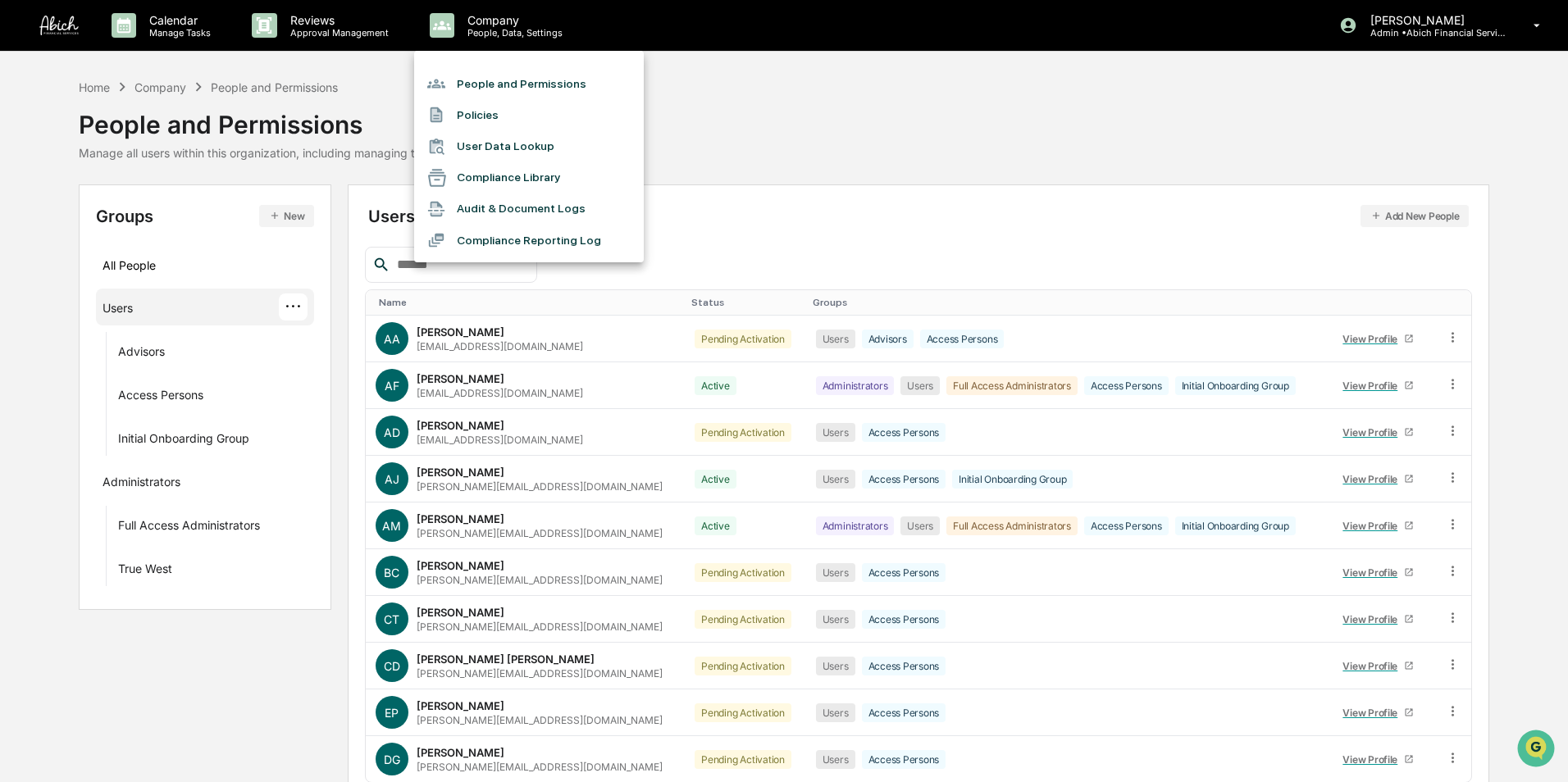
click at [91, 94] on div at bounding box center [784, 391] width 1568 height 782
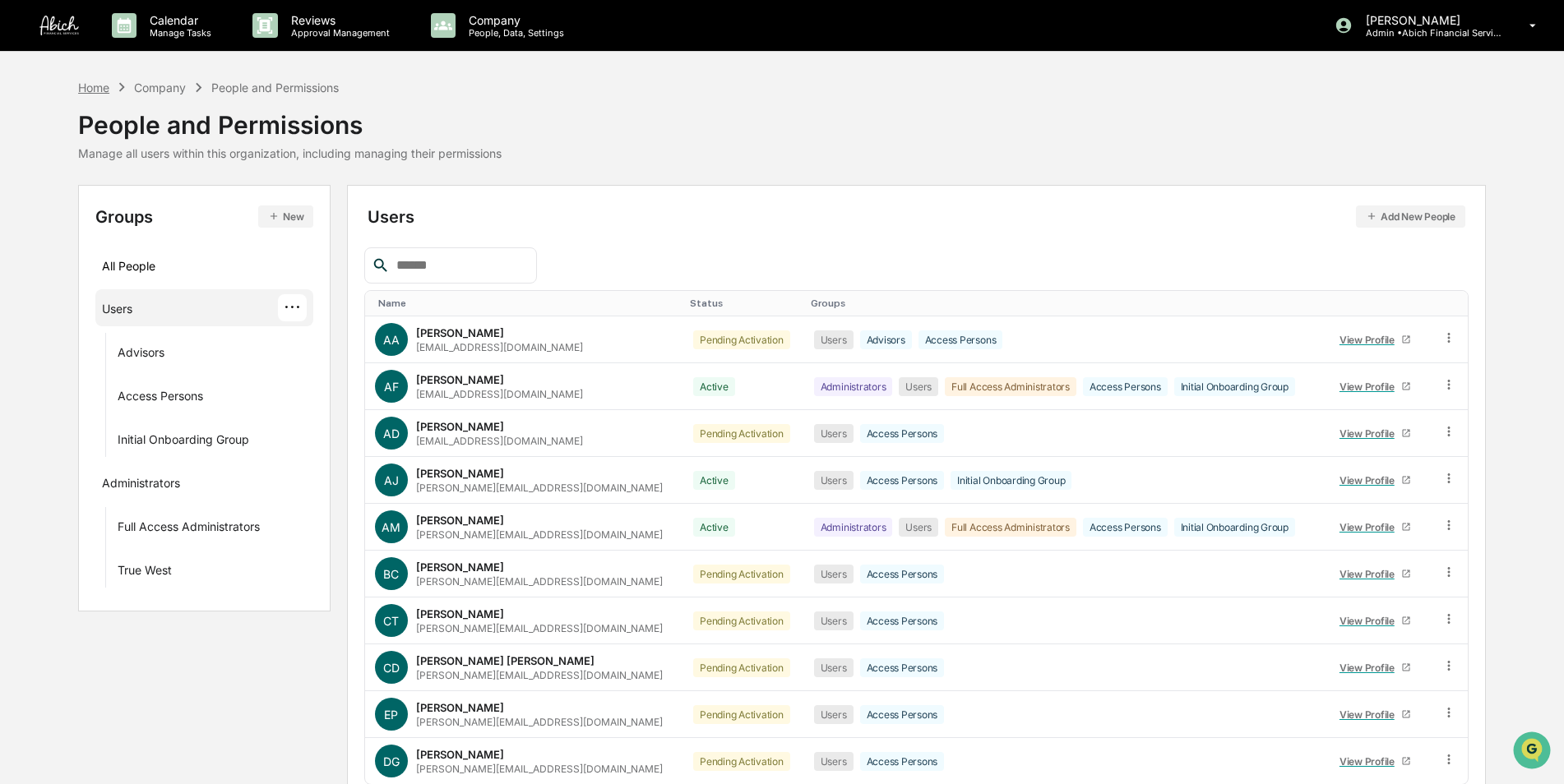
click at [92, 85] on div "Home" at bounding box center [93, 88] width 31 height 14
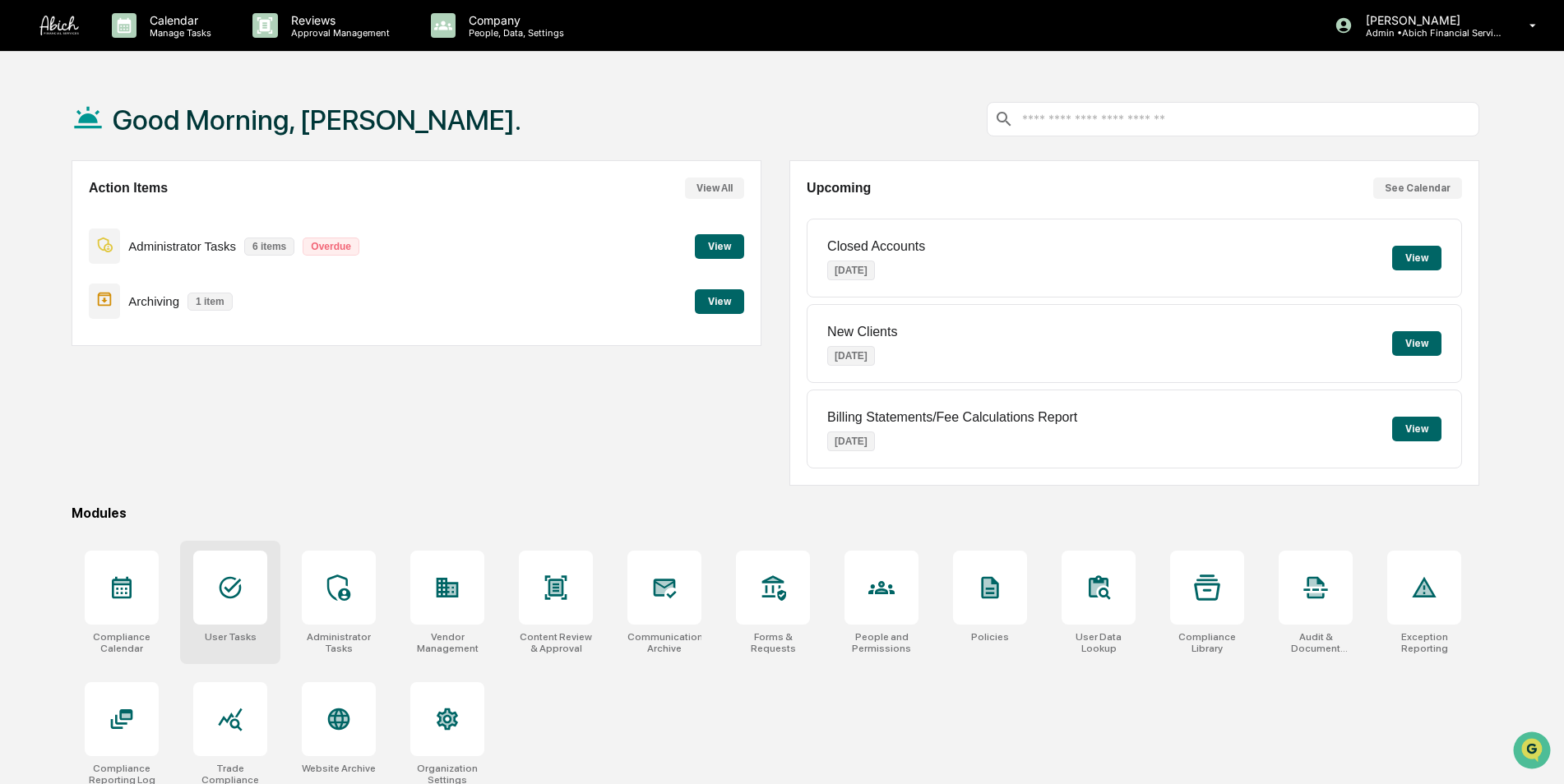
click at [244, 604] on div at bounding box center [230, 588] width 74 height 74
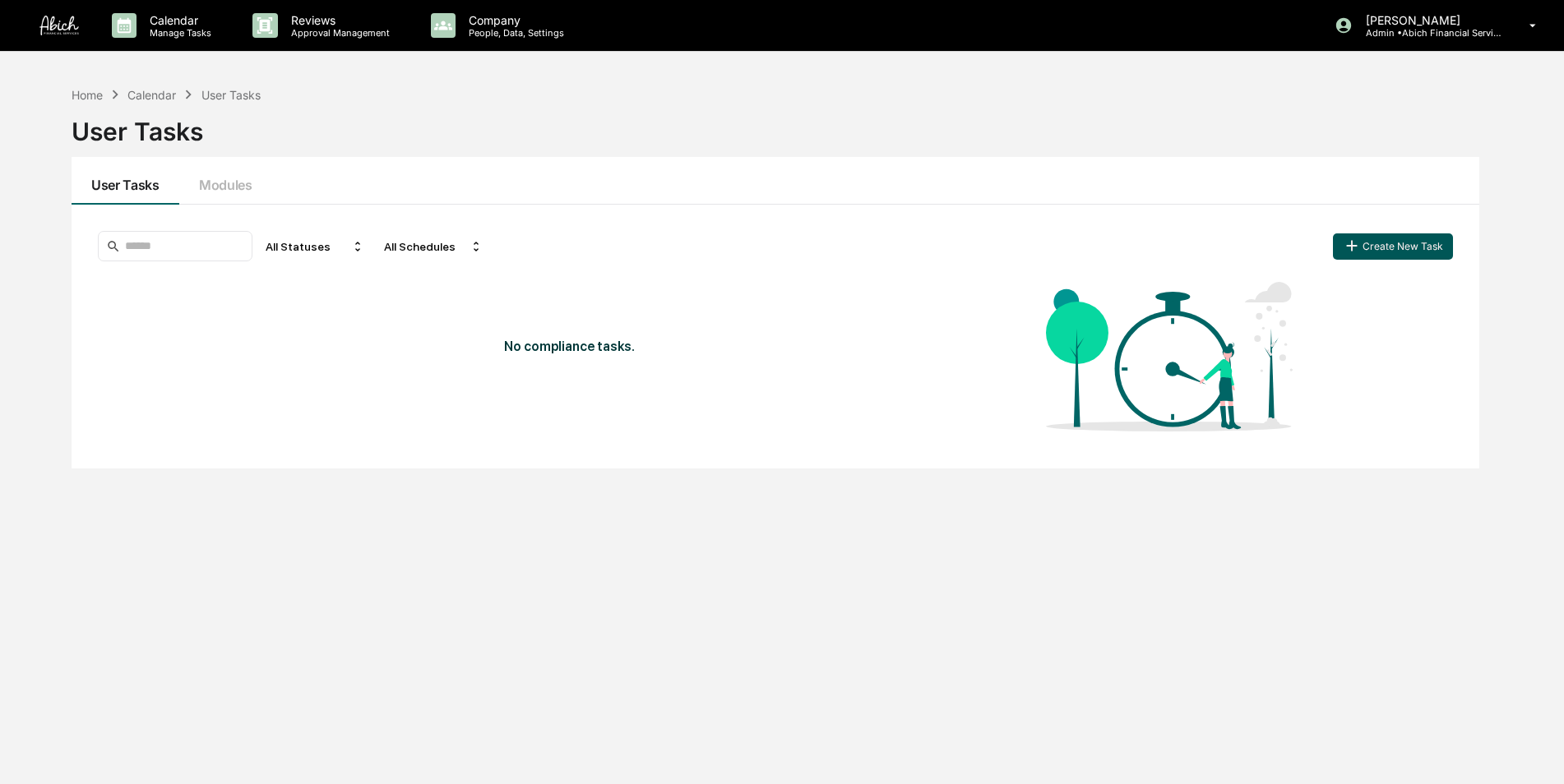
click at [1379, 243] on button "Create New Task" at bounding box center [1393, 246] width 120 height 26
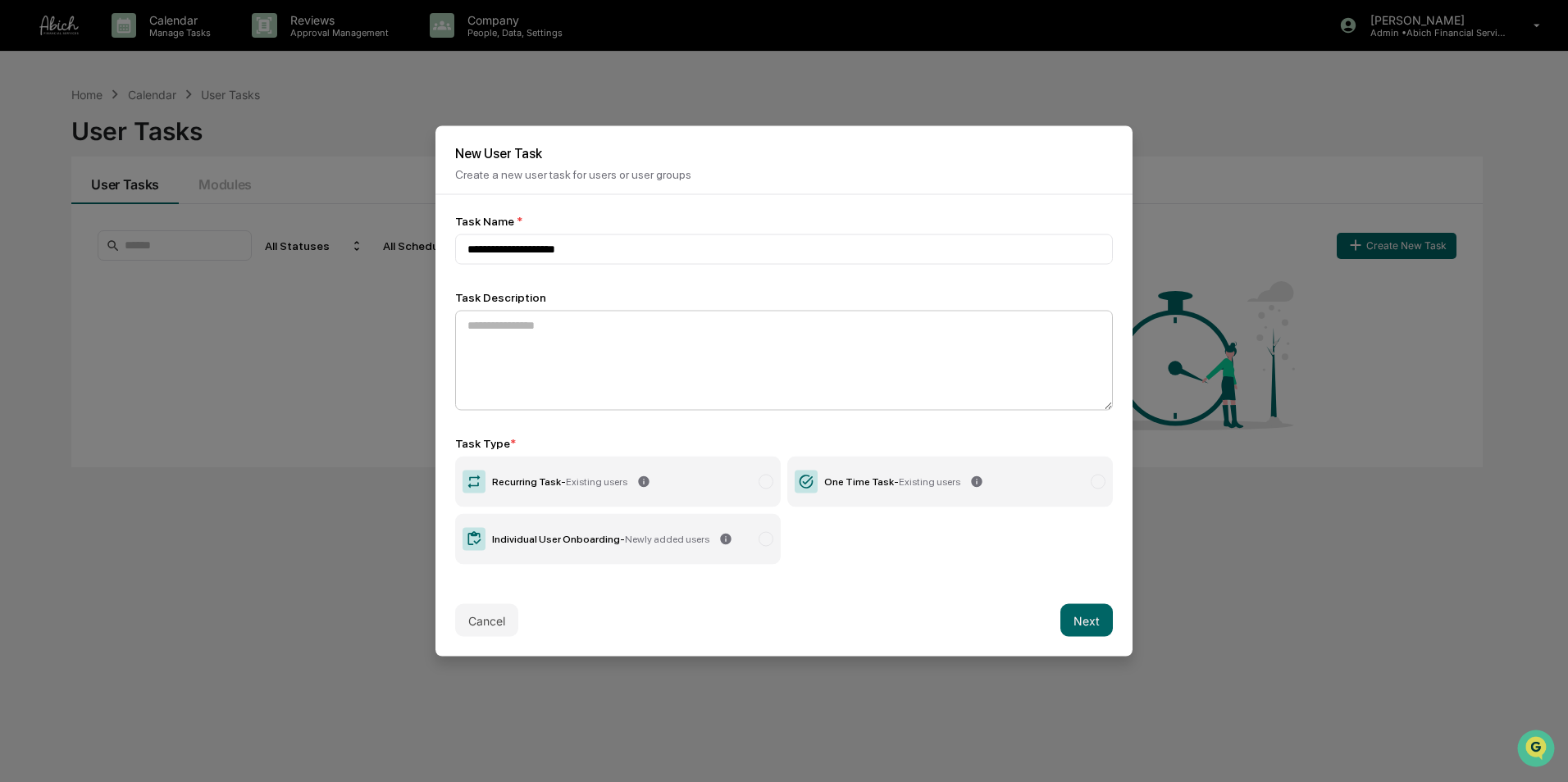
type input "**********"
paste textarea "**********"
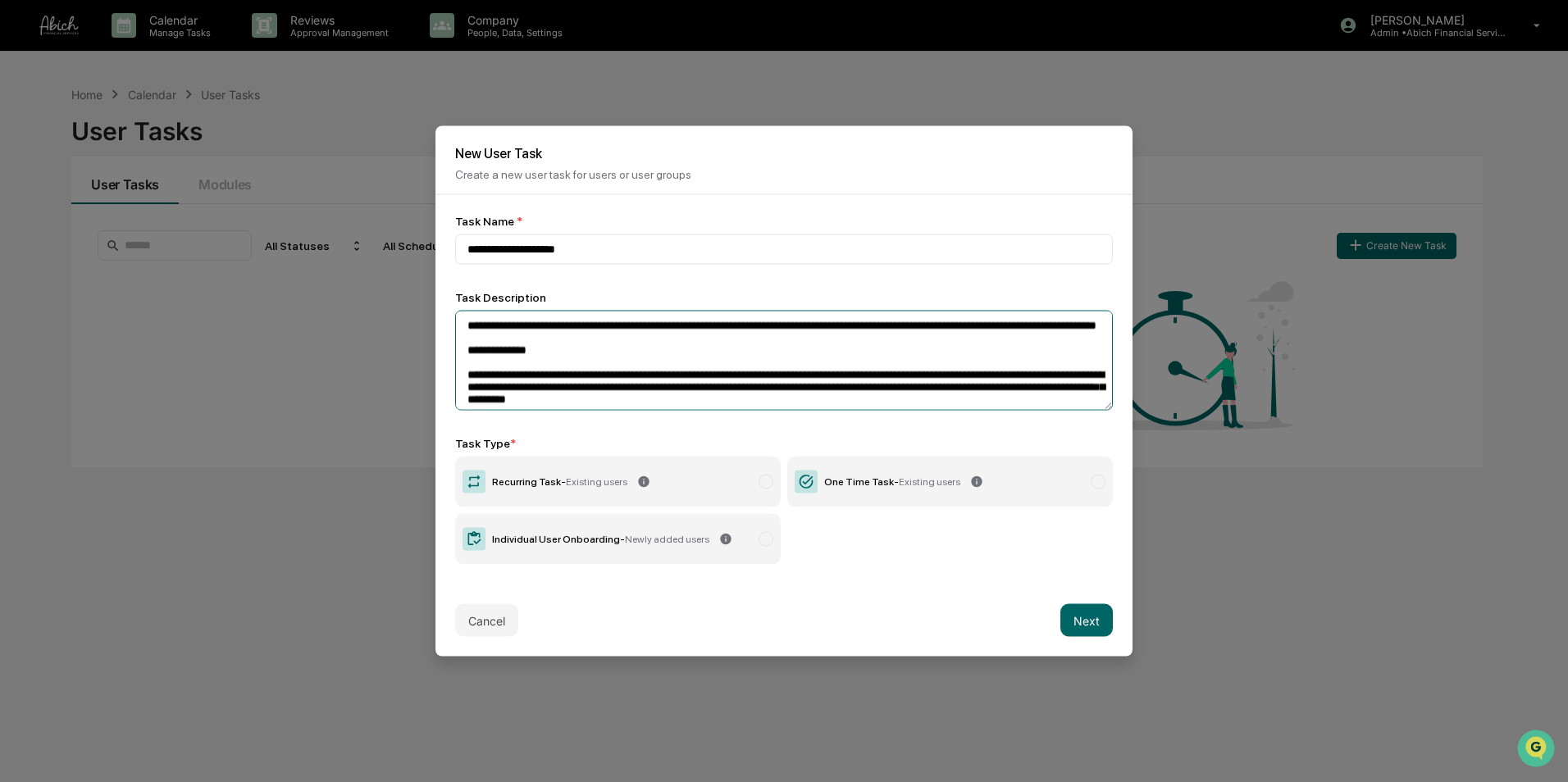
scroll to position [238, 0]
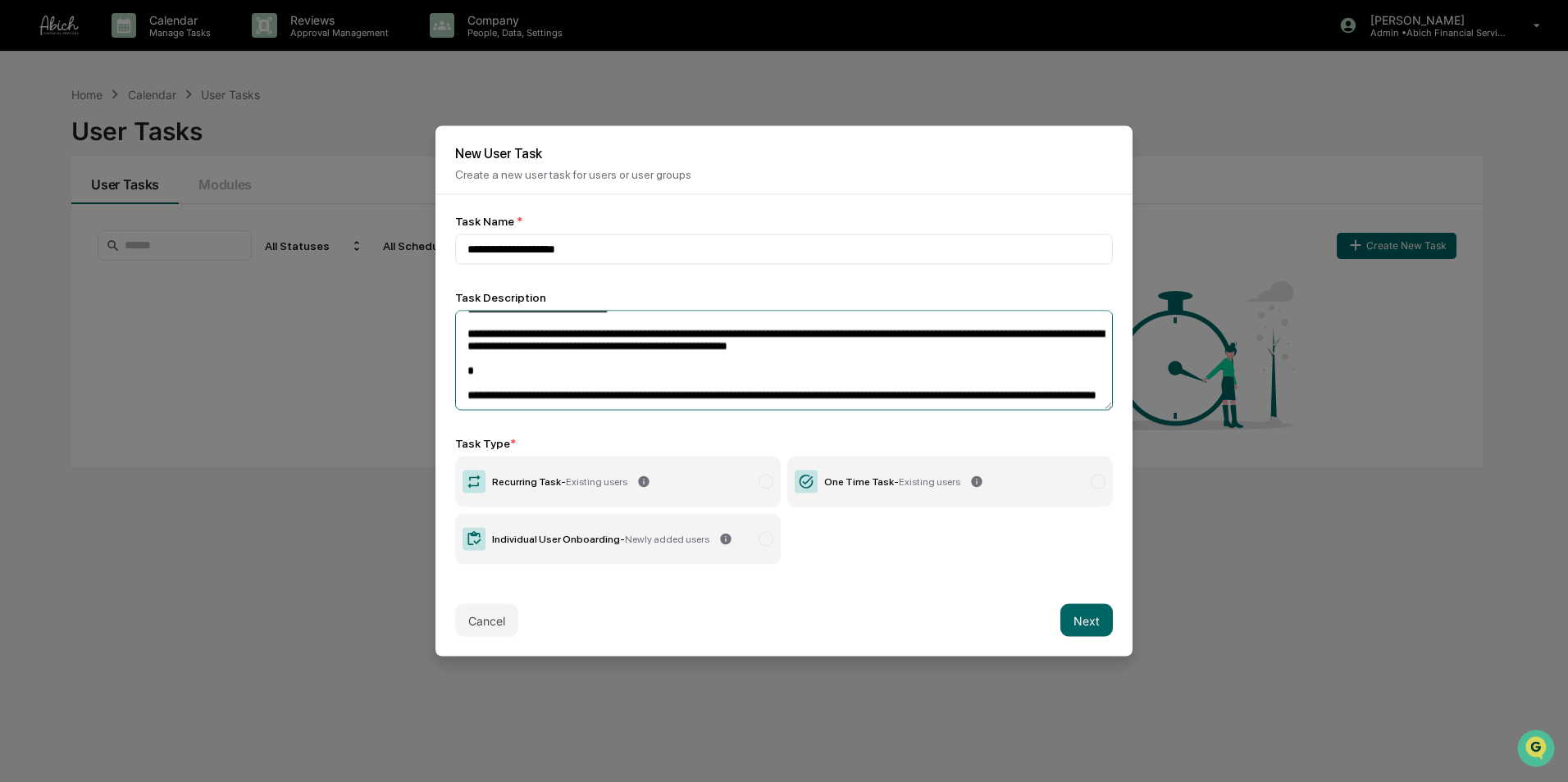
type textarea "**********"
click at [1054, 486] on label "One Time Task - Existing users" at bounding box center [950, 482] width 325 height 51
click at [1075, 618] on button "Next" at bounding box center [1086, 620] width 53 height 33
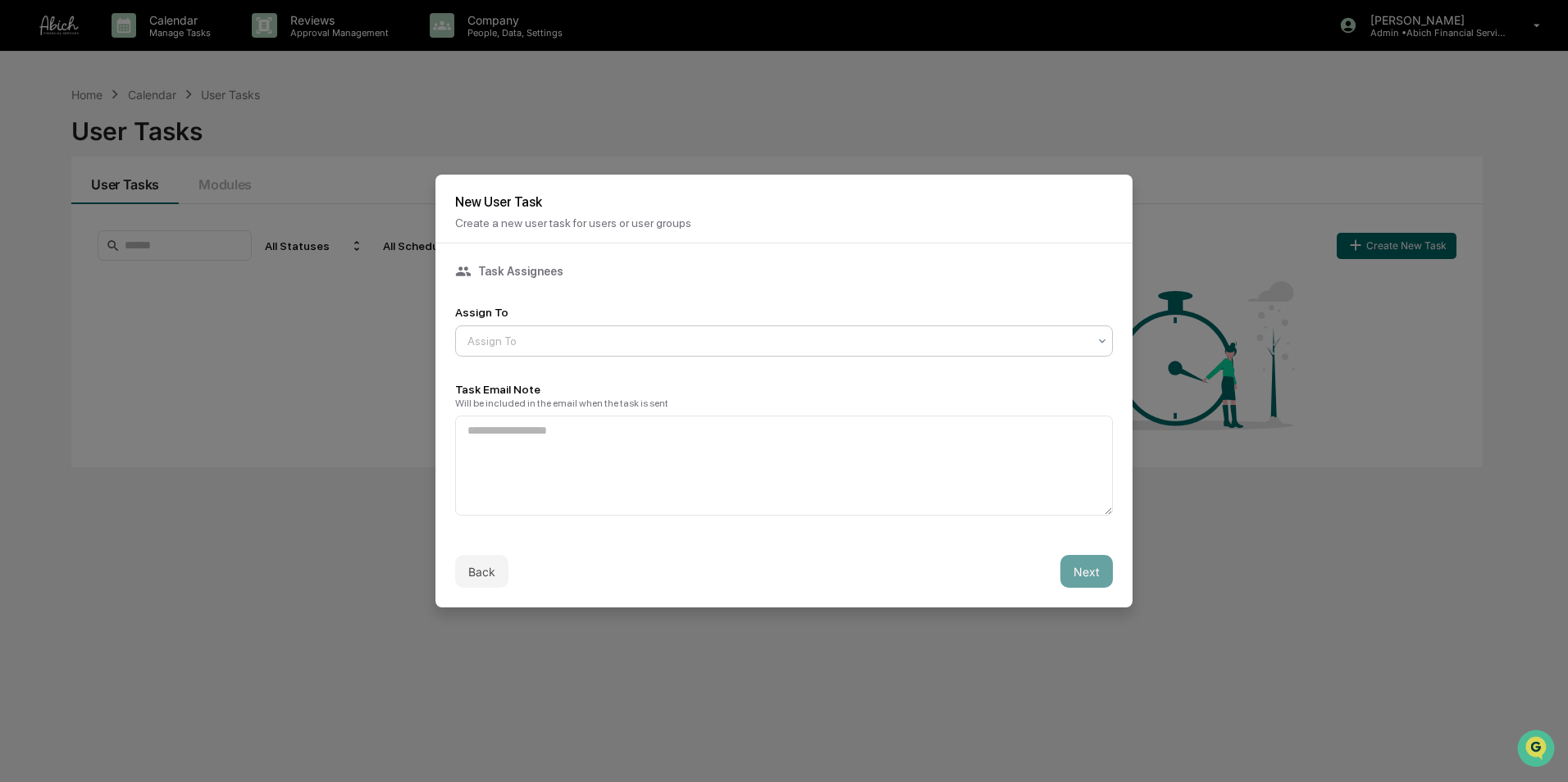
click at [594, 348] on div at bounding box center [778, 341] width 620 height 16
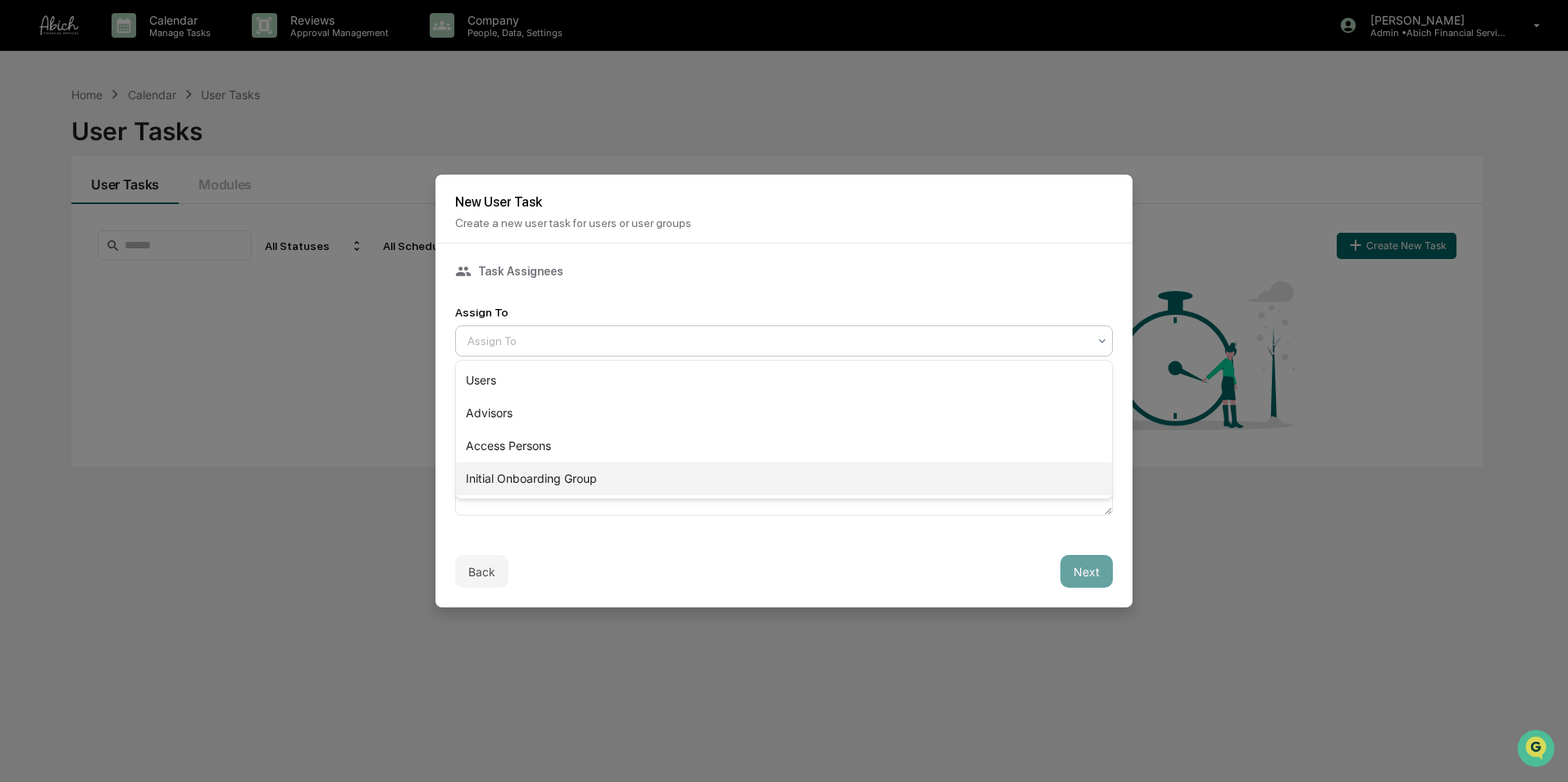
click at [564, 490] on div "Initial Onboarding Group" at bounding box center [784, 479] width 656 height 33
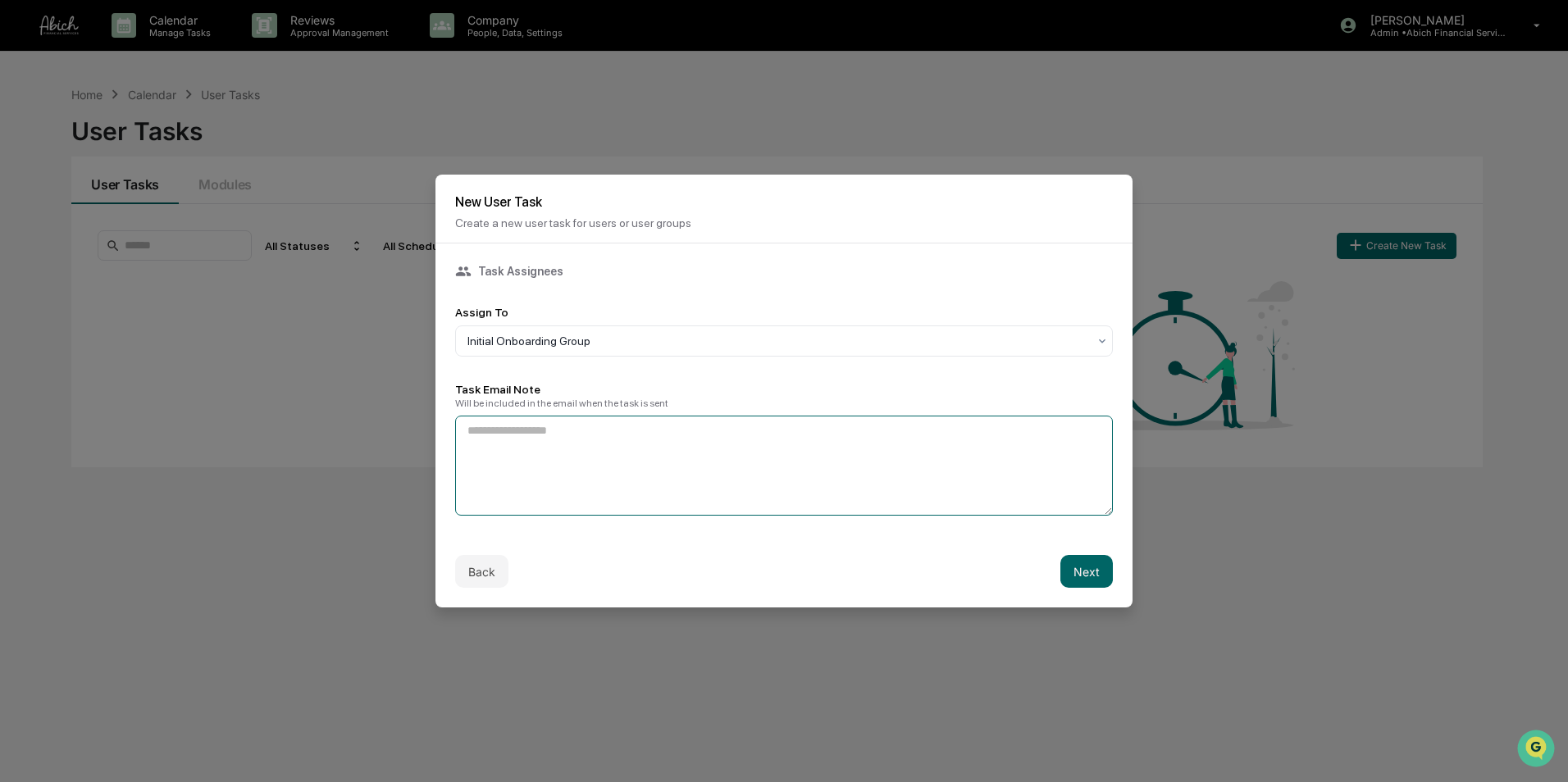
click at [557, 460] on textarea at bounding box center [784, 466] width 658 height 100
paste textarea "**********"
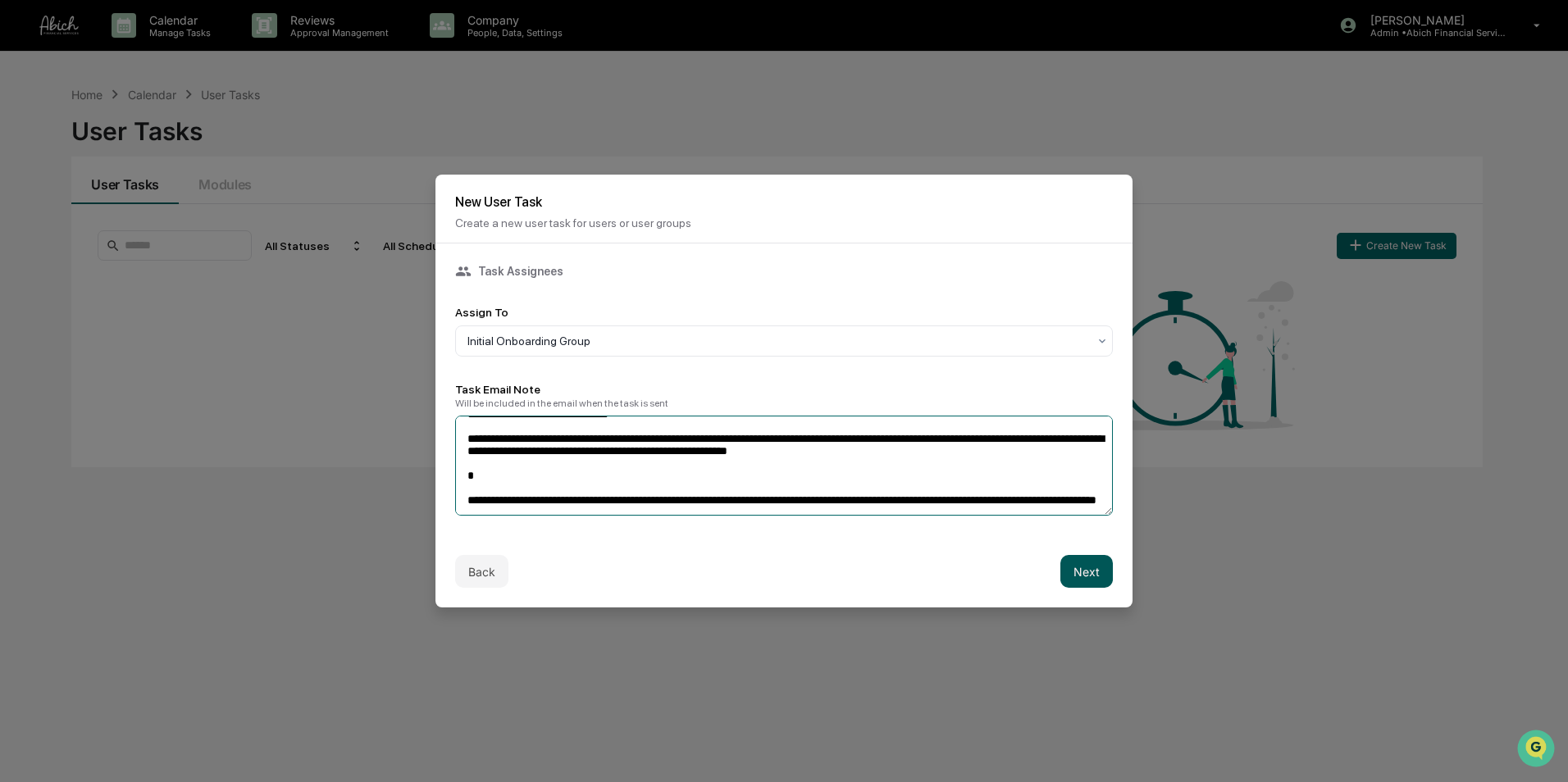
type textarea "**********"
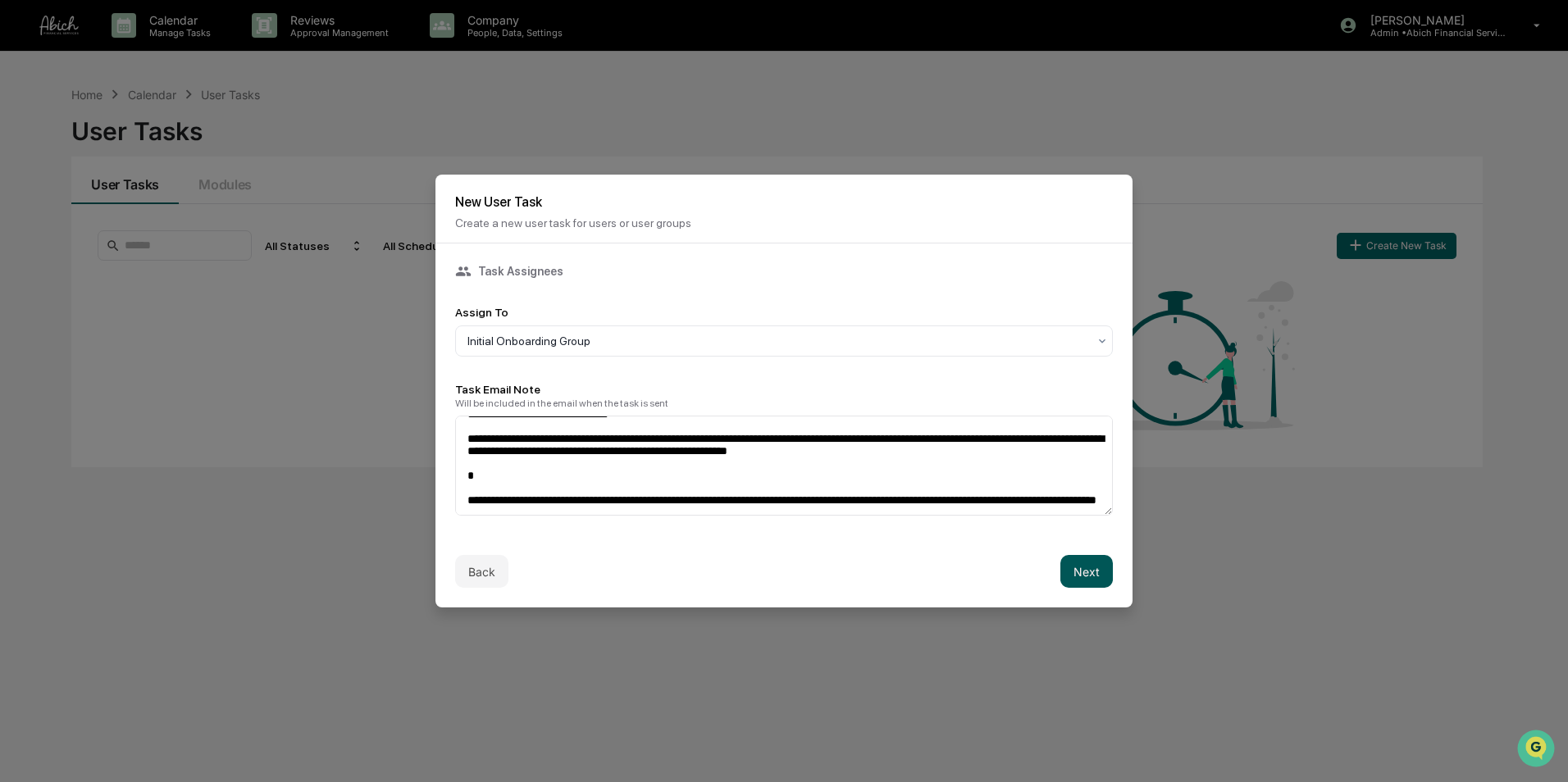
click at [1083, 576] on button "Next" at bounding box center [1086, 571] width 53 height 33
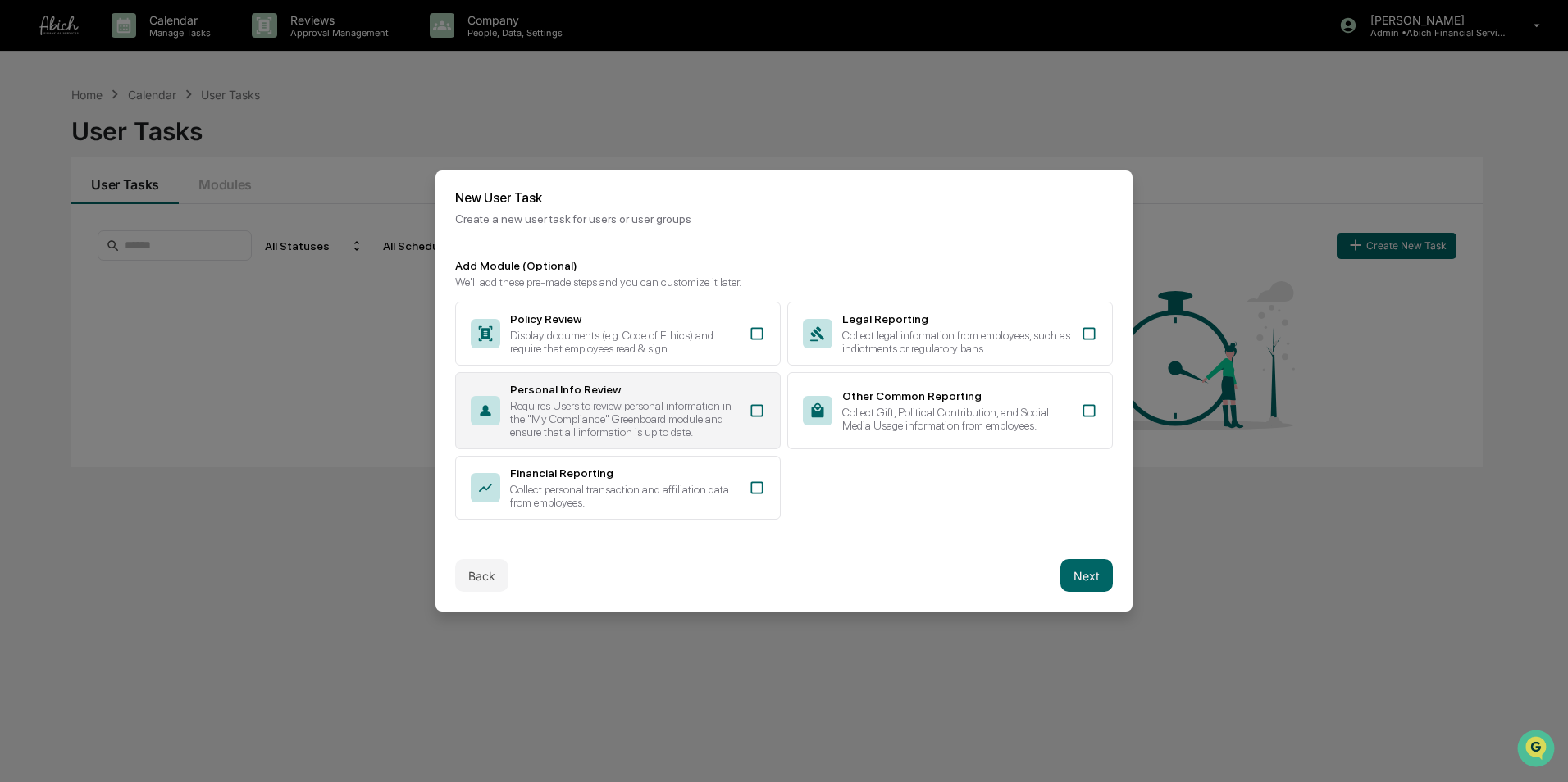
click at [687, 409] on div "Requires Users to review personal information in the "My Compliance" Greenboard…" at bounding box center [625, 419] width 229 height 39
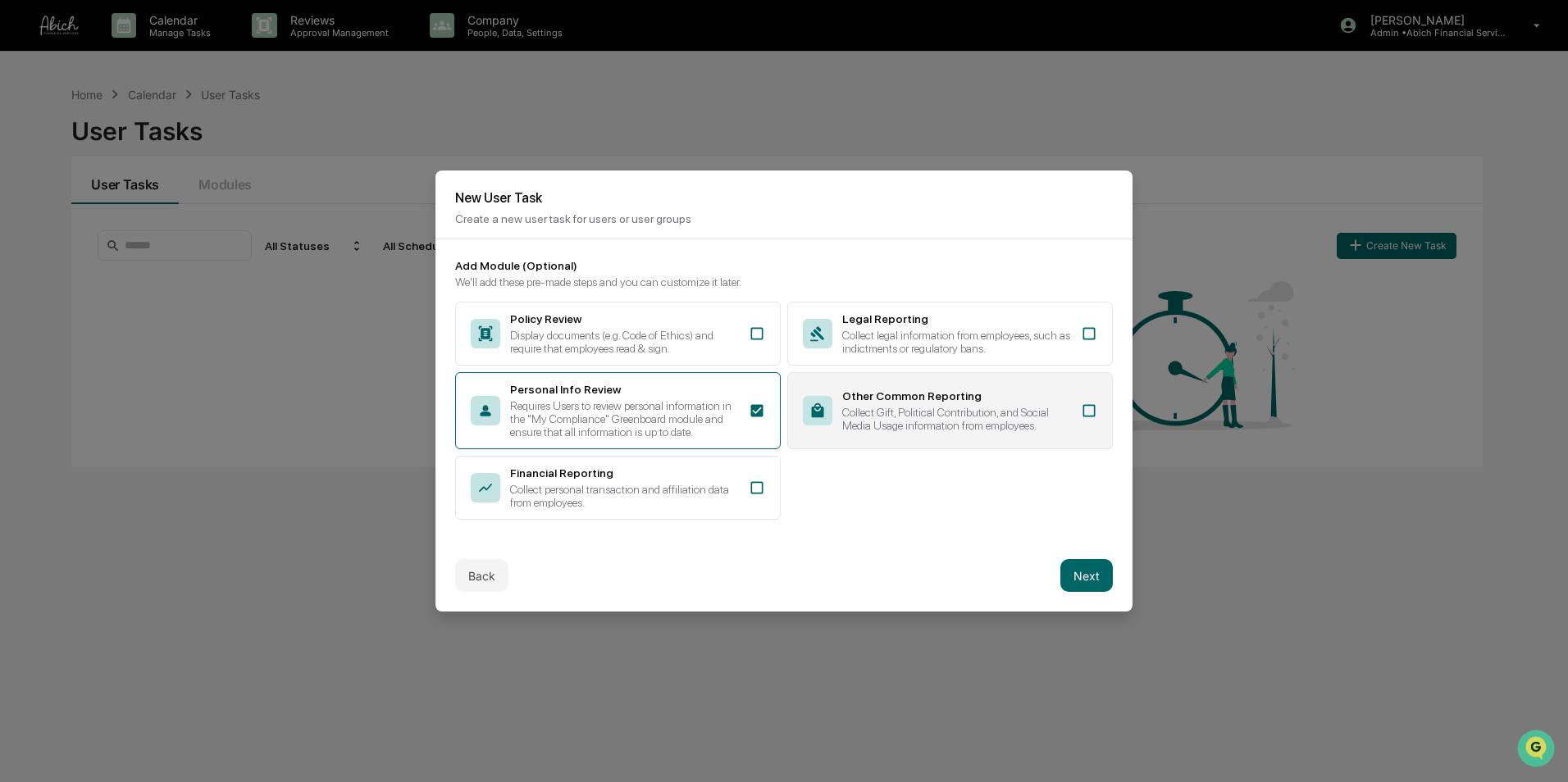
drag, startPoint x: 697, startPoint y: 489, endPoint x: 861, endPoint y: 423, distance: 176.8
click at [705, 487] on div "Collect personal transaction and affiliation data from employees." at bounding box center [625, 495] width 229 height 26
click at [882, 409] on div "Collect Gift, Political Contribution, and Social Media Usage information from e…" at bounding box center [957, 418] width 229 height 26
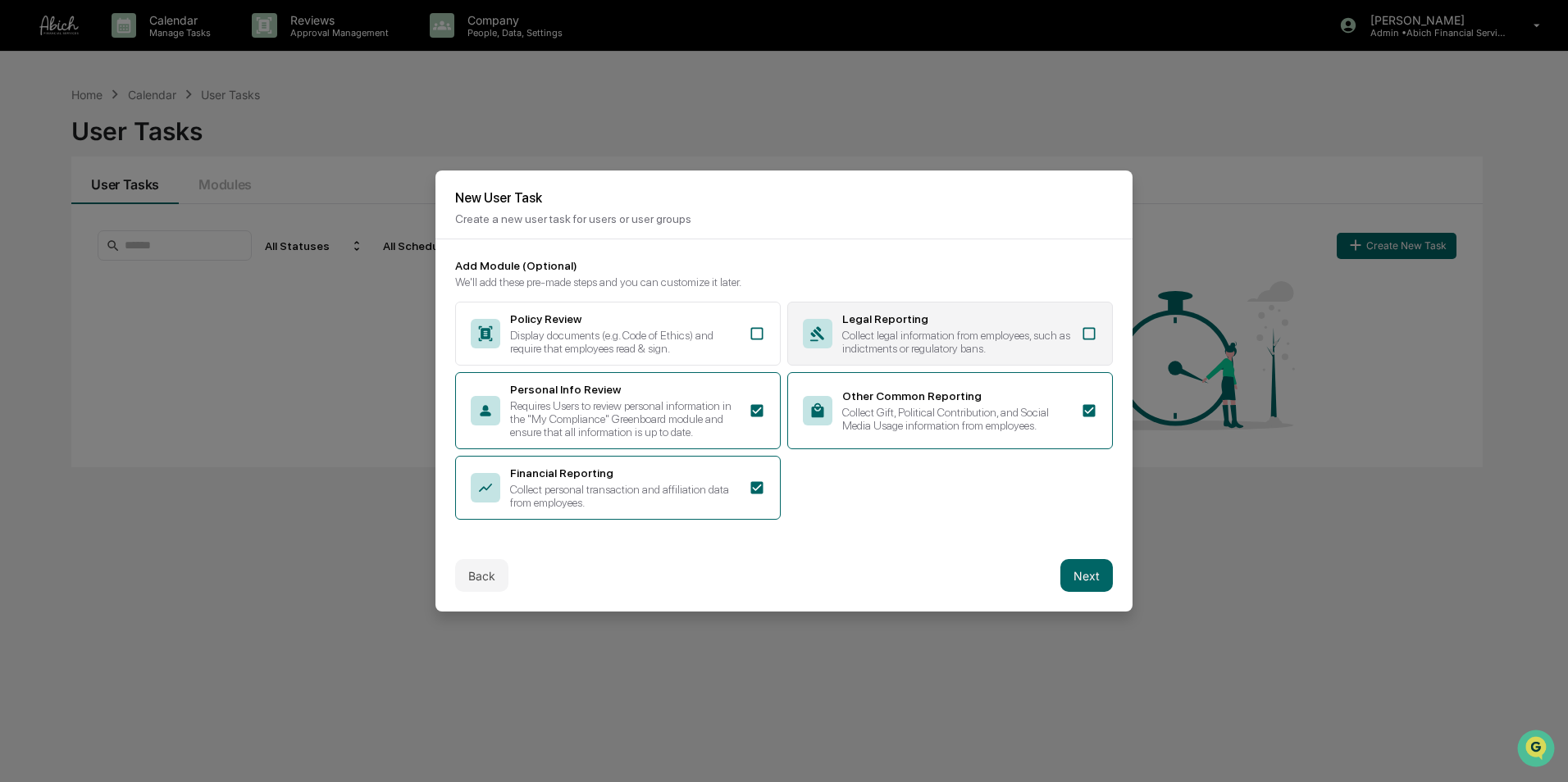
click at [932, 329] on div "Collect legal information from employees, such as indictments or regulatory ban…" at bounding box center [957, 341] width 229 height 26
click at [1083, 571] on button "Next" at bounding box center [1086, 576] width 53 height 33
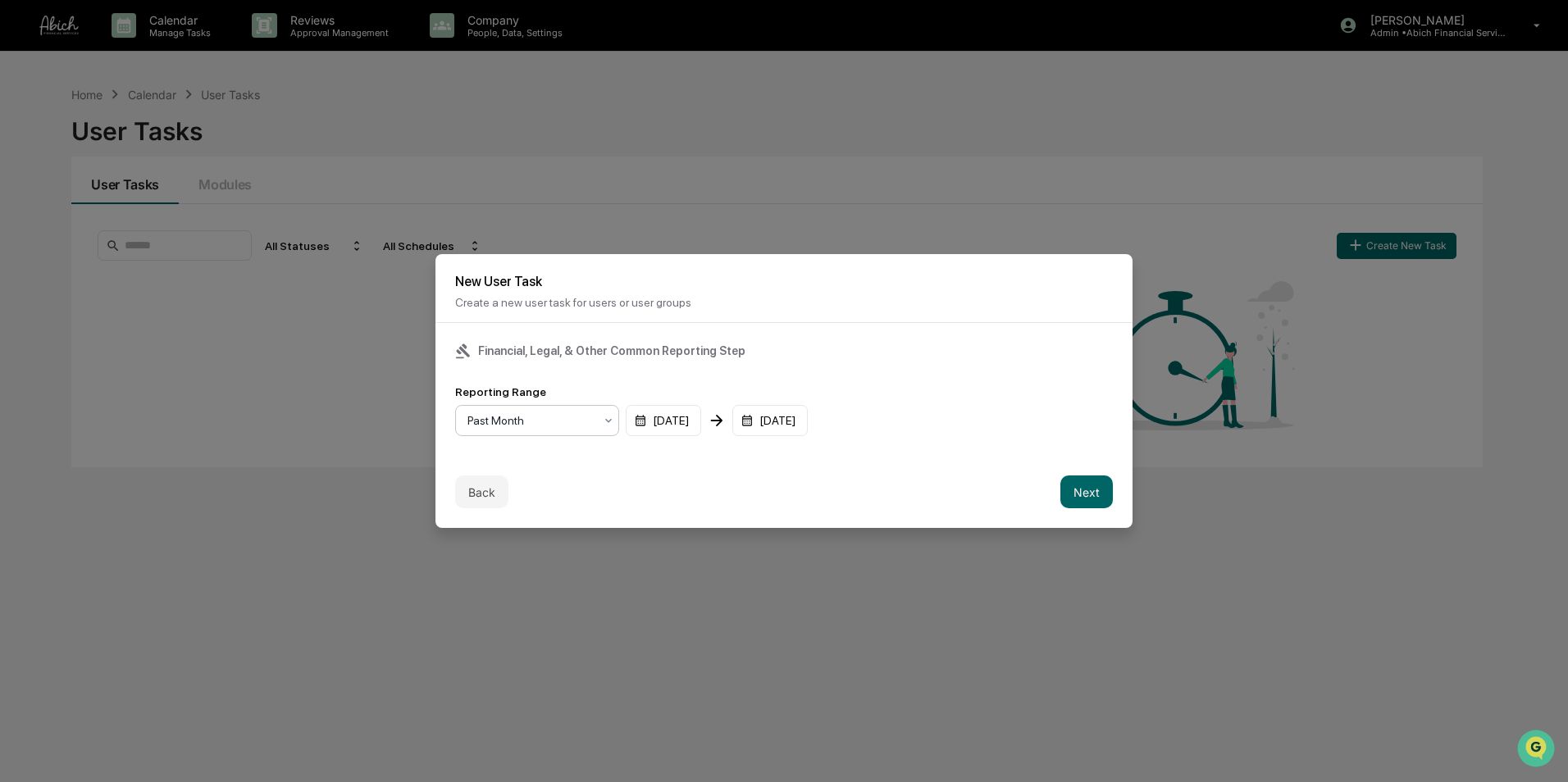
click at [606, 420] on icon at bounding box center [608, 421] width 6 height 4
click at [568, 485] on div "Past Quarter" at bounding box center [537, 492] width 163 height 33
click at [1075, 489] on button "Next" at bounding box center [1086, 492] width 53 height 33
click at [550, 419] on div "mm/dd/yyyy" at bounding box center [506, 420] width 102 height 31
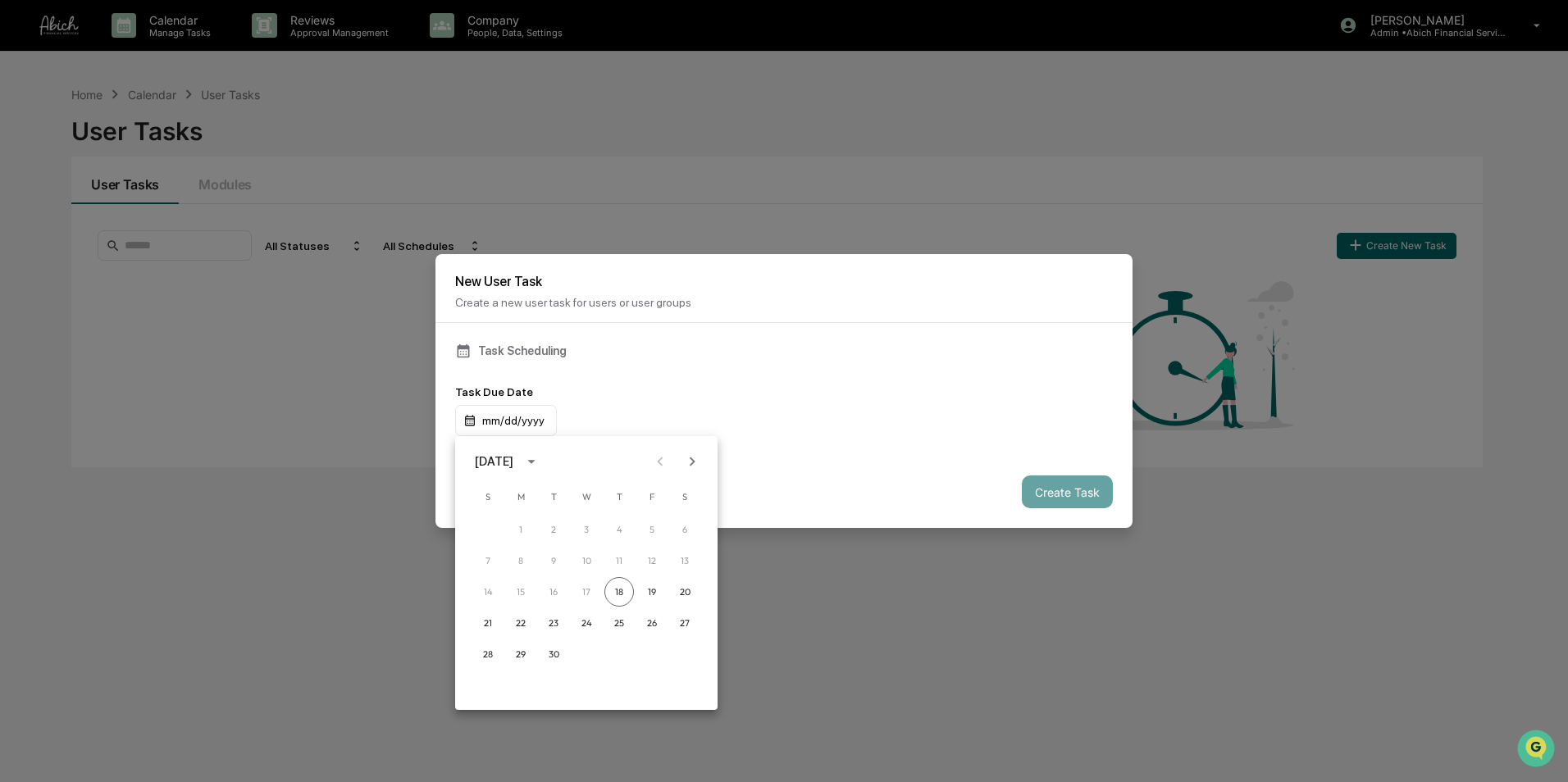
click at [692, 459] on icon "Next month" at bounding box center [693, 461] width 5 height 9
click at [622, 529] on button "2" at bounding box center [619, 529] width 30 height 29
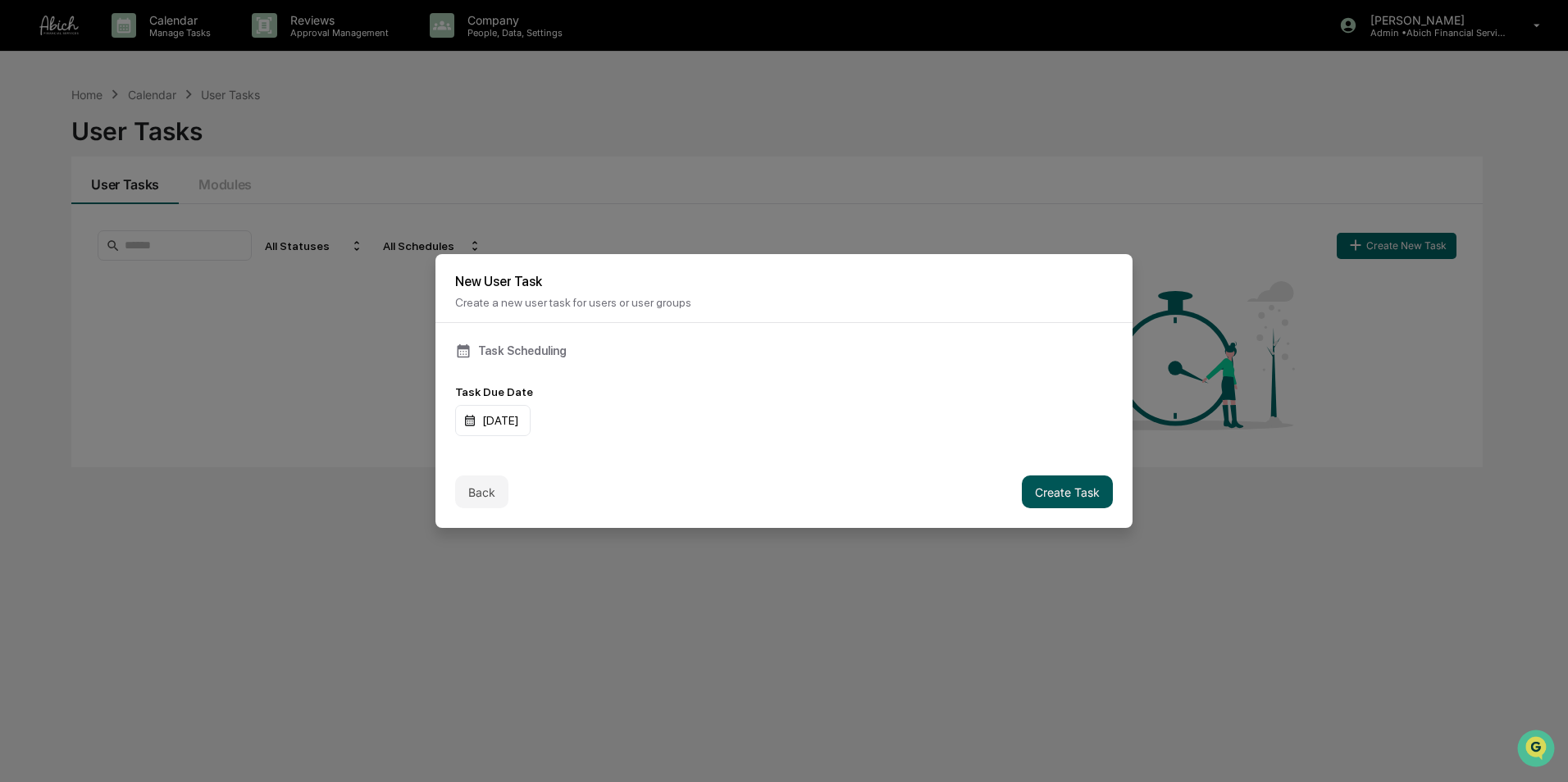
click at [1081, 486] on button "Create Task" at bounding box center [1067, 492] width 91 height 33
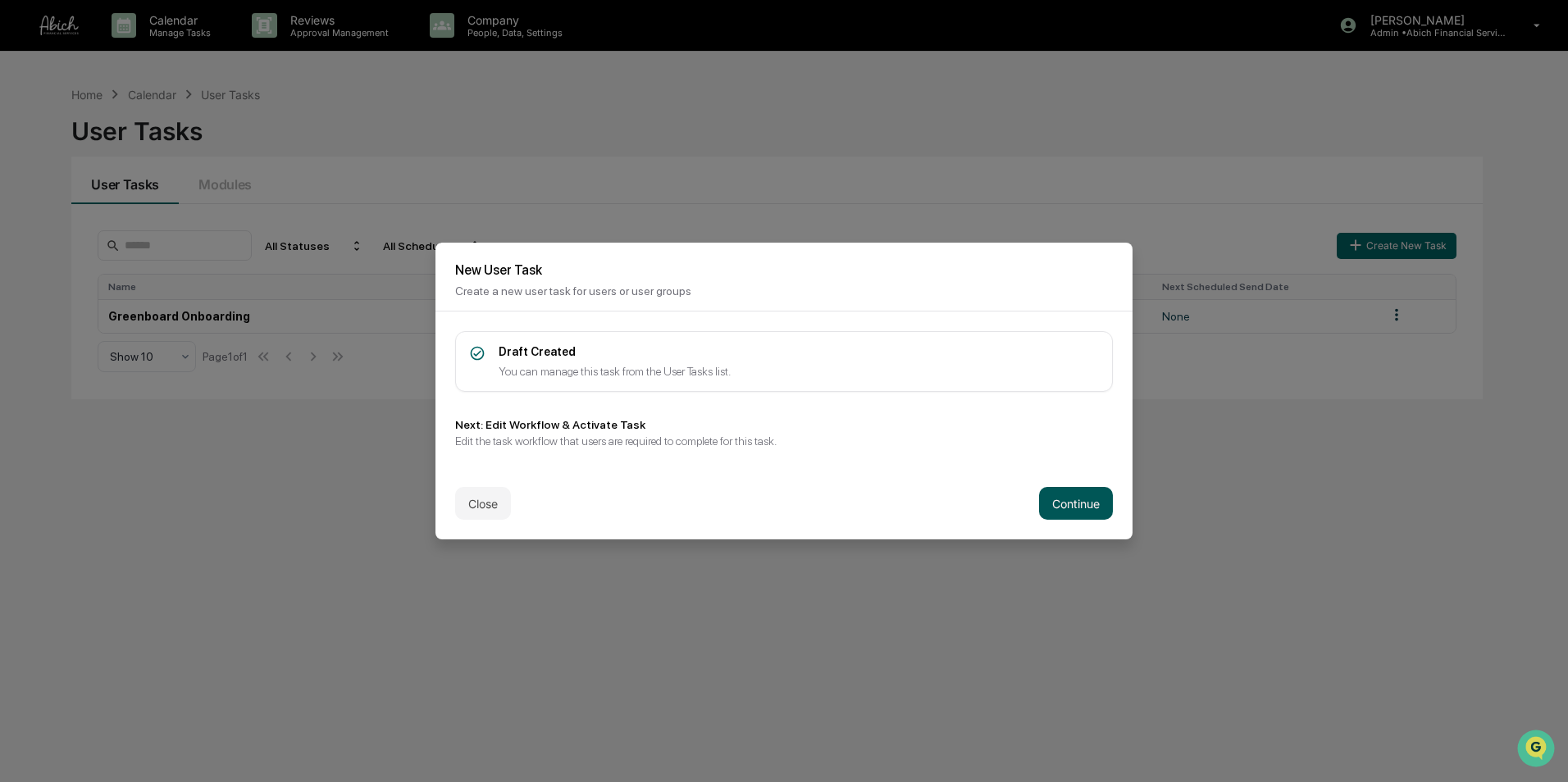
click at [1076, 501] on button "Continue" at bounding box center [1076, 503] width 74 height 33
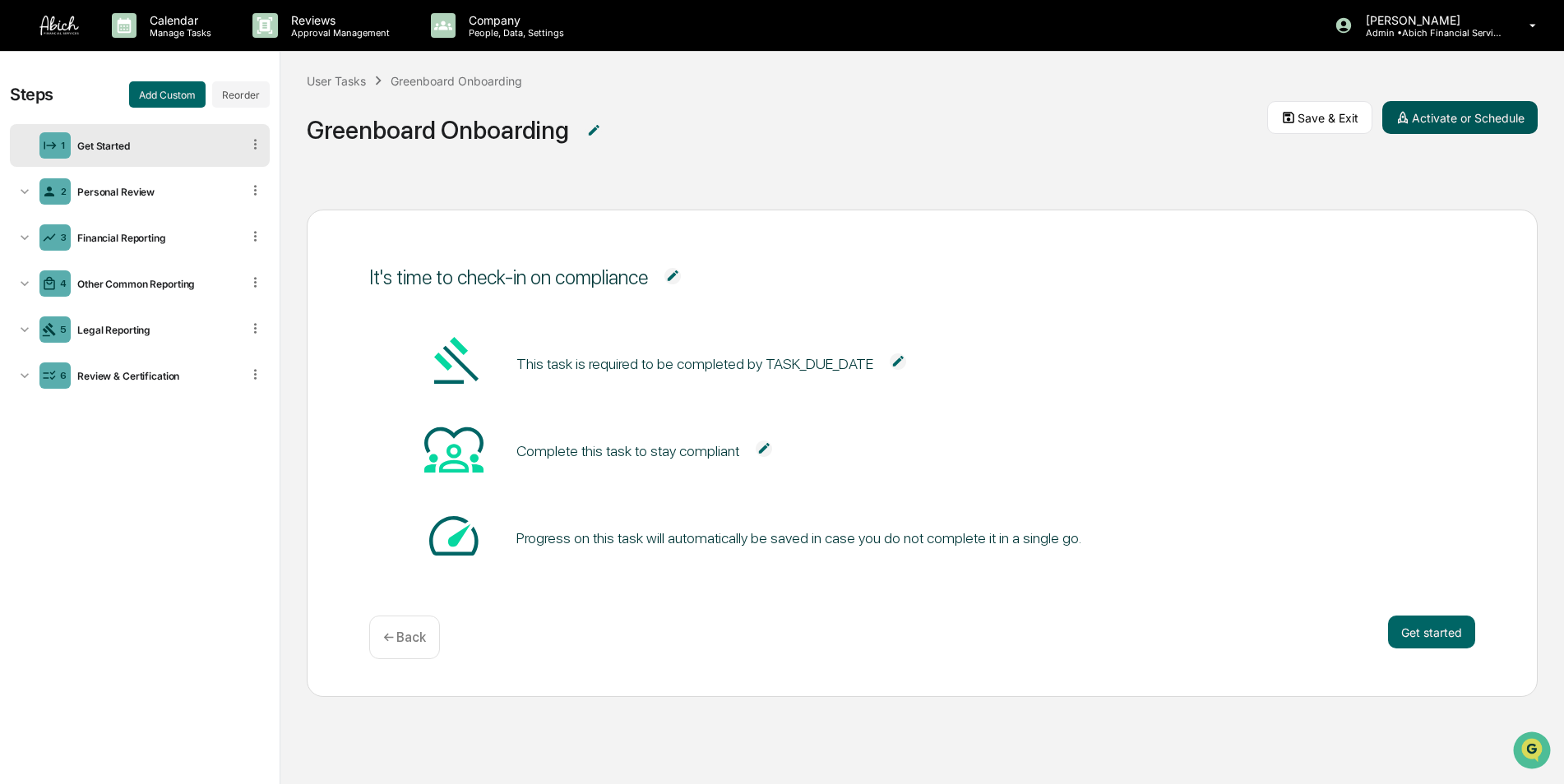
click at [1461, 115] on button "Activate or Schedule" at bounding box center [1459, 117] width 155 height 33
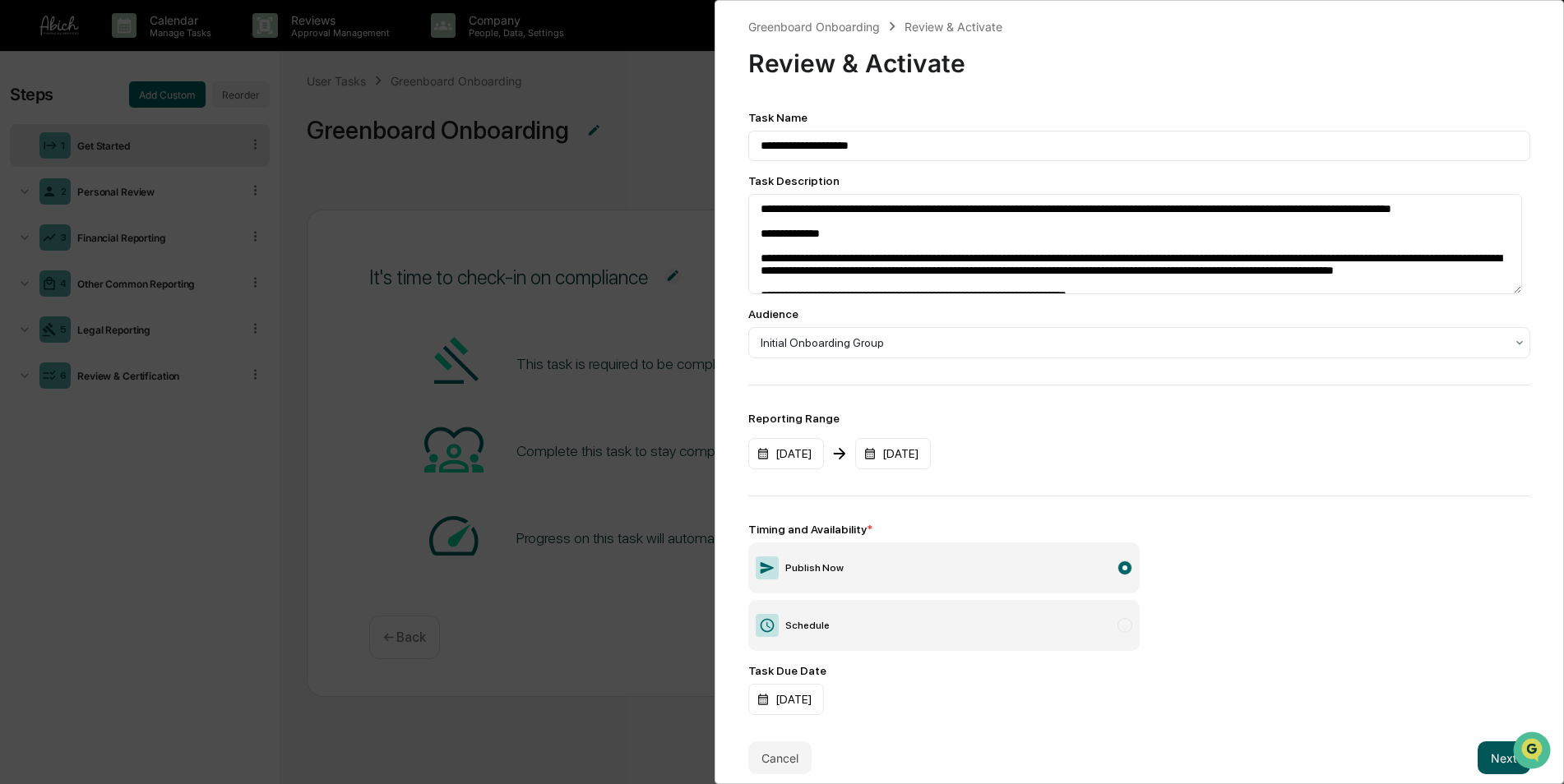
click at [1482, 762] on button "Next" at bounding box center [1504, 758] width 53 height 33
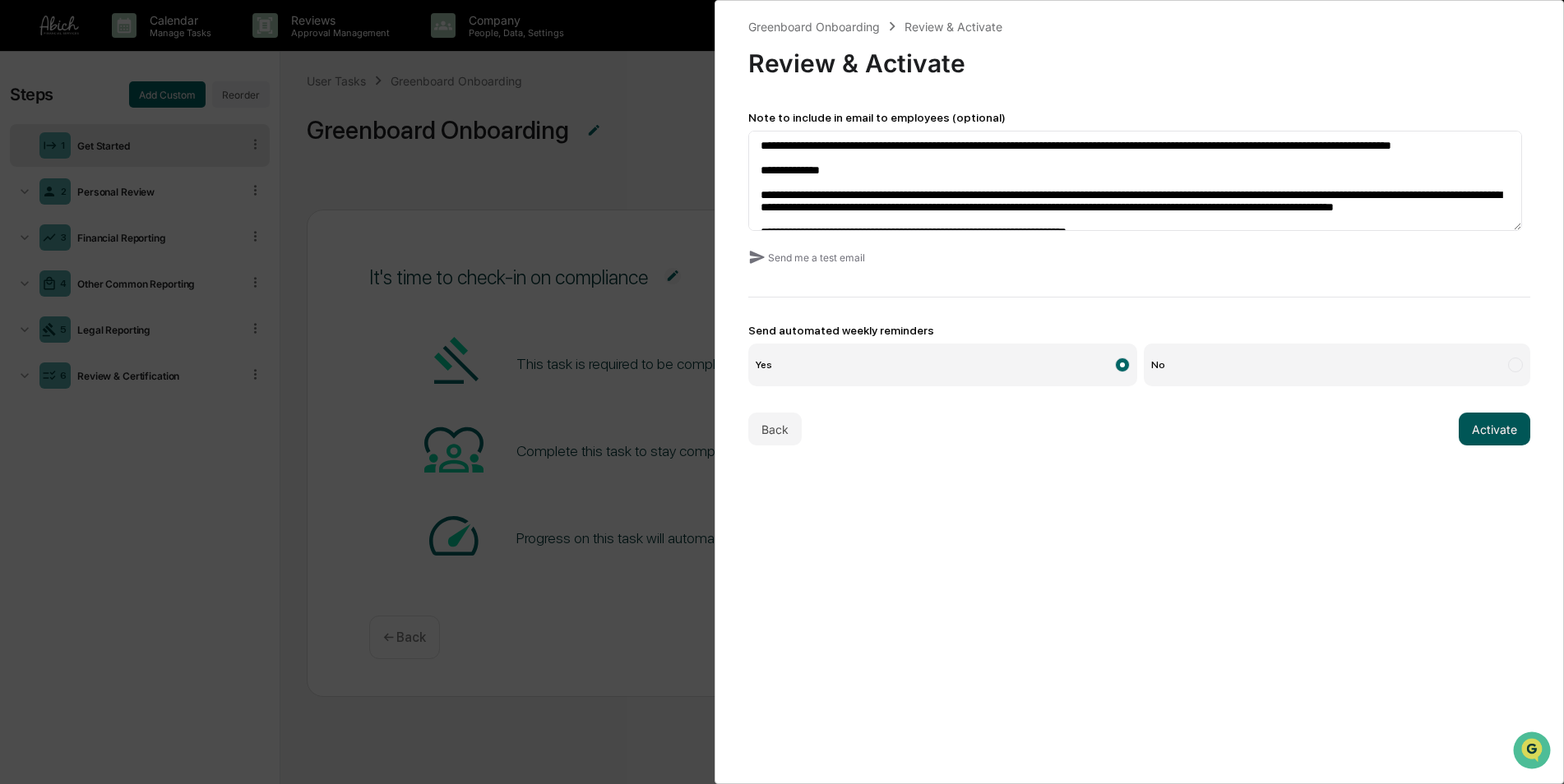
click at [1465, 426] on button "Activate" at bounding box center [1495, 429] width 72 height 33
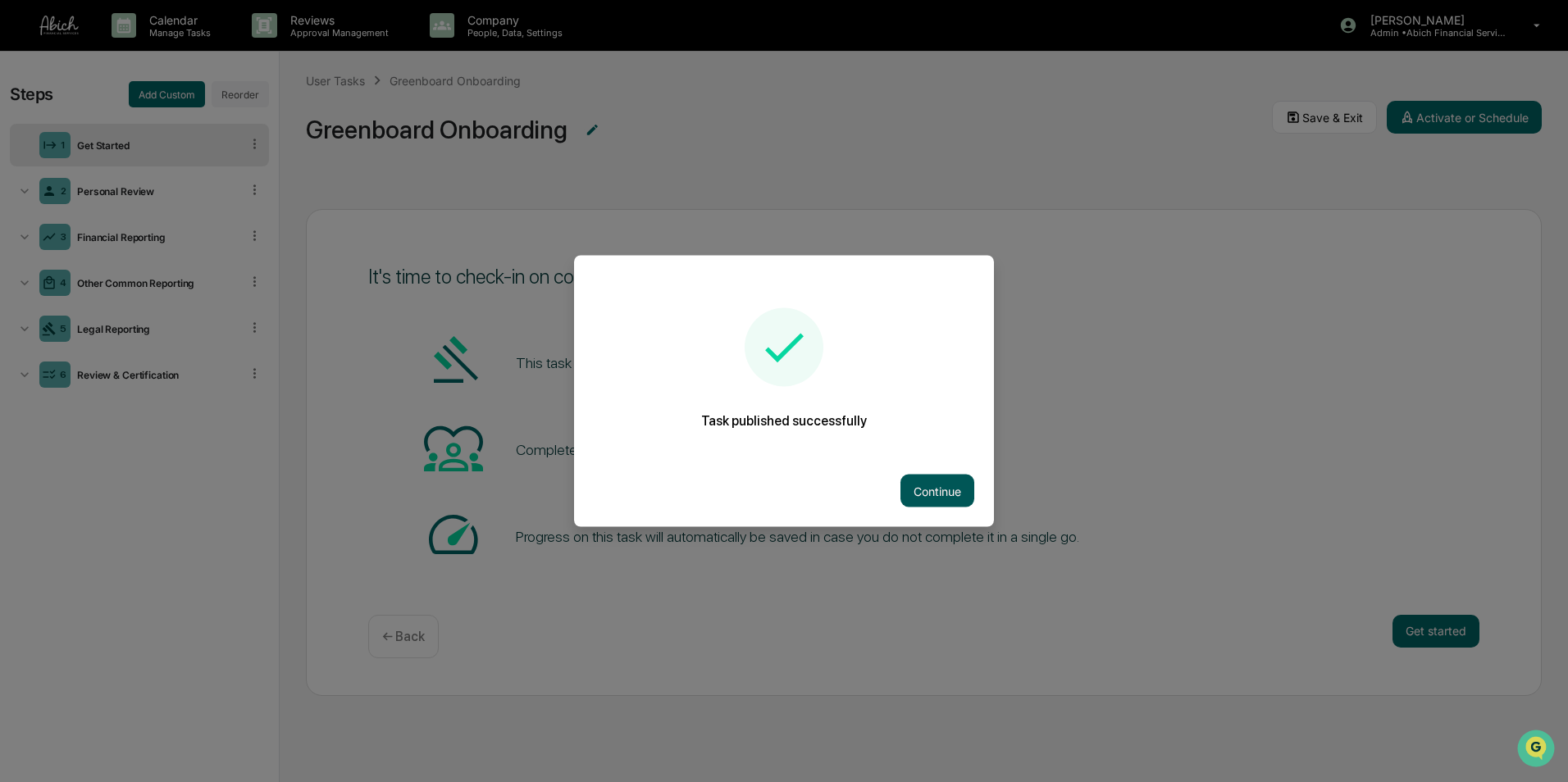
click at [938, 498] on button "Continue" at bounding box center [938, 491] width 74 height 33
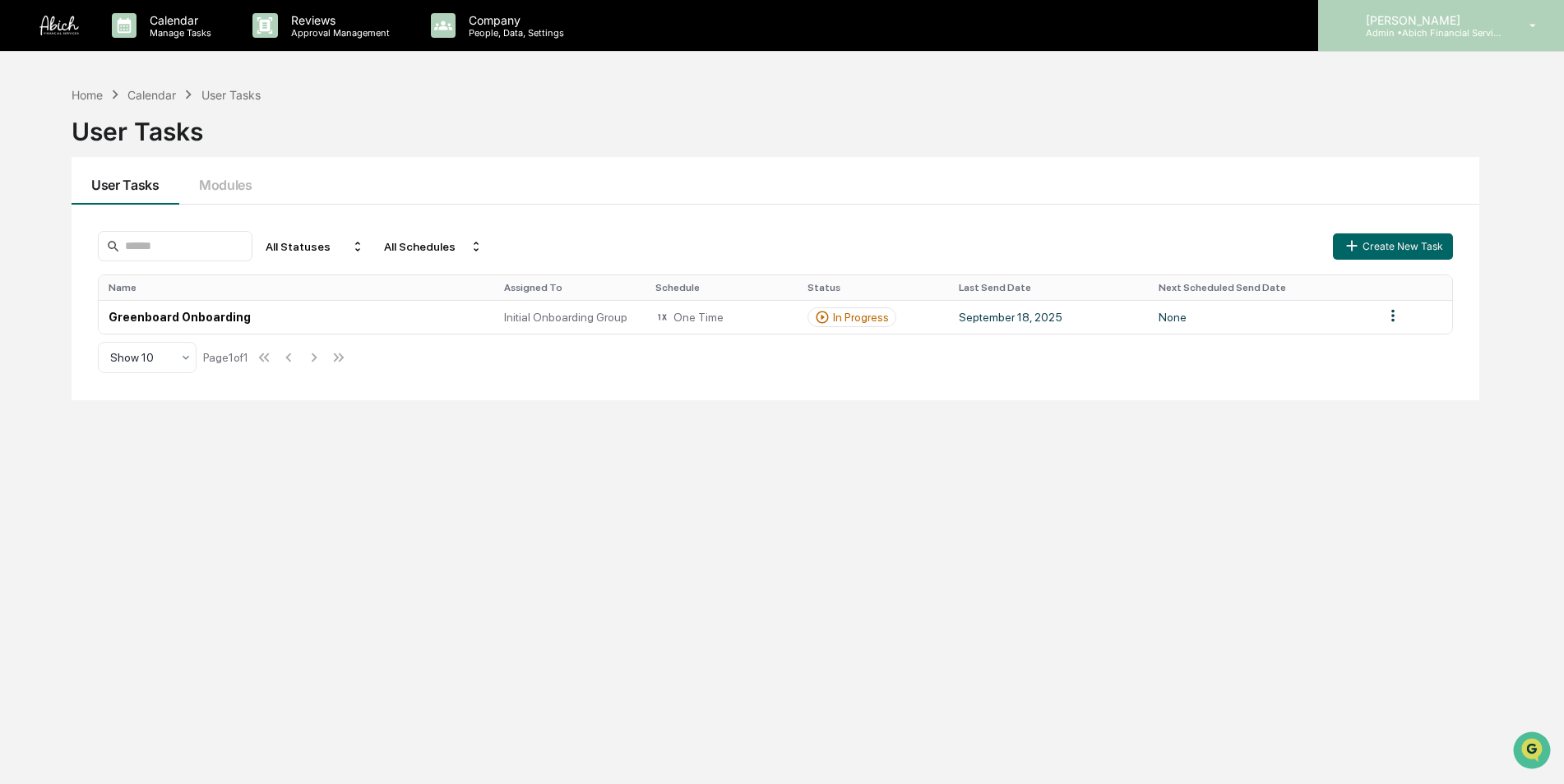
click at [1433, 30] on p "Admin • Abich Financial Services" at bounding box center [1429, 32] width 153 height 12
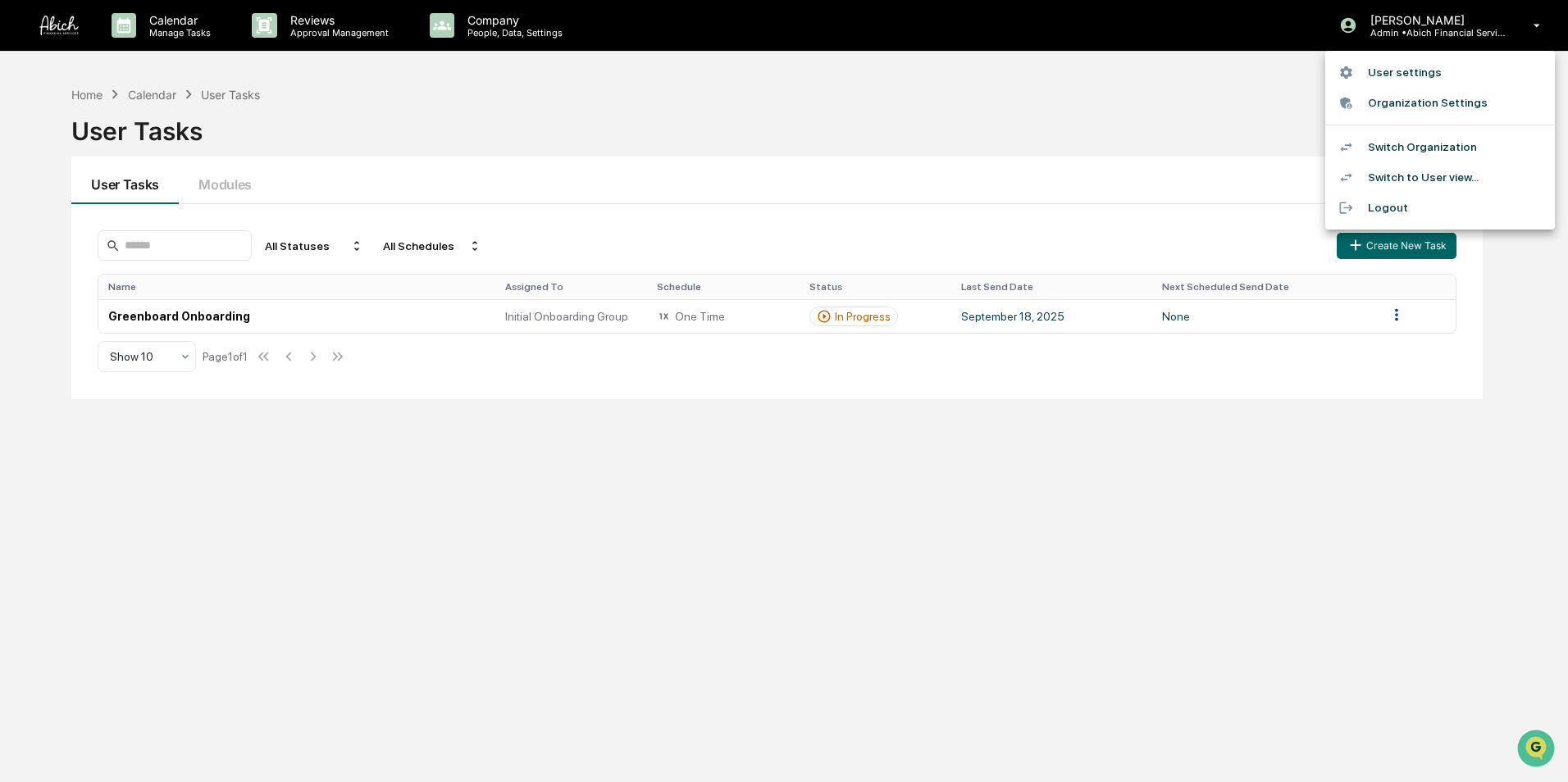
click at [1418, 151] on li "Switch Organization" at bounding box center [1440, 147] width 230 height 30
